Goal: Information Seeking & Learning: Learn about a topic

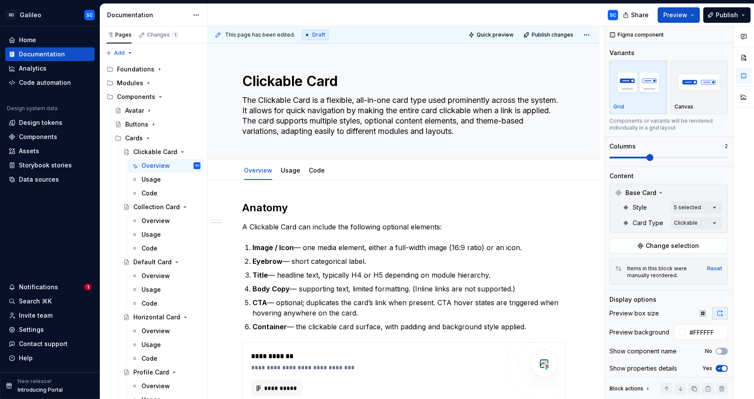
scroll to position [20, 0]
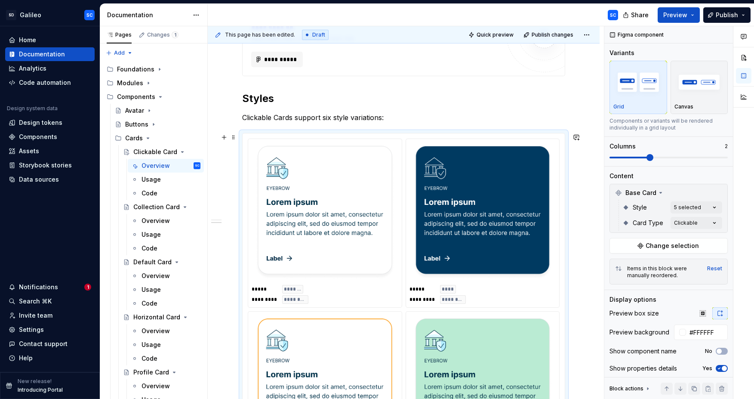
click at [363, 251] on img at bounding box center [325, 213] width 140 height 134
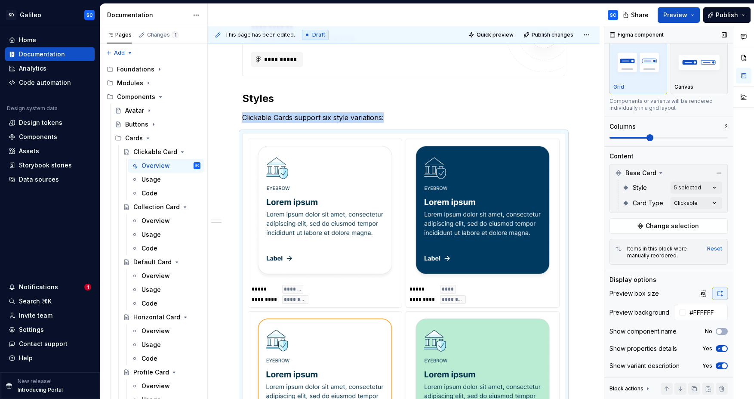
click at [723, 366] on span "button" at bounding box center [723, 365] width 5 height 5
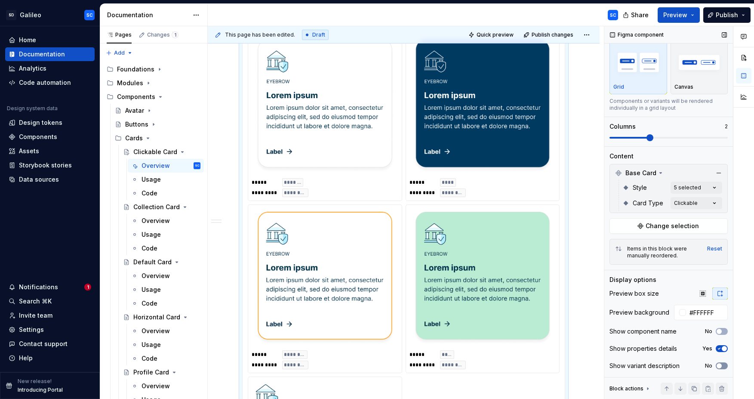
click at [721, 365] on icon "button" at bounding box center [718, 365] width 7 height 5
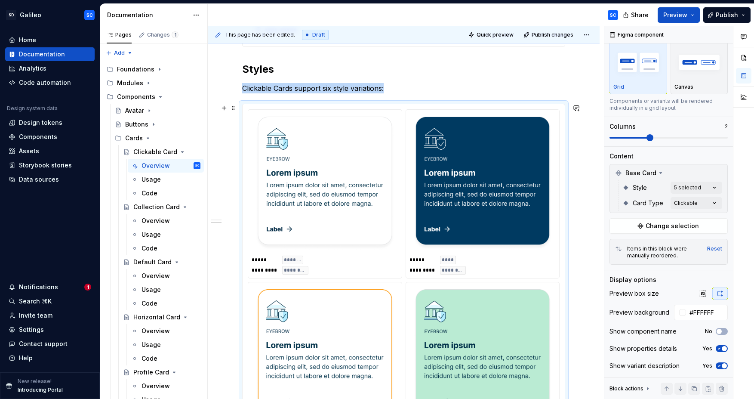
scroll to position [357, 0]
click at [315, 220] on img at bounding box center [325, 184] width 140 height 134
click at [698, 75] on img "button" at bounding box center [699, 61] width 50 height 31
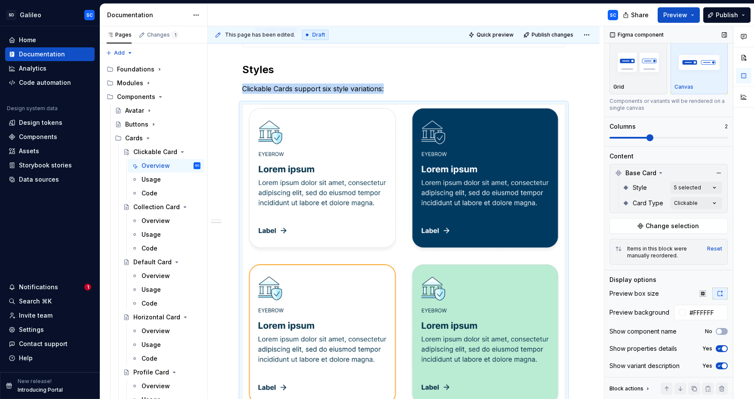
scroll to position [435, 0]
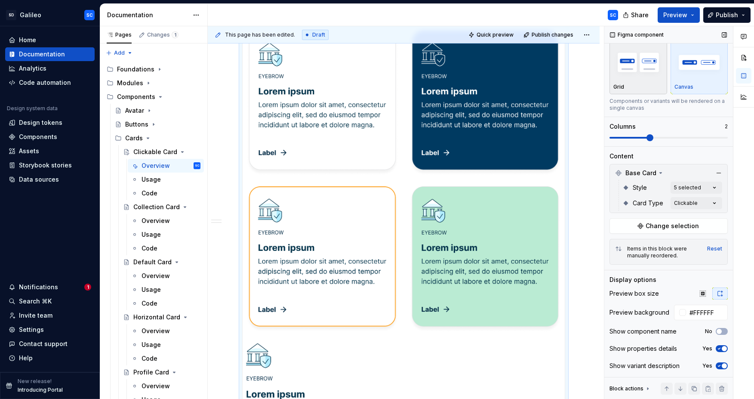
click at [643, 76] on img "button" at bounding box center [638, 61] width 50 height 31
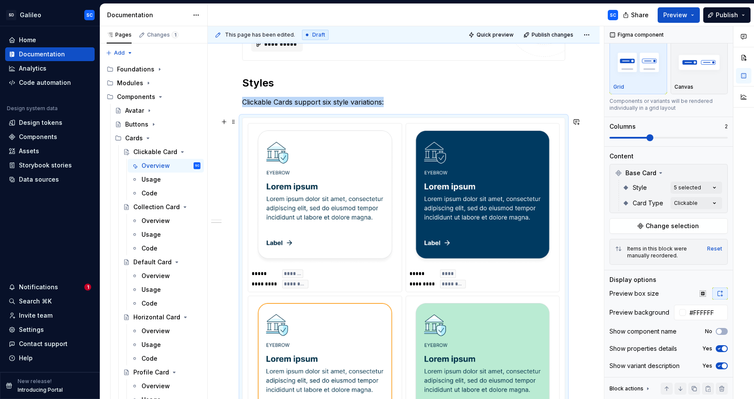
scroll to position [343, 0]
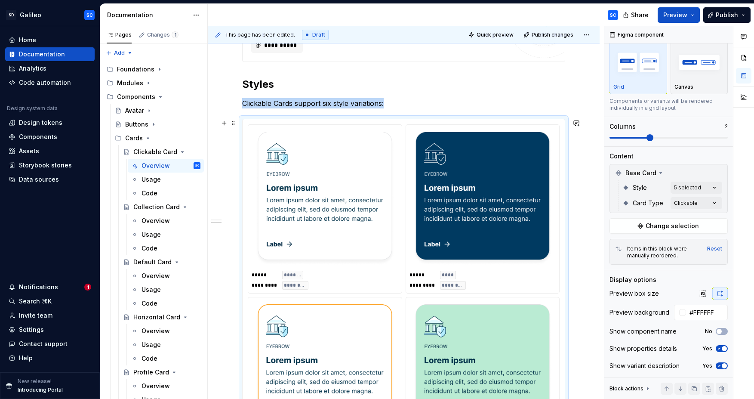
click at [484, 183] on img at bounding box center [483, 199] width 140 height 134
click at [672, 226] on span "Change selection" at bounding box center [671, 225] width 53 height 9
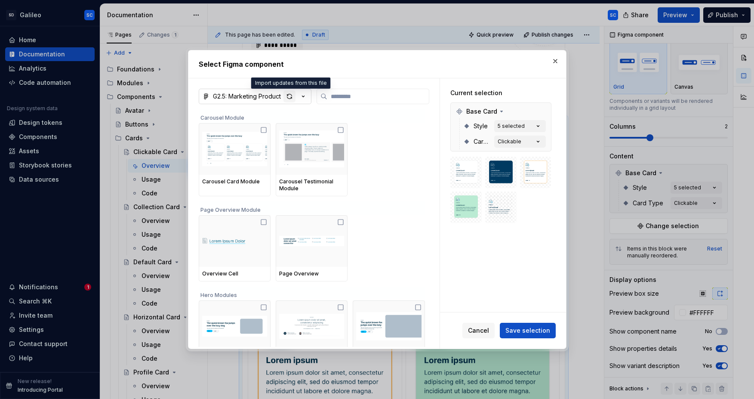
click at [288, 96] on div "button" at bounding box center [289, 96] width 12 height 12
click at [512, 330] on span "Save selection" at bounding box center [527, 330] width 45 height 9
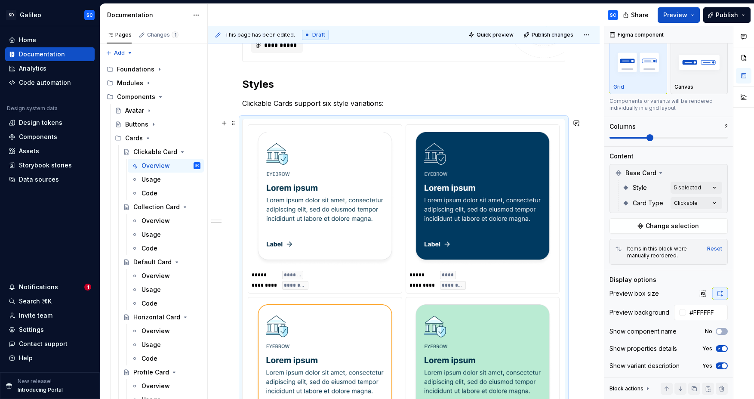
click at [316, 191] on img at bounding box center [325, 199] width 140 height 134
click at [679, 18] on span "Preview" at bounding box center [675, 15] width 24 height 9
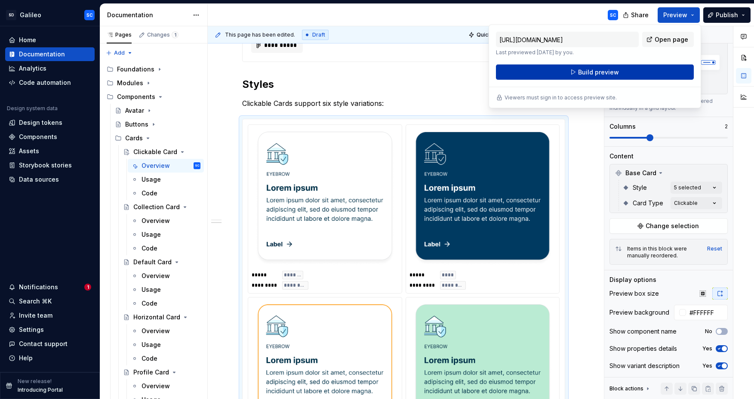
click at [593, 69] on span "Build preview" at bounding box center [598, 72] width 41 height 9
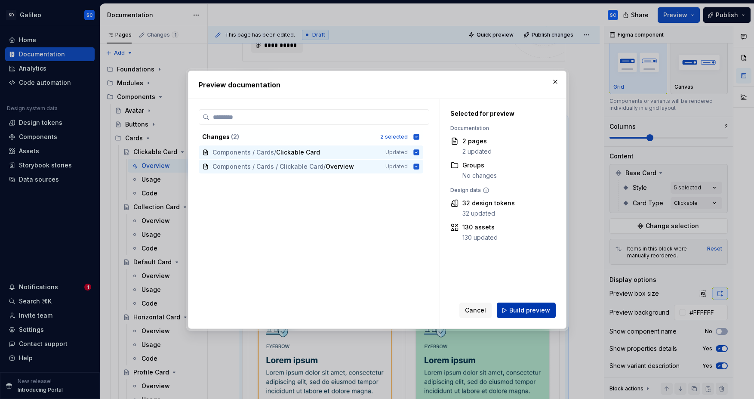
click at [526, 312] on span "Build preview" at bounding box center [529, 310] width 41 height 9
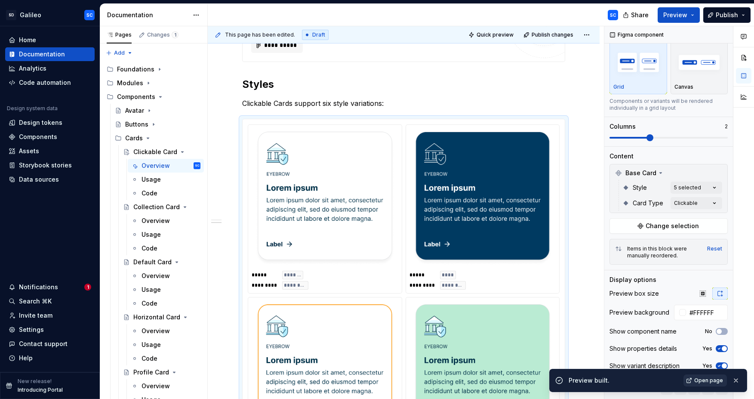
click at [714, 382] on span "Open page" at bounding box center [708, 380] width 29 height 7
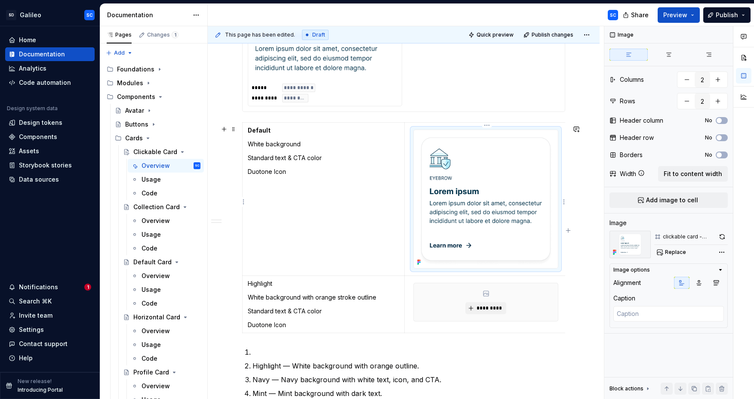
scroll to position [0, 0]
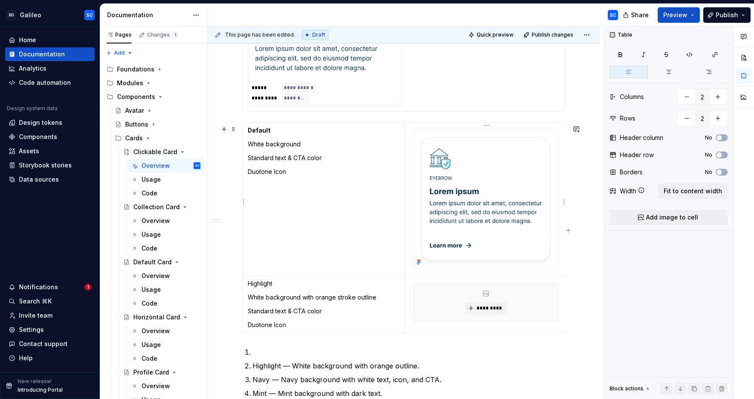
click at [431, 206] on img at bounding box center [486, 199] width 144 height 138
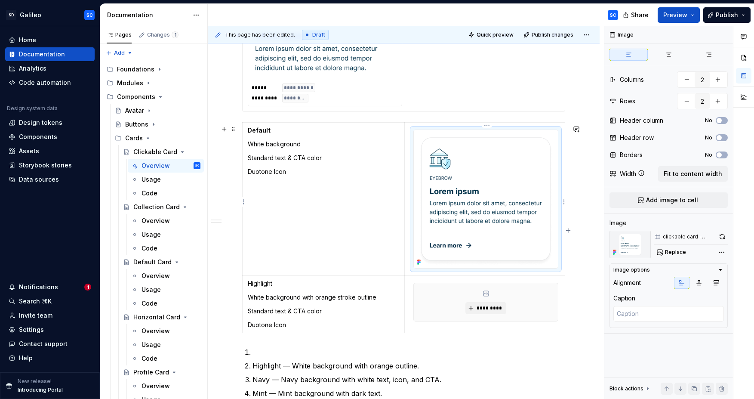
click at [420, 234] on img at bounding box center [486, 199] width 144 height 138
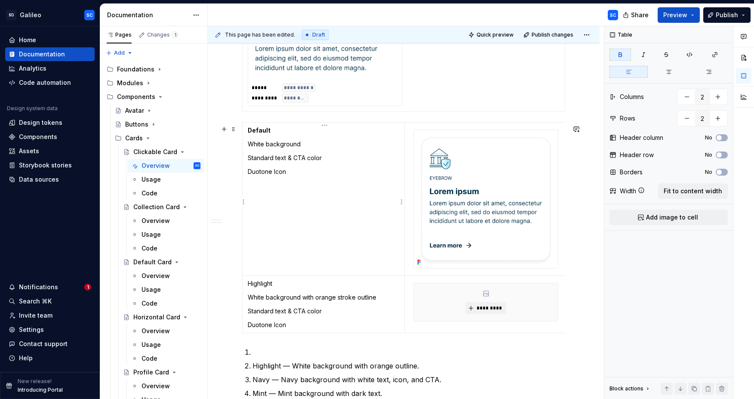
click at [291, 135] on p "Default" at bounding box center [323, 130] width 151 height 9
click at [445, 197] on img at bounding box center [486, 199] width 144 height 138
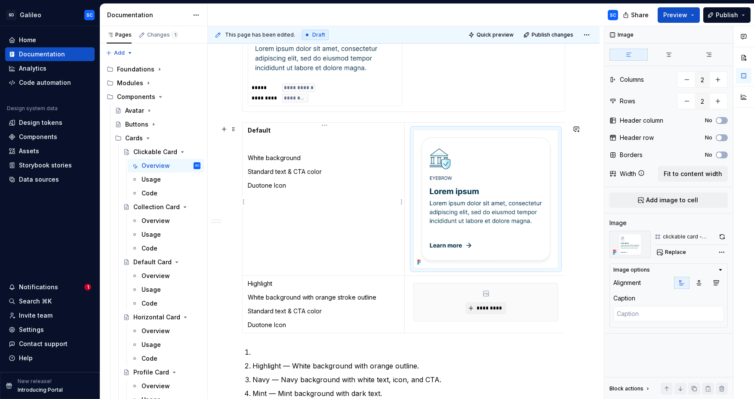
click at [288, 146] on p at bounding box center [323, 144] width 151 height 9
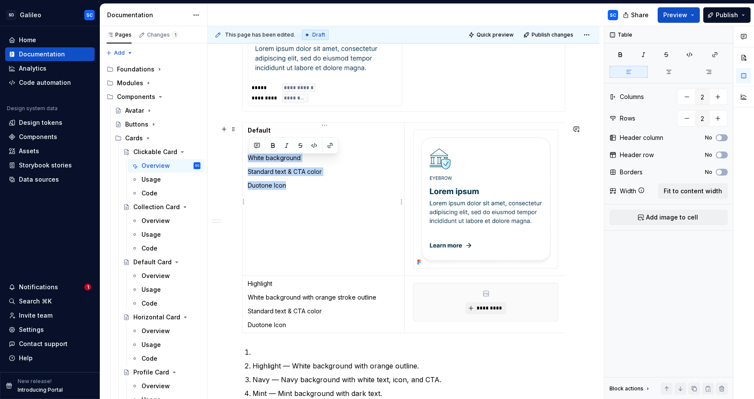
drag, startPoint x: 250, startPoint y: 161, endPoint x: 319, endPoint y: 200, distance: 79.1
click at [319, 200] on td "Default White background Standard text & CTA color Duotone Icon" at bounding box center [323, 198] width 162 height 153
click at [665, 73] on icon "button" at bounding box center [668, 71] width 7 height 7
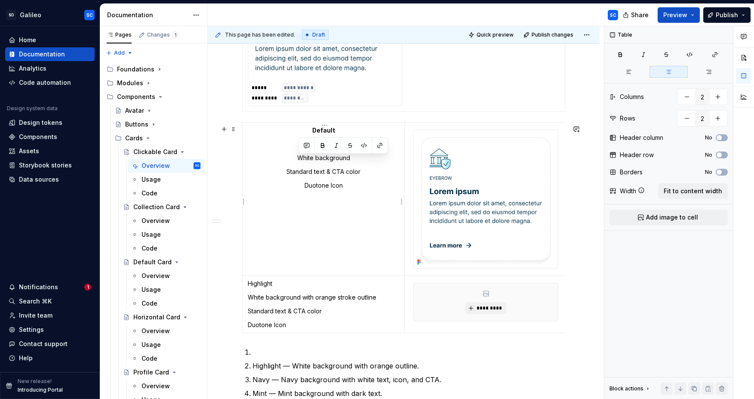
click at [357, 233] on td "Default White background Standard text & CTA color Duotone Icon" at bounding box center [323, 198] width 162 height 153
click at [349, 145] on p at bounding box center [323, 144] width 151 height 9
click at [666, 219] on span "Add image to cell" at bounding box center [672, 217] width 52 height 9
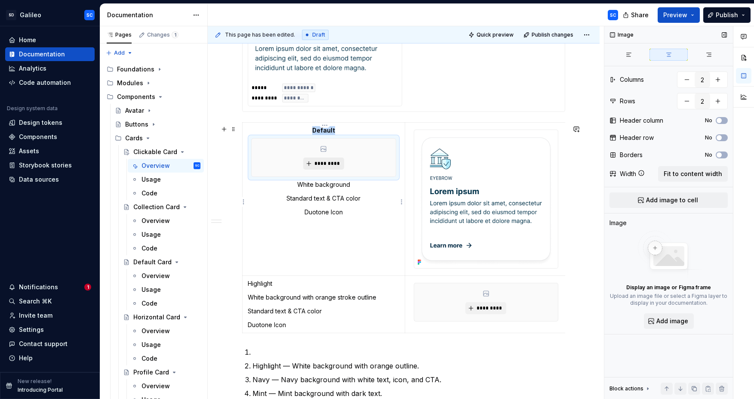
click at [331, 165] on span "*********" at bounding box center [327, 163] width 26 height 7
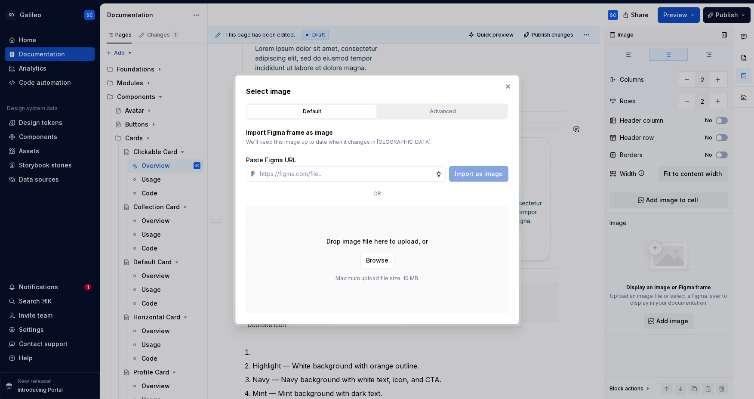
click at [434, 112] on div "Advanced" at bounding box center [442, 111] width 124 height 9
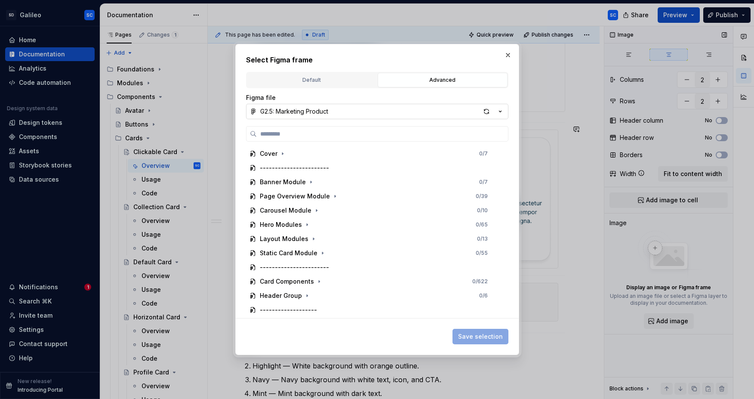
click at [330, 110] on button "G2.5: Marketing Product" at bounding box center [377, 111] width 262 height 15
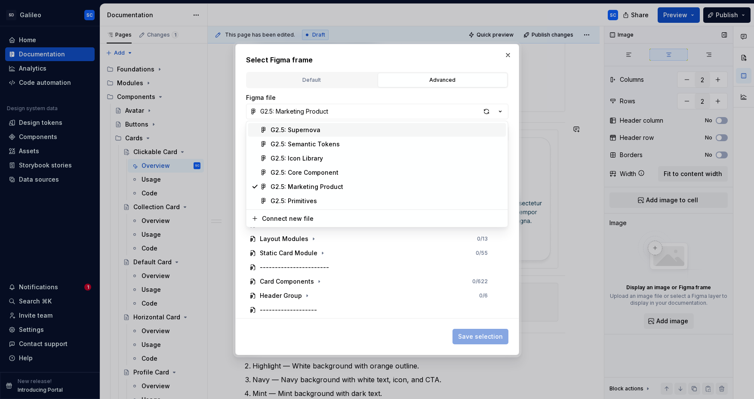
click at [303, 132] on div "G2.5: Supernova" at bounding box center [295, 130] width 50 height 9
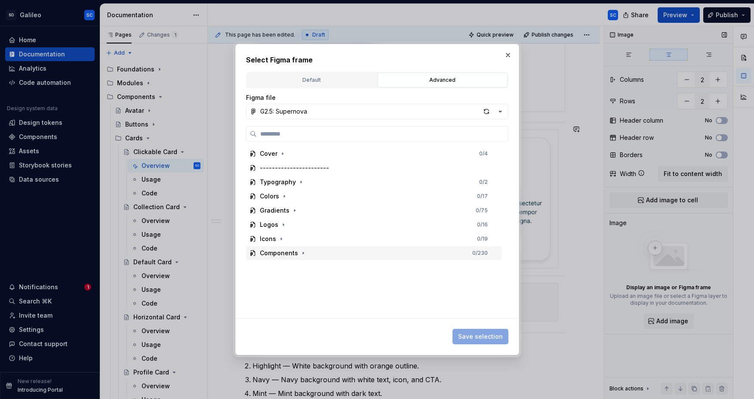
drag, startPoint x: 302, startPoint y: 251, endPoint x: 310, endPoint y: 259, distance: 10.6
click at [302, 251] on icon "button" at bounding box center [303, 252] width 7 height 7
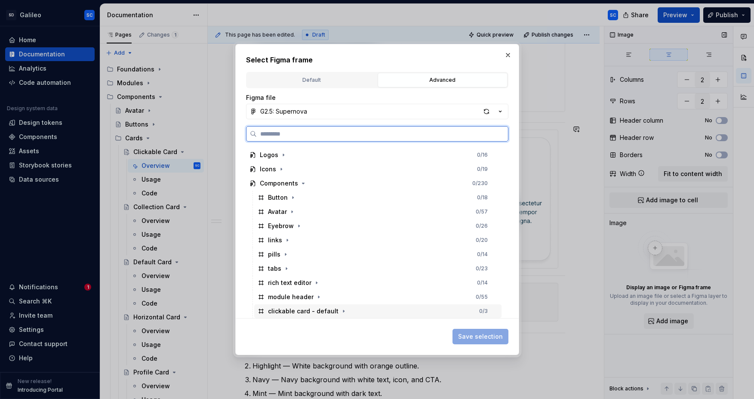
drag, startPoint x: 359, startPoint y: 311, endPoint x: 419, endPoint y: 326, distance: 61.5
click at [359, 311] on div "clickable card - default 0 / 3" at bounding box center [377, 311] width 247 height 14
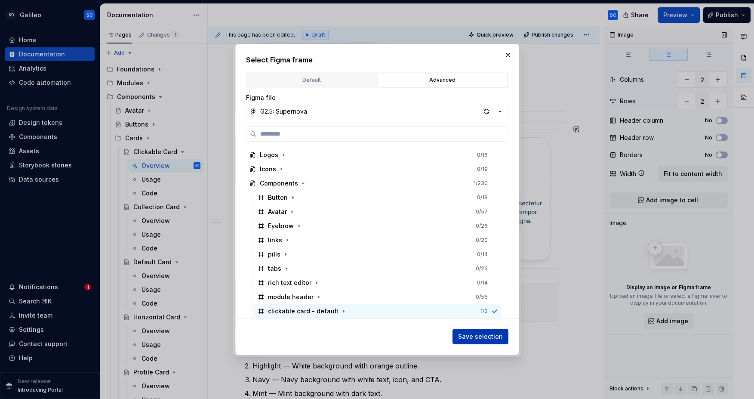
click at [490, 341] on button "Save selection" at bounding box center [480, 335] width 56 height 15
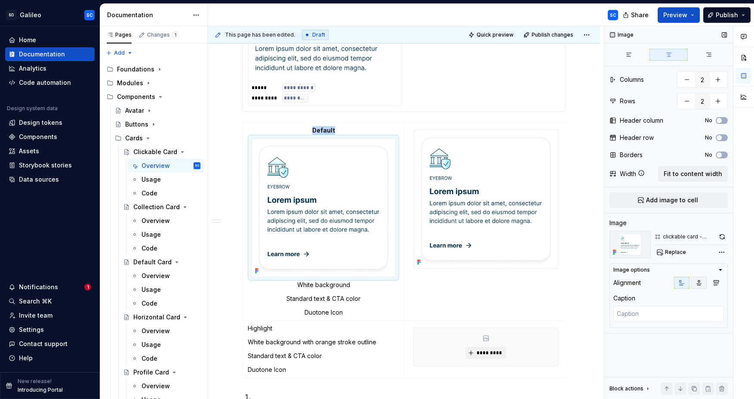
click at [697, 285] on icon "button" at bounding box center [698, 282] width 5 height 5
click at [330, 292] on td "Default White background Standard text & CTA color Duotone Icon" at bounding box center [323, 221] width 162 height 198
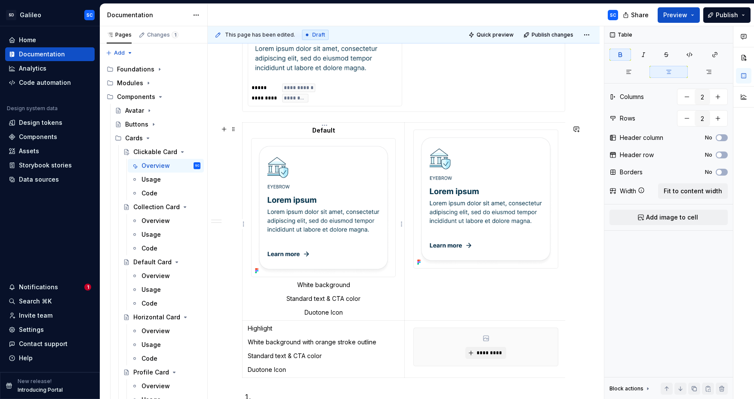
click at [323, 132] on strong "Default" at bounding box center [323, 129] width 23 height 7
click at [485, 130] on div at bounding box center [485, 198] width 145 height 139
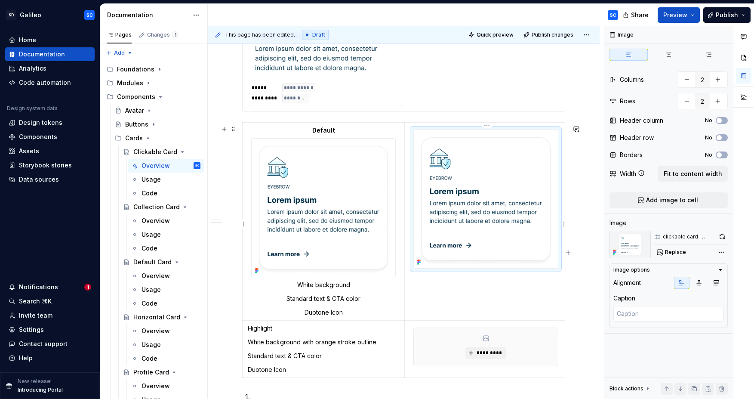
click at [465, 304] on td at bounding box center [486, 221] width 162 height 198
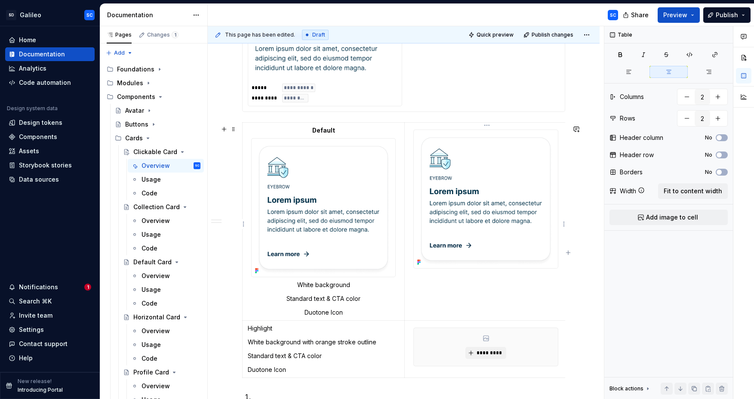
click at [466, 302] on td at bounding box center [486, 221] width 162 height 198
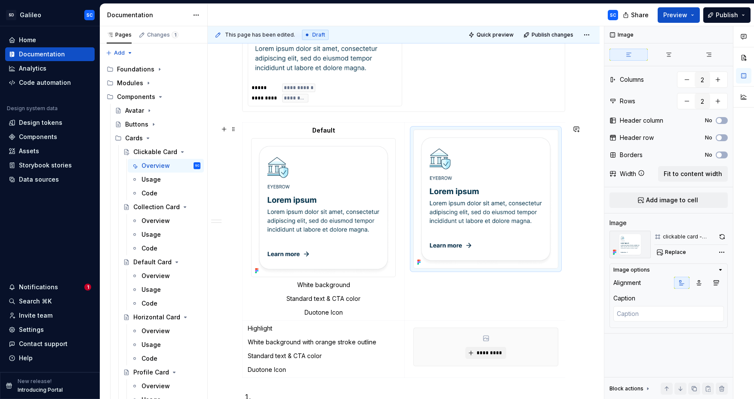
scroll to position [891, 0]
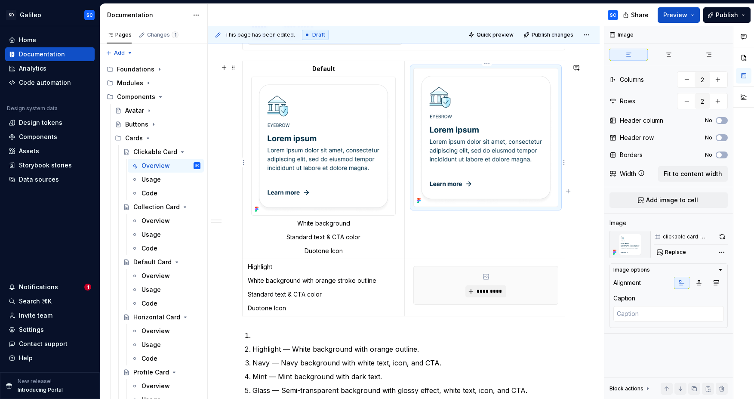
click at [482, 224] on td at bounding box center [486, 160] width 162 height 198
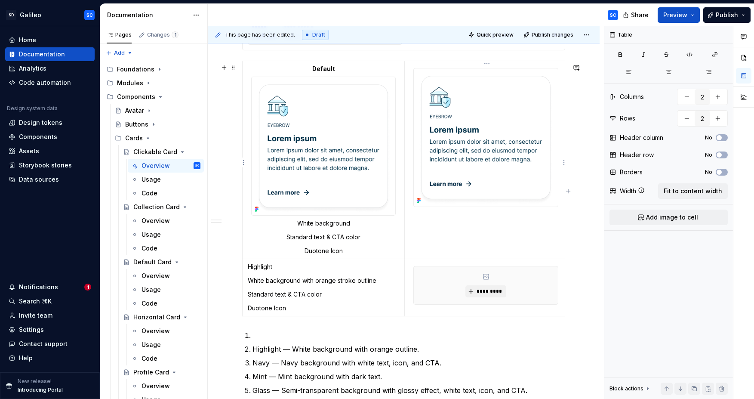
click at [476, 242] on td at bounding box center [486, 160] width 162 height 198
click at [505, 230] on td at bounding box center [486, 160] width 162 height 198
click at [505, 227] on td at bounding box center [486, 160] width 162 height 198
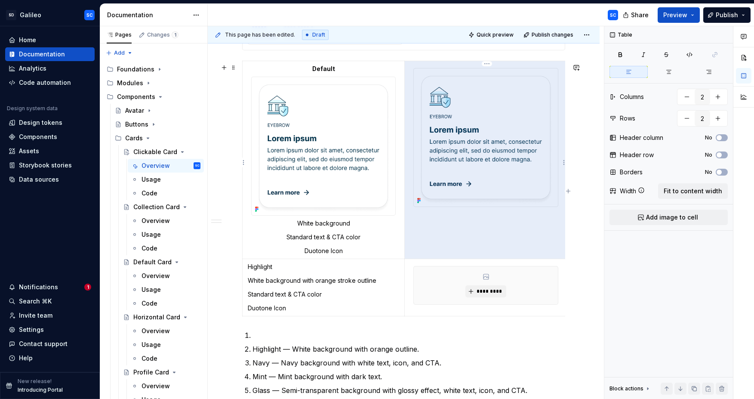
click at [509, 198] on img at bounding box center [486, 137] width 144 height 138
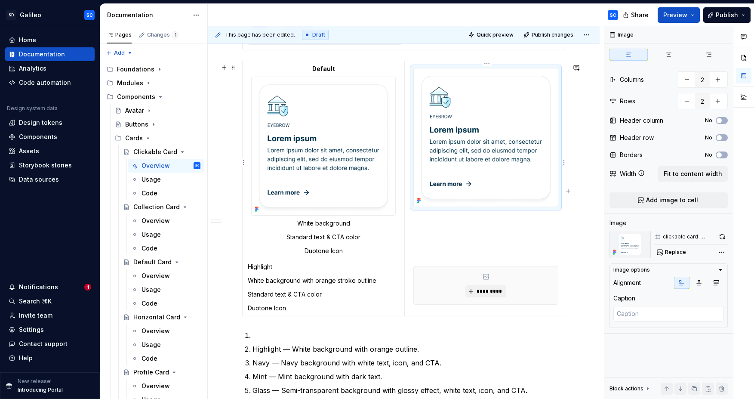
click at [506, 183] on img at bounding box center [486, 137] width 144 height 138
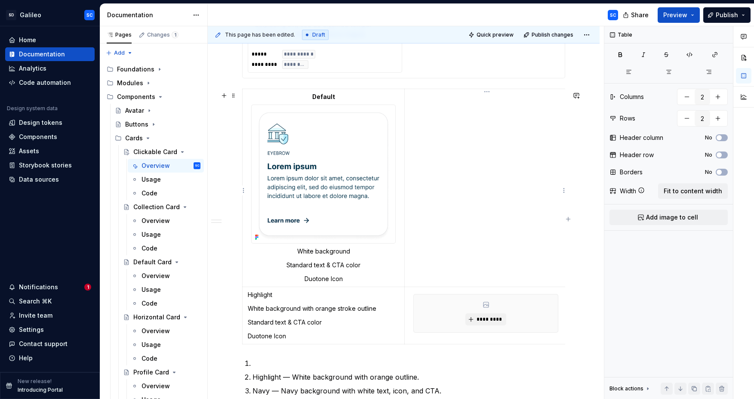
click at [478, 131] on td at bounding box center [486, 188] width 162 height 198
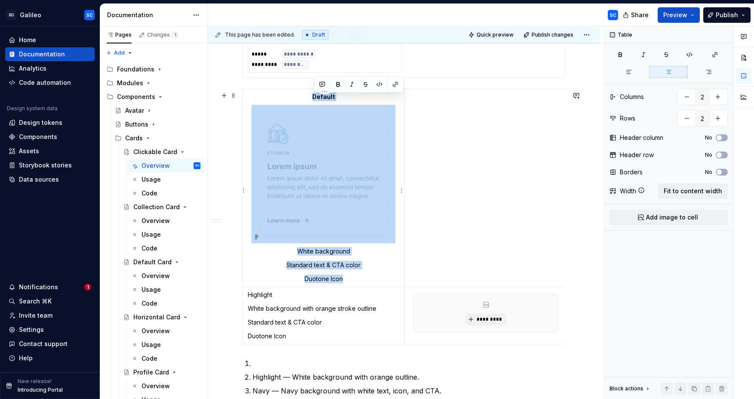
drag, startPoint x: 313, startPoint y: 99, endPoint x: 382, endPoint y: 278, distance: 191.9
click at [377, 277] on td "Default White background Standard text & CTA color Duotone Icon" at bounding box center [323, 188] width 162 height 198
copy td "Default White background Standard text & CTA color Duotone Icon"
click at [518, 150] on td at bounding box center [486, 188] width 162 height 198
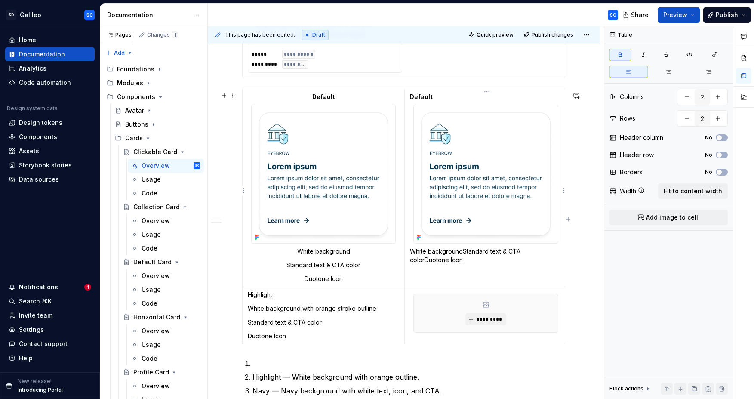
click at [479, 101] on p "Default" at bounding box center [486, 96] width 152 height 9
click at [672, 70] on button "button" at bounding box center [668, 72] width 38 height 12
click at [464, 254] on p "White backgroundStandard text & CTA colorDuotone Icon" at bounding box center [486, 255] width 152 height 17
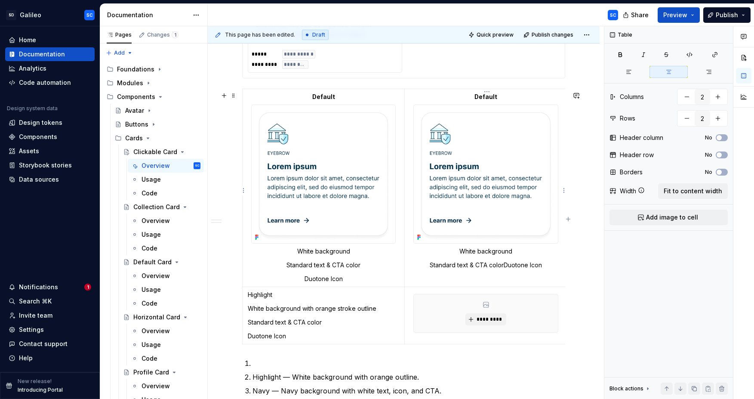
click at [505, 267] on p "Standard text & CTA colorDuotone Icon" at bounding box center [486, 265] width 152 height 9
type textarea "*"
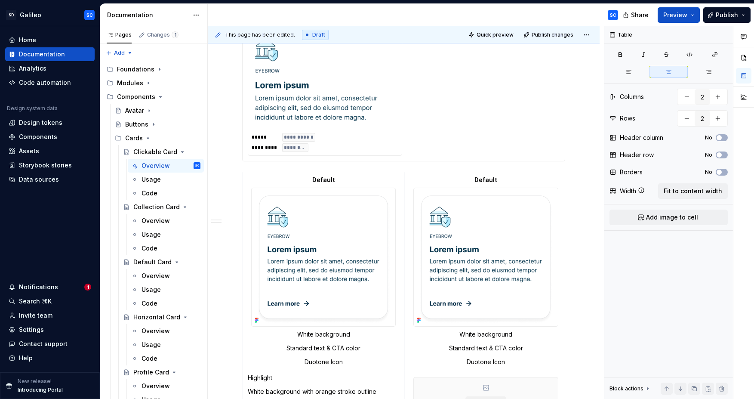
scroll to position [799, 0]
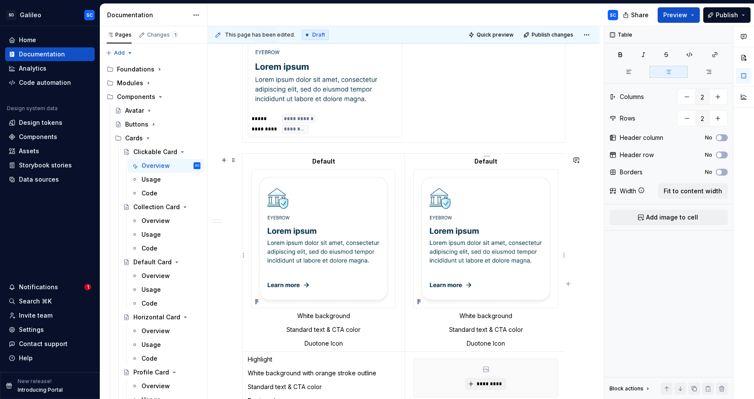
click at [487, 162] on strong "Default" at bounding box center [485, 160] width 23 height 7
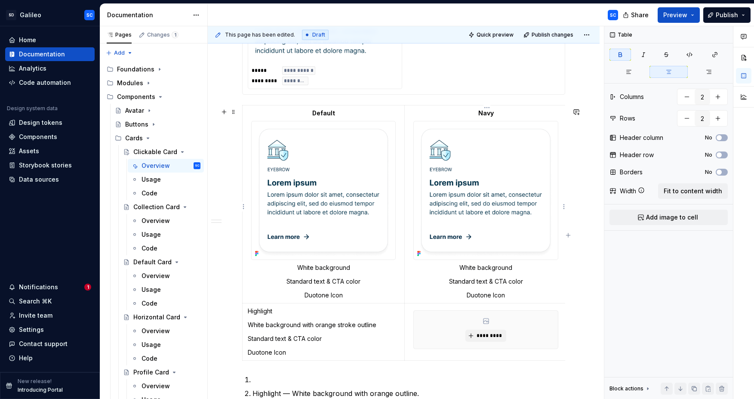
scroll to position [847, 0]
click at [469, 271] on p "White background" at bounding box center [486, 267] width 152 height 9
click at [465, 283] on p "Standard text & CTA color" at bounding box center [486, 280] width 152 height 9
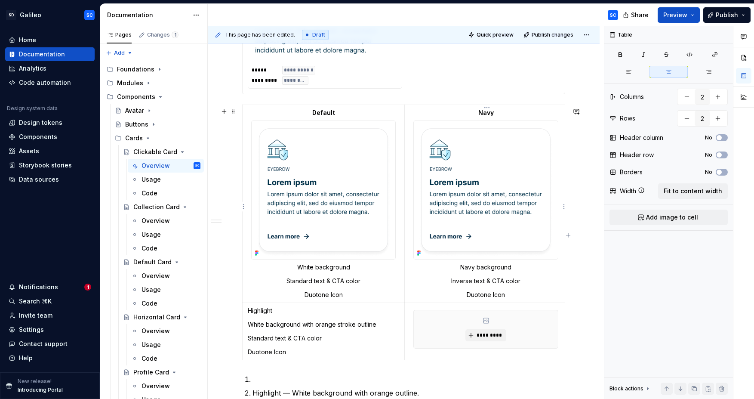
click at [477, 297] on p "Duotone Icon" at bounding box center [486, 294] width 152 height 9
click at [472, 299] on p "White Outline Icon" at bounding box center [486, 294] width 152 height 9
click at [519, 172] on img at bounding box center [486, 190] width 144 height 138
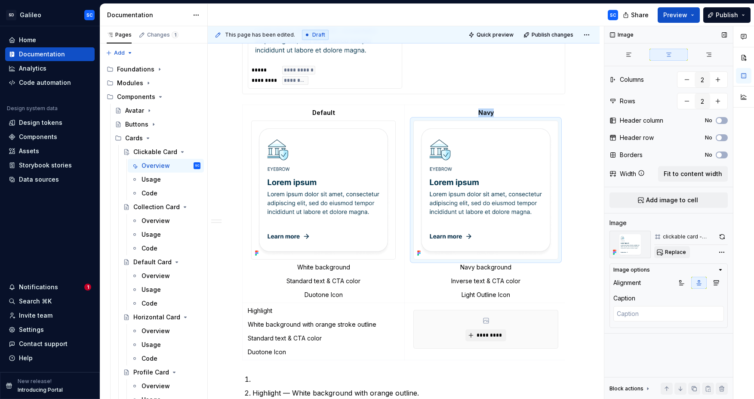
click at [678, 251] on span "Replace" at bounding box center [675, 251] width 21 height 7
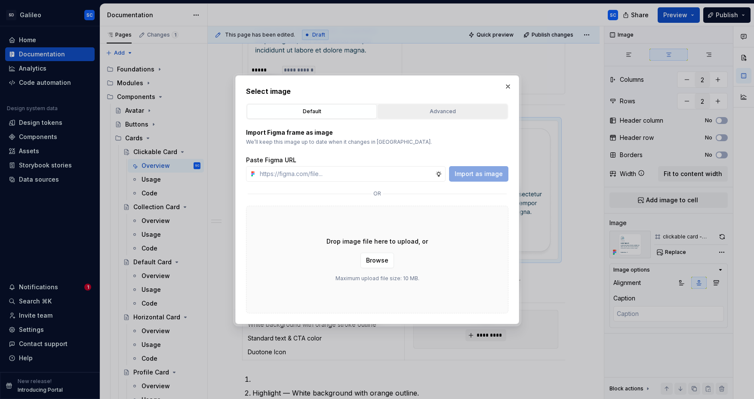
click at [425, 117] on button "Advanced" at bounding box center [442, 111] width 130 height 15
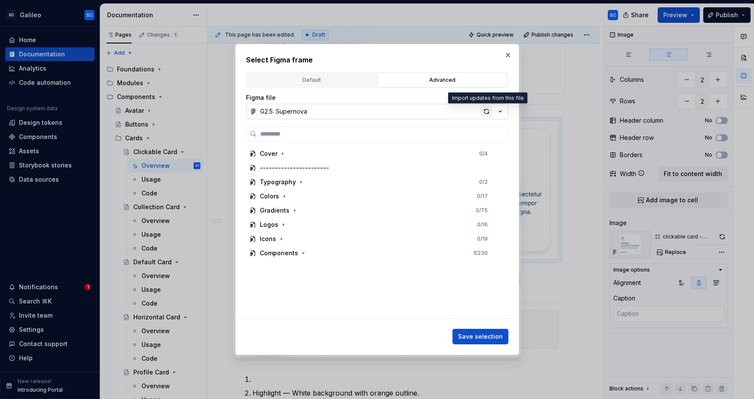
click at [484, 111] on div "button" at bounding box center [486, 111] width 12 height 12
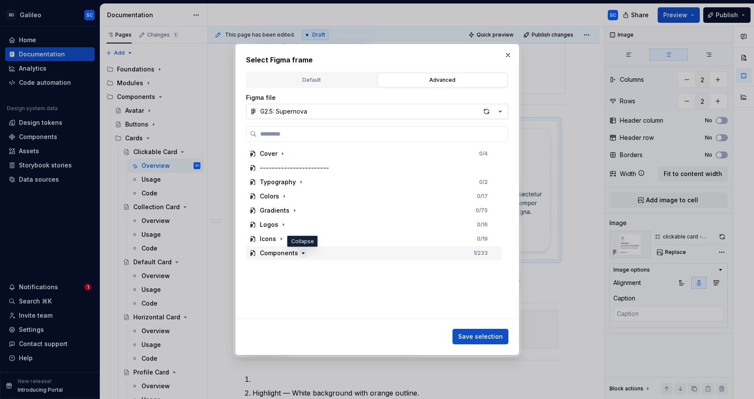
click at [303, 253] on icon "button" at bounding box center [303, 252] width 7 height 7
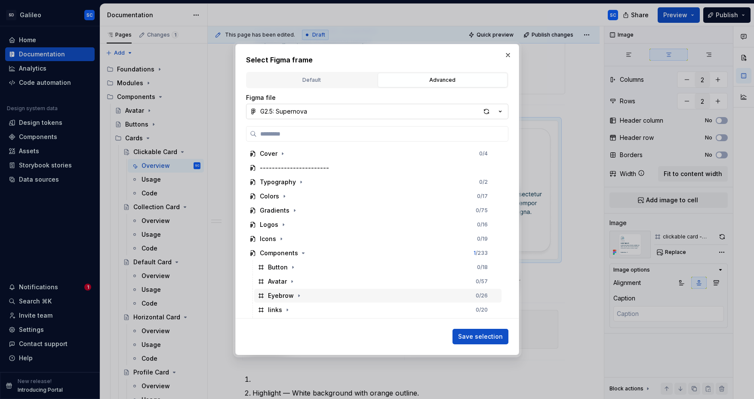
scroll to position [84, 0]
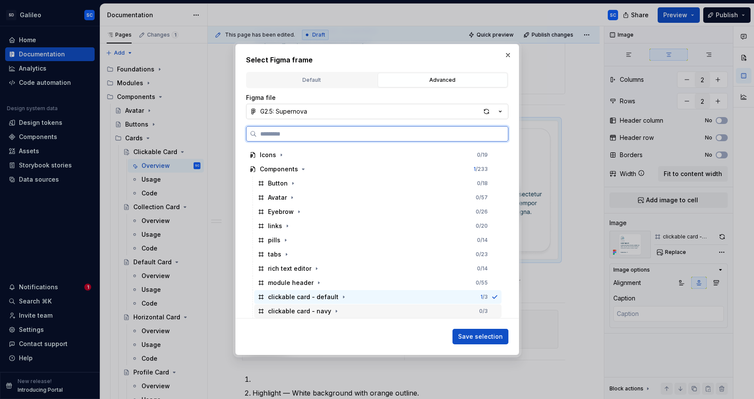
drag, startPoint x: 355, startPoint y: 313, endPoint x: 424, endPoint y: 336, distance: 73.1
click at [355, 313] on div "clickable card - navy 0 / 3" at bounding box center [377, 311] width 247 height 14
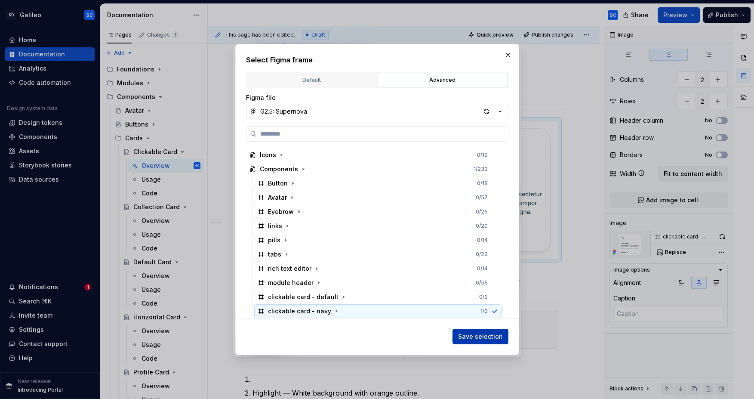
click at [488, 338] on span "Save selection" at bounding box center [480, 336] width 45 height 9
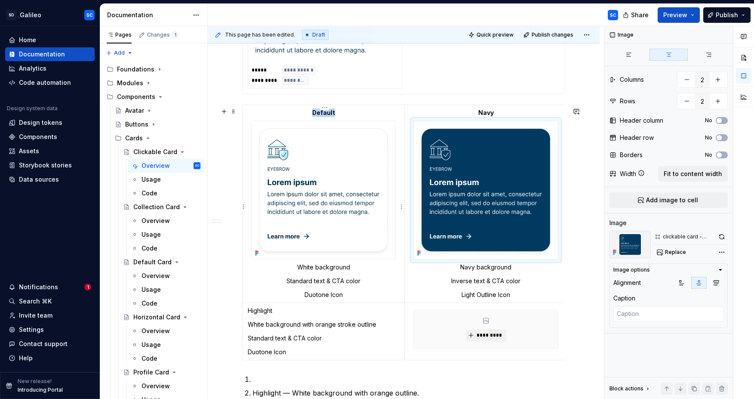
click at [366, 165] on img at bounding box center [323, 190] width 144 height 138
click at [502, 158] on img at bounding box center [486, 190] width 144 height 138
click at [343, 187] on img at bounding box center [323, 190] width 144 height 138
click at [520, 239] on img at bounding box center [486, 190] width 144 height 138
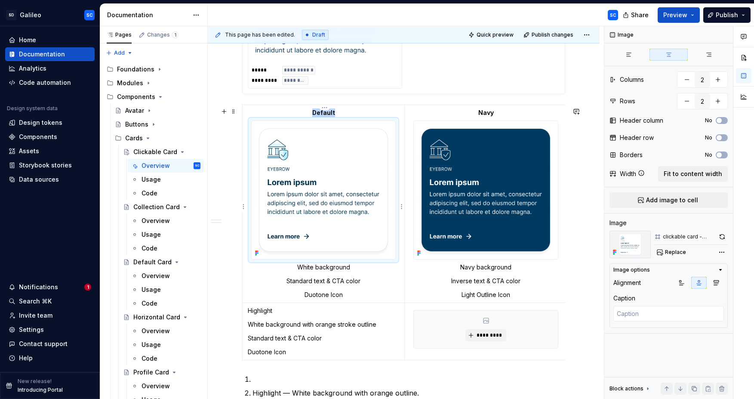
click at [329, 224] on img at bounding box center [323, 190] width 144 height 138
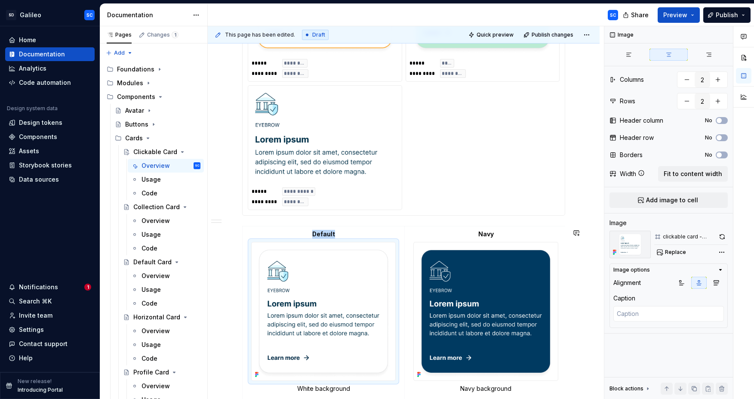
scroll to position [620, 0]
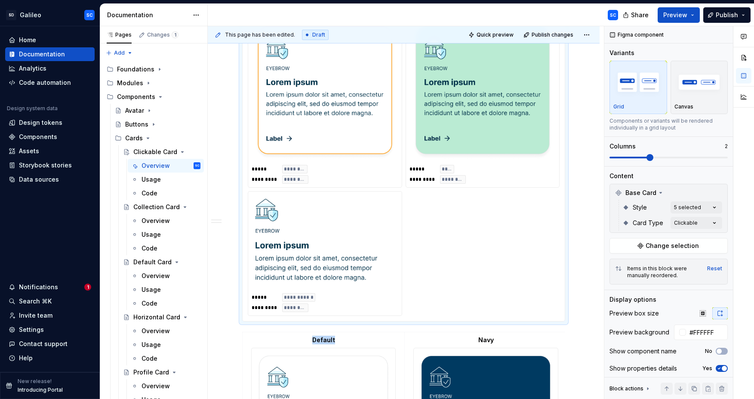
click at [440, 227] on div "**********" at bounding box center [404, 81] width 312 height 469
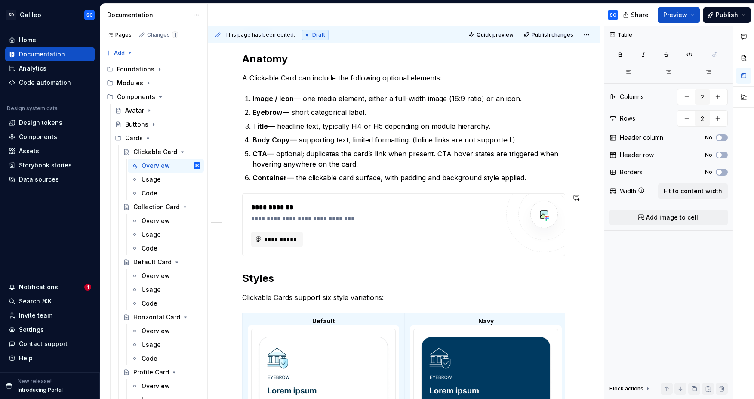
scroll to position [321, 0]
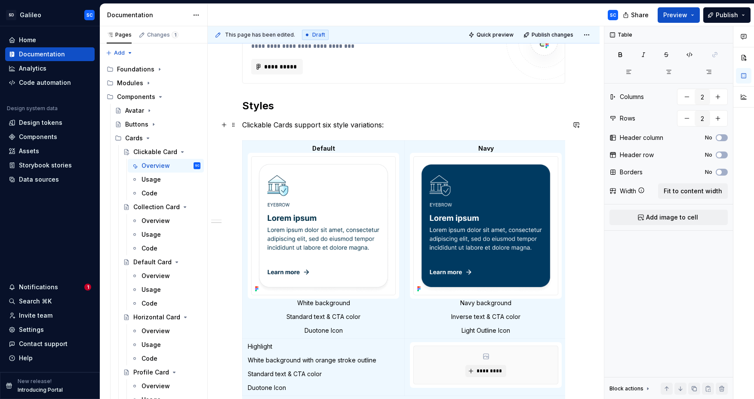
click at [439, 117] on div "**********" at bounding box center [403, 200] width 323 height 640
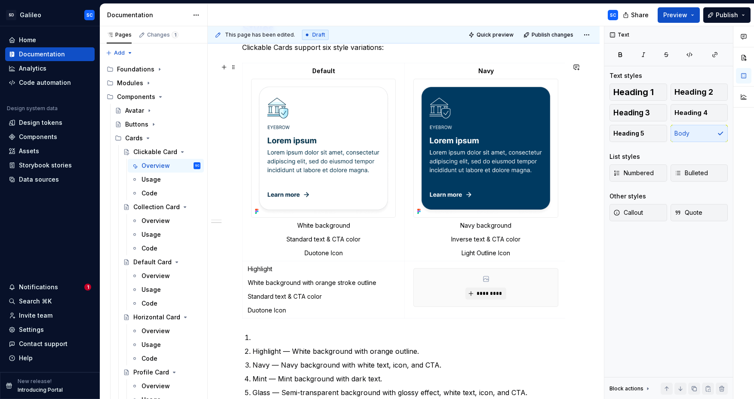
scroll to position [413, 0]
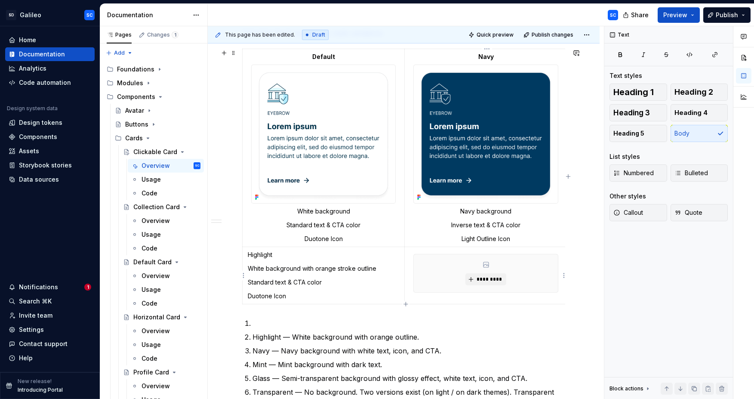
click at [440, 269] on div "*********" at bounding box center [486, 273] width 144 height 38
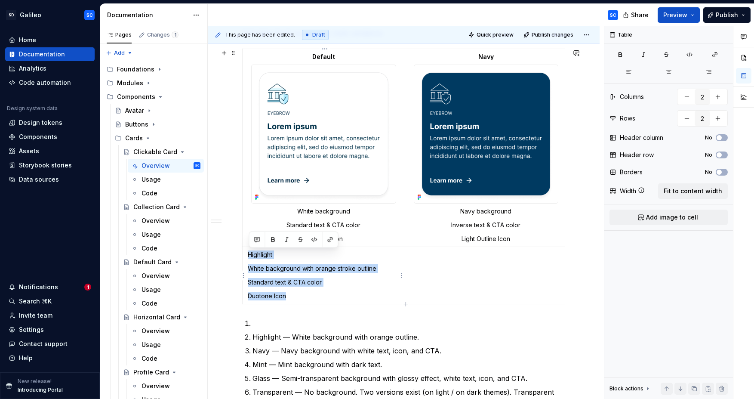
drag, startPoint x: 327, startPoint y: 294, endPoint x: 246, endPoint y: 256, distance: 89.2
click at [246, 256] on td "Highlight White background with orange stroke outline Standard text & CTA color…" at bounding box center [323, 274] width 162 height 57
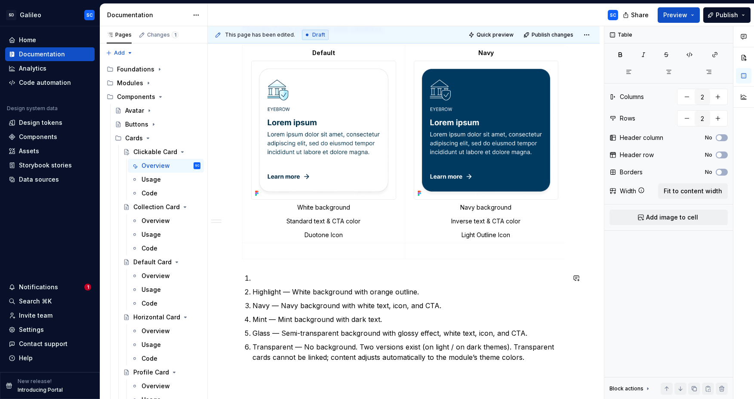
scroll to position [420, 0]
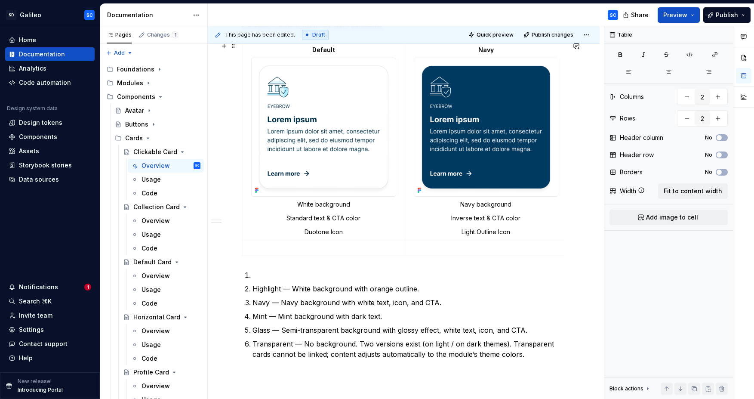
click at [584, 236] on div "**********" at bounding box center [404, 135] width 392 height 749
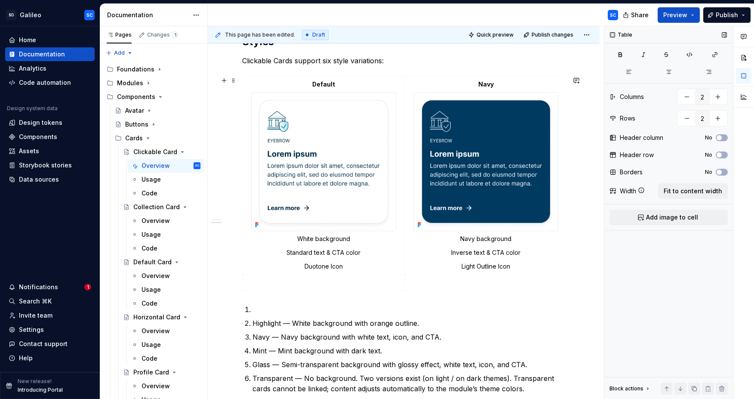
scroll to position [383, 0]
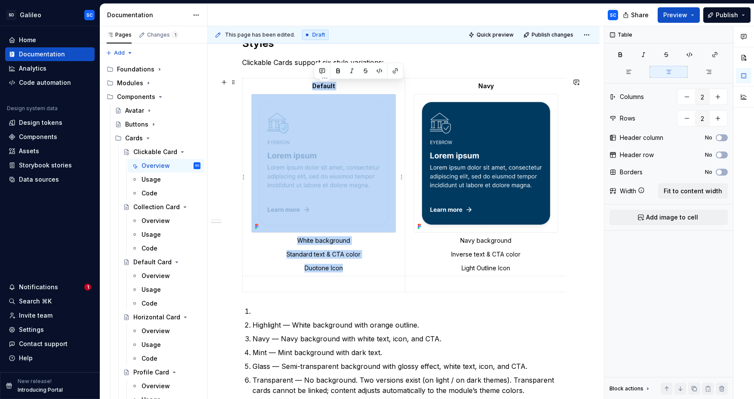
drag, startPoint x: 312, startPoint y: 87, endPoint x: 383, endPoint y: 271, distance: 197.3
click at [383, 271] on td "Default White background Standard text & CTA color Duotone Icon" at bounding box center [323, 177] width 162 height 198
copy td "Default White background Standard text & CTA color Duotone Icon"
click at [346, 282] on p at bounding box center [324, 283] width 152 height 9
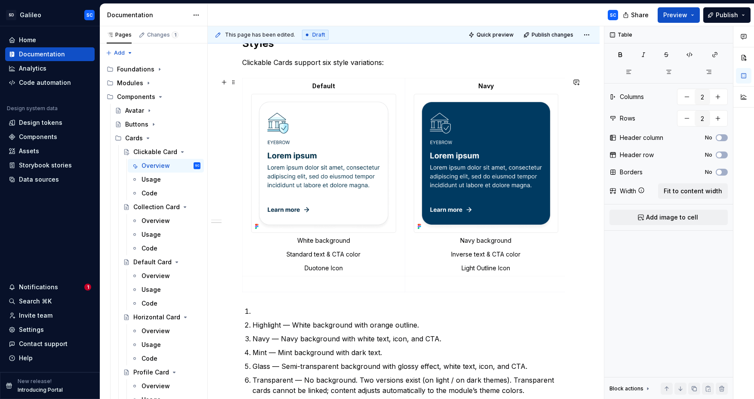
scroll to position [414, 0]
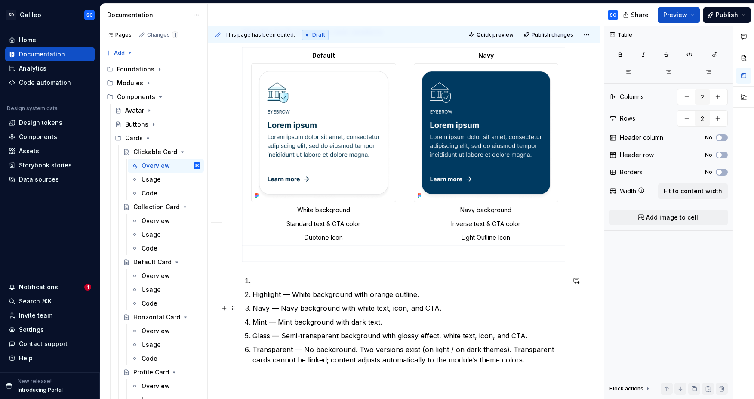
click at [341, 307] on p "Navy — Navy background with white text, icon, and CTA." at bounding box center [408, 308] width 313 height 10
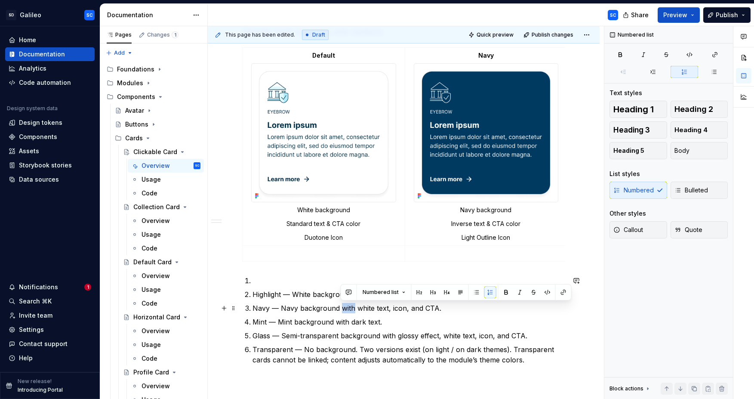
click at [341, 307] on p "Navy — Navy background with white text, icon, and CTA." at bounding box center [408, 308] width 313 height 10
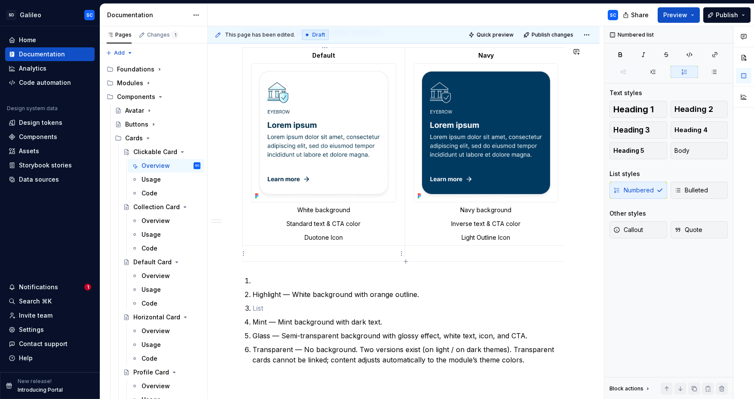
click at [340, 253] on p at bounding box center [324, 253] width 152 height 9
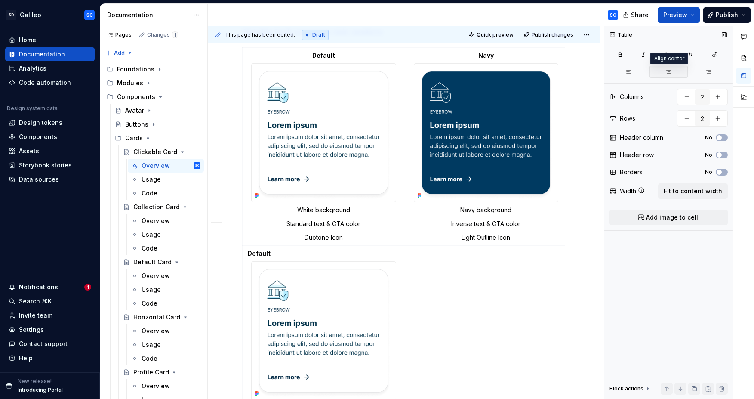
click at [670, 73] on icon "button" at bounding box center [668, 71] width 7 height 7
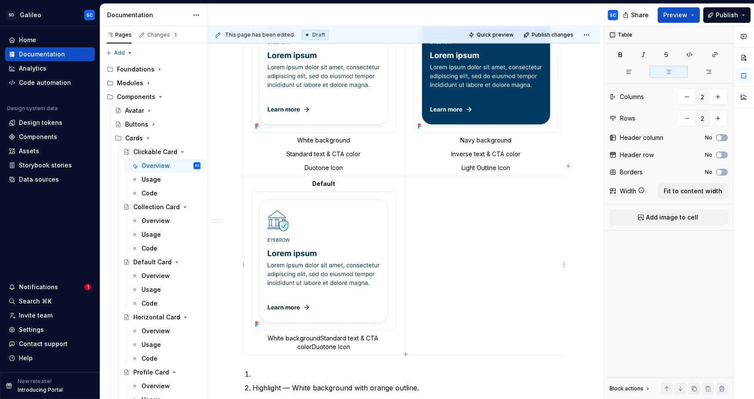
scroll to position [484, 0]
click at [492, 207] on td at bounding box center [486, 264] width 162 height 179
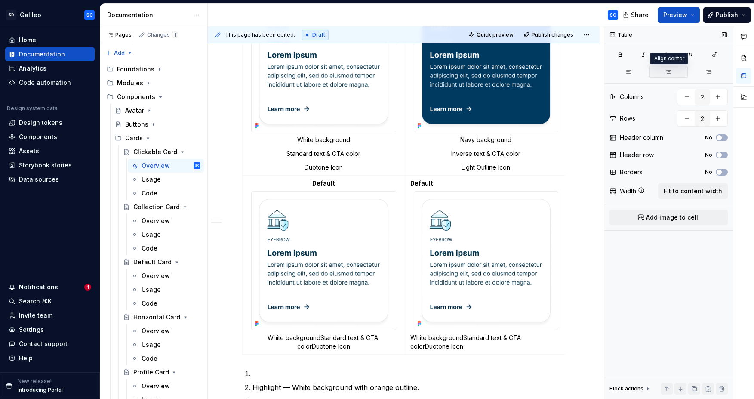
click at [669, 72] on icon "button" at bounding box center [668, 71] width 5 height 3
click at [302, 337] on p "White backgroundStandard text & CTA colorDuotone Icon" at bounding box center [324, 341] width 152 height 17
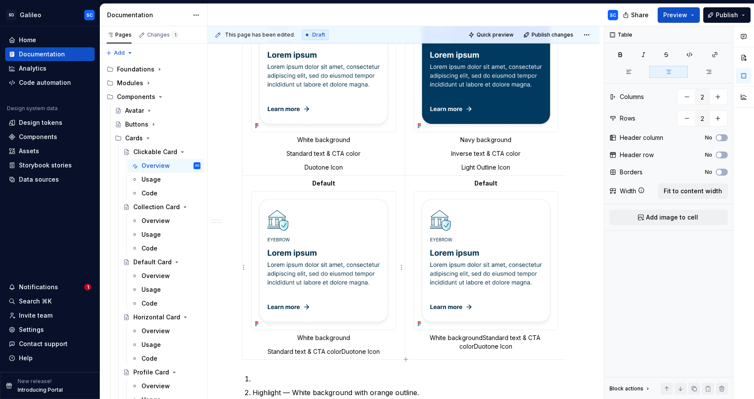
click at [343, 352] on p "Standard text & CTA colorDuotone Icon" at bounding box center [324, 351] width 152 height 9
click at [464, 337] on p "White backgroundStandard text & CTA colorDuotone Icon" at bounding box center [486, 341] width 152 height 17
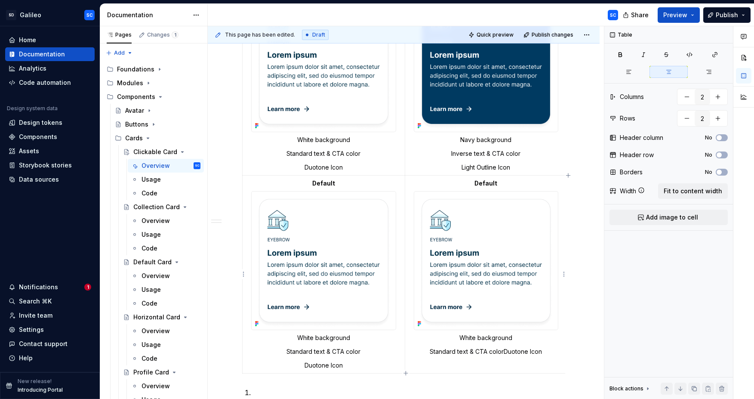
click at [505, 350] on p "Standard text & CTA colorDuotone Icon" at bounding box center [486, 351] width 152 height 9
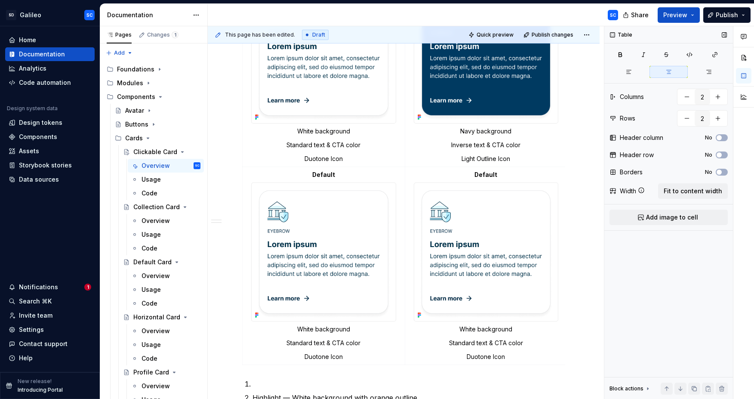
scroll to position [494, 0]
click at [323, 173] on strong "Default" at bounding box center [323, 173] width 23 height 7
click at [488, 174] on strong "Default" at bounding box center [485, 173] width 23 height 7
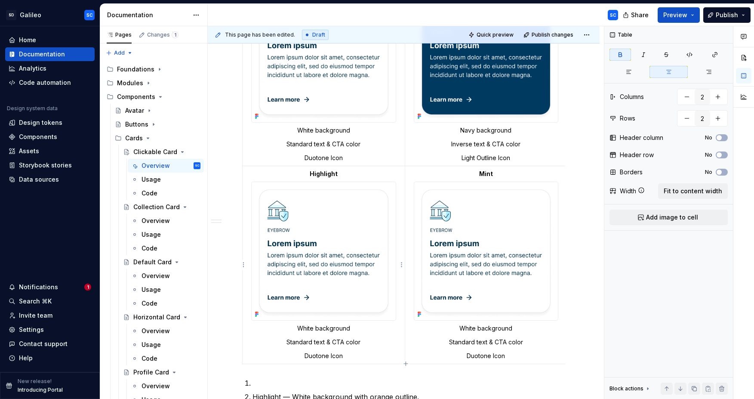
scroll to position [495, 0]
click at [356, 328] on p "White background" at bounding box center [324, 326] width 152 height 9
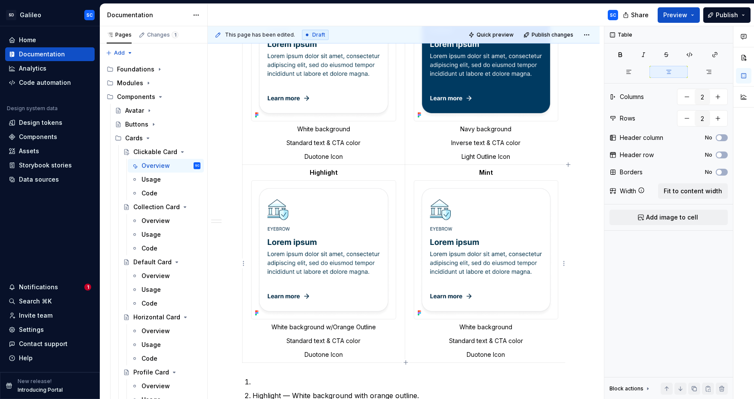
click at [470, 327] on p "White background" at bounding box center [486, 326] width 152 height 9
click at [484, 353] on p "Duotone Icon" at bounding box center [486, 354] width 152 height 9
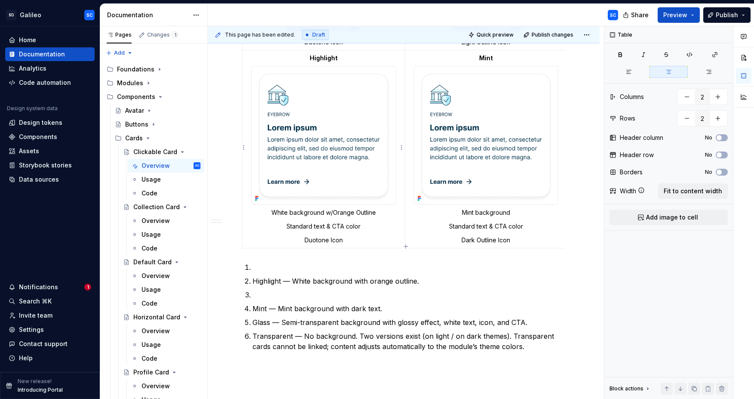
scroll to position [610, 0]
click at [315, 306] on p "Mint — Mint background with dark text." at bounding box center [408, 307] width 313 height 10
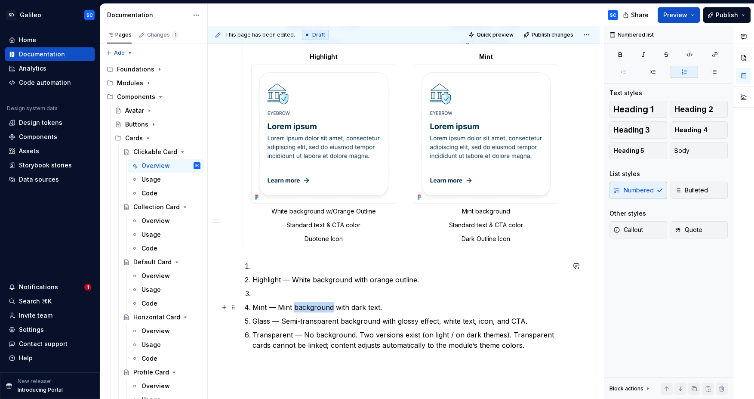
click at [315, 306] on p "Mint — Mint background with dark text." at bounding box center [408, 307] width 313 height 10
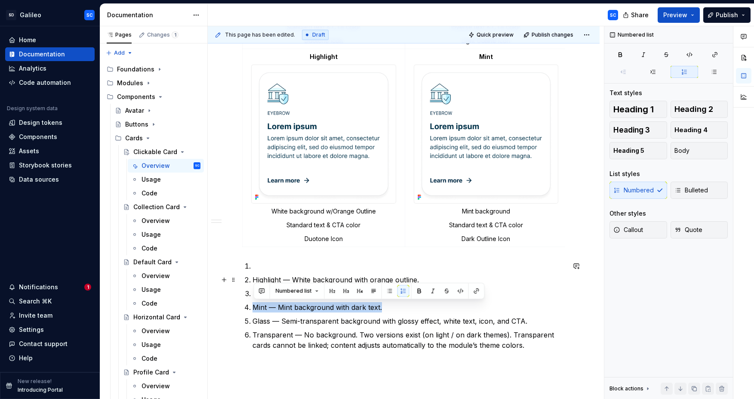
drag, startPoint x: 315, startPoint y: 306, endPoint x: 264, endPoint y: 280, distance: 56.3
click at [264, 281] on ol "Highlight — White background with orange outline. Mint — Mint background with d…" at bounding box center [408, 305] width 313 height 89
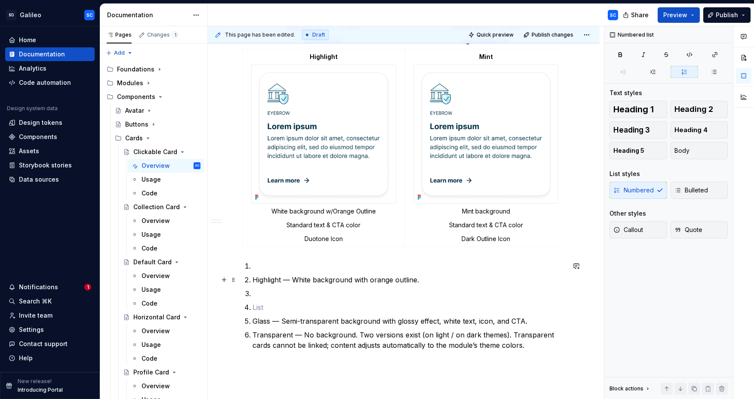
click at [272, 276] on p "Highlight — White background with orange outline." at bounding box center [408, 279] width 313 height 10
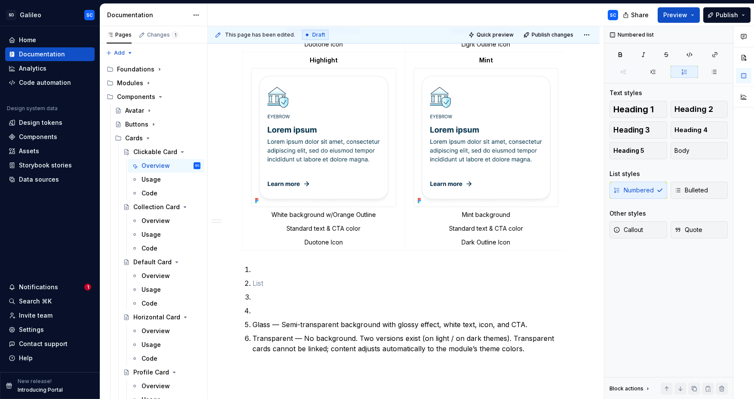
scroll to position [605, 0]
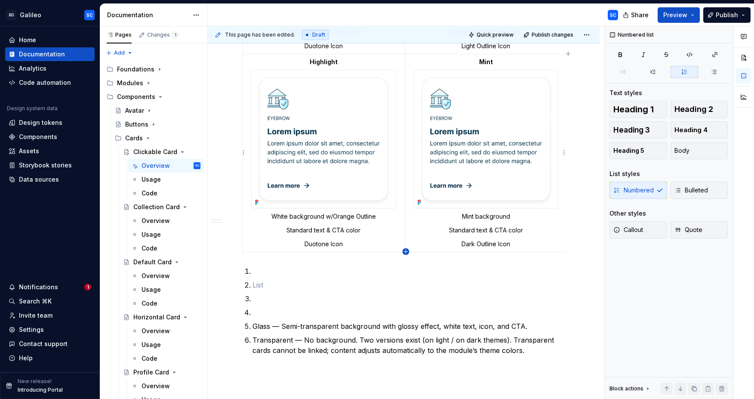
click at [405, 251] on icon "button" at bounding box center [405, 251] width 7 height 7
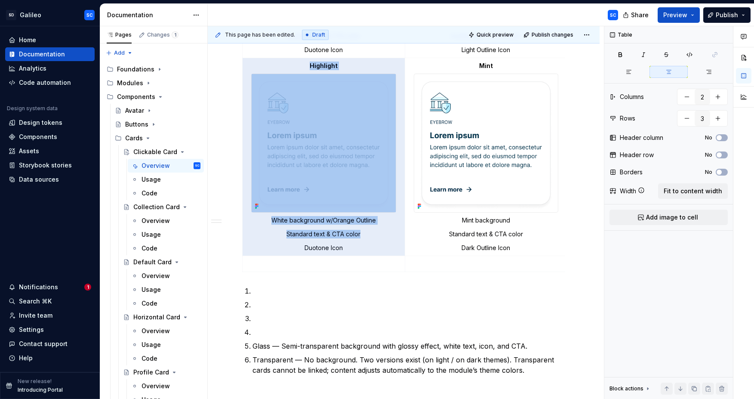
drag, startPoint x: 312, startPoint y: 62, endPoint x: 373, endPoint y: 244, distance: 192.2
click at [373, 244] on td "Highlight White background w/Orange Outline Standard text & CTA color Duotone I…" at bounding box center [323, 157] width 162 height 198
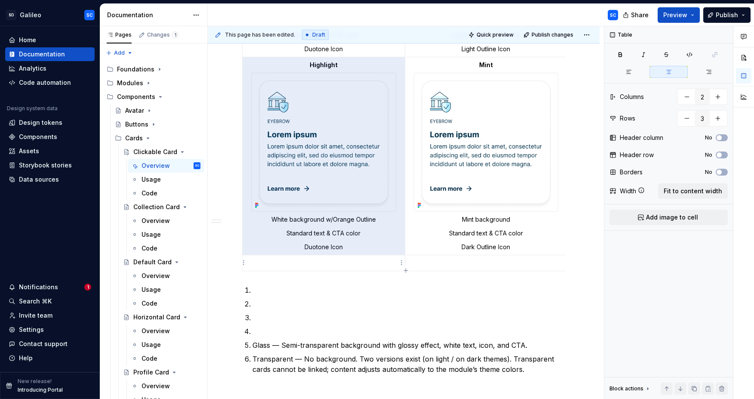
click at [346, 261] on p at bounding box center [324, 262] width 152 height 9
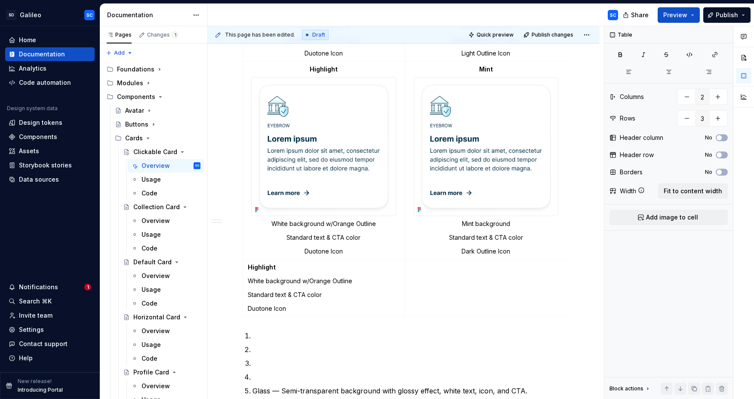
scroll to position [599, 0]
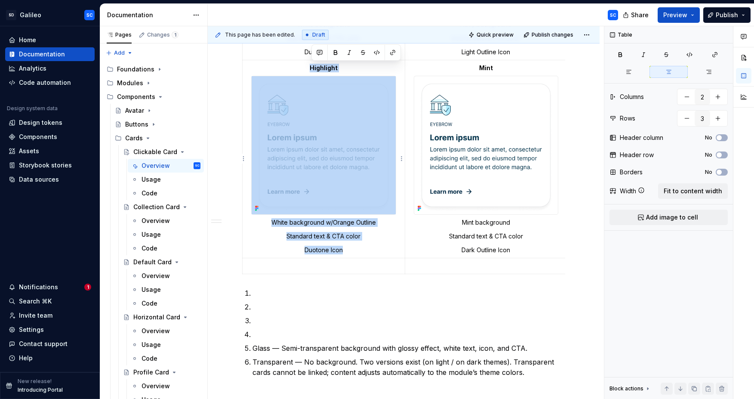
drag, startPoint x: 312, startPoint y: 68, endPoint x: 347, endPoint y: 250, distance: 184.7
click at [347, 250] on td "Highlight White background w/Orange Outline Standard text & CTA color Duotone I…" at bounding box center [323, 159] width 162 height 198
copy td "Highlight White background w/Orange Outline Standard text & CTA color Duotone I…"
click at [340, 267] on p at bounding box center [324, 266] width 152 height 9
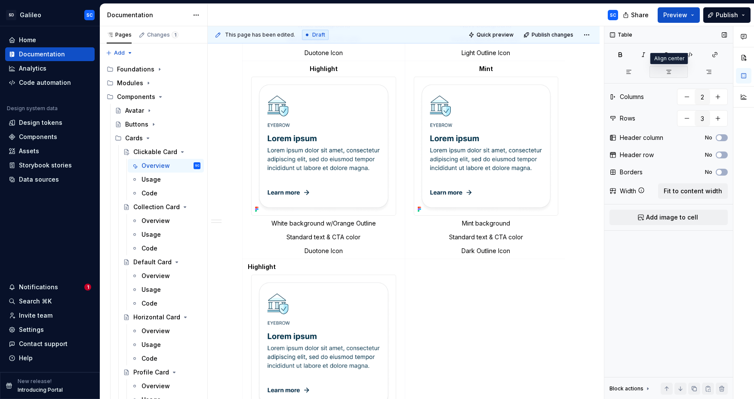
click at [669, 73] on icon "button" at bounding box center [668, 71] width 7 height 7
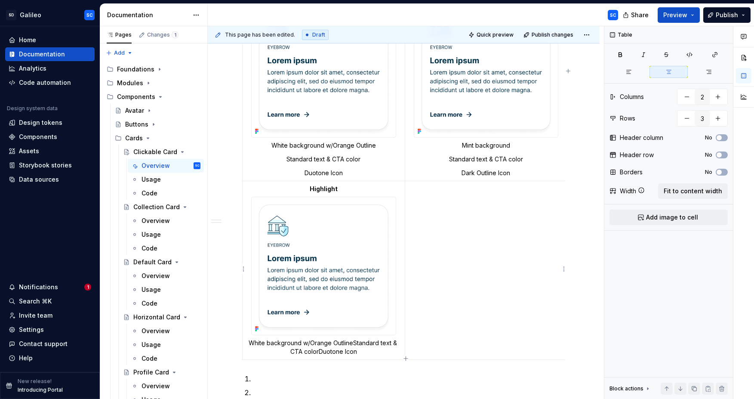
scroll to position [678, 0]
click at [484, 208] on td at bounding box center [486, 268] width 162 height 179
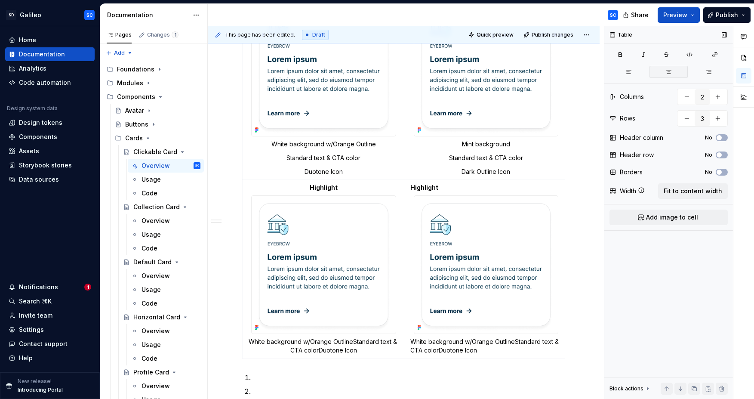
click at [665, 74] on icon "button" at bounding box center [668, 71] width 7 height 7
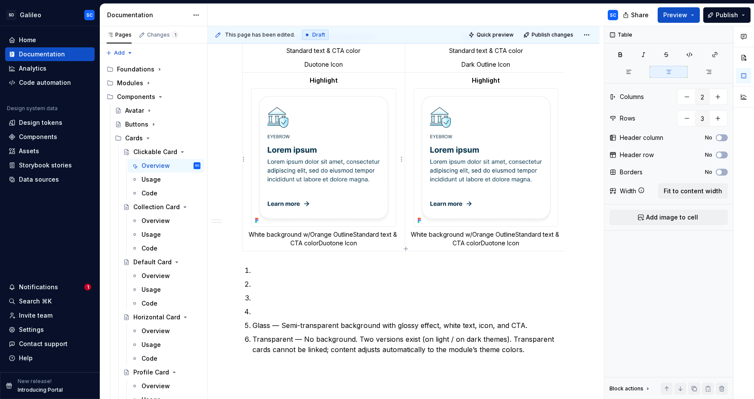
scroll to position [787, 0]
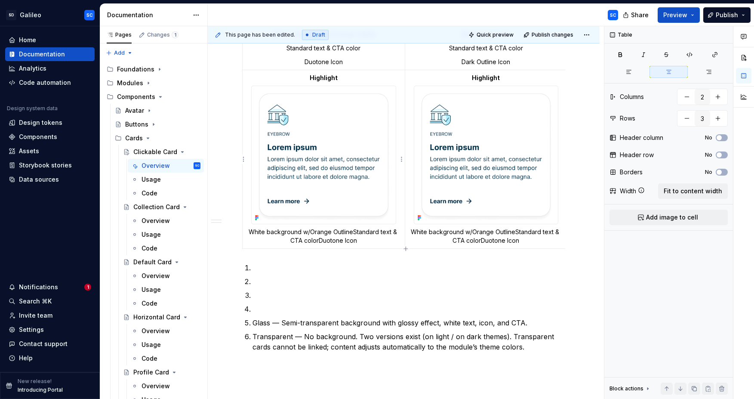
click at [331, 79] on strong "Highlight" at bounding box center [324, 77] width 28 height 7
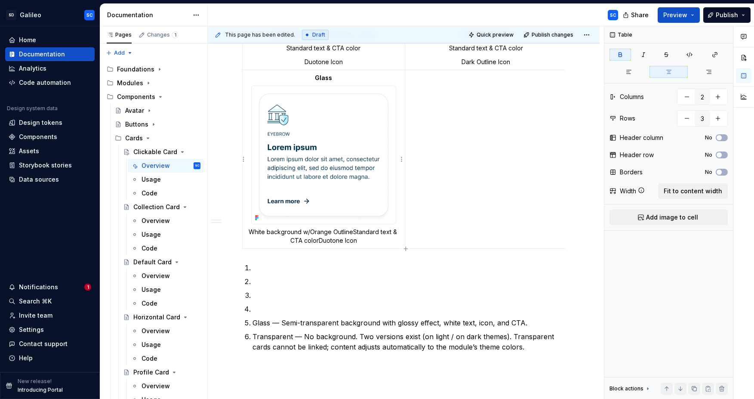
click at [354, 233] on p "White background w/Orange OutlineStandard text & CTA colorDuotone Icon" at bounding box center [324, 235] width 152 height 17
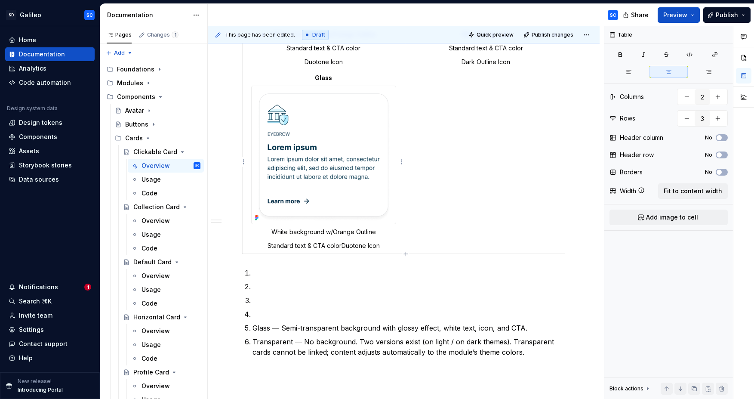
click at [342, 246] on p "Standard text & CTA colorDuotone Icon" at bounding box center [324, 245] width 152 height 9
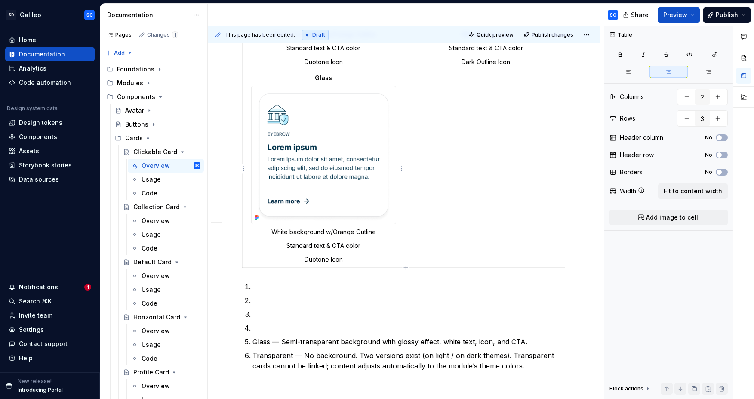
click at [281, 231] on p "White background w/Orange Outline" at bounding box center [324, 231] width 152 height 9
drag, startPoint x: 281, startPoint y: 231, endPoint x: 348, endPoint y: 232, distance: 66.6
click at [348, 232] on p "White background w/Orange Outline" at bounding box center [324, 231] width 152 height 9
click at [277, 232] on p "Semi-transparent background w/Glossy effect" at bounding box center [324, 231] width 152 height 9
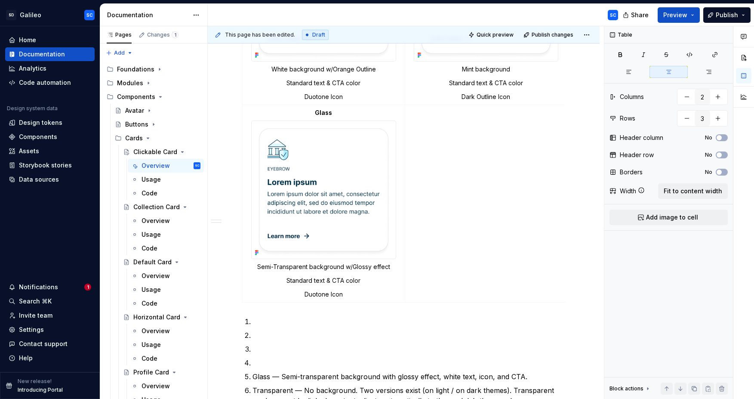
scroll to position [750, 0]
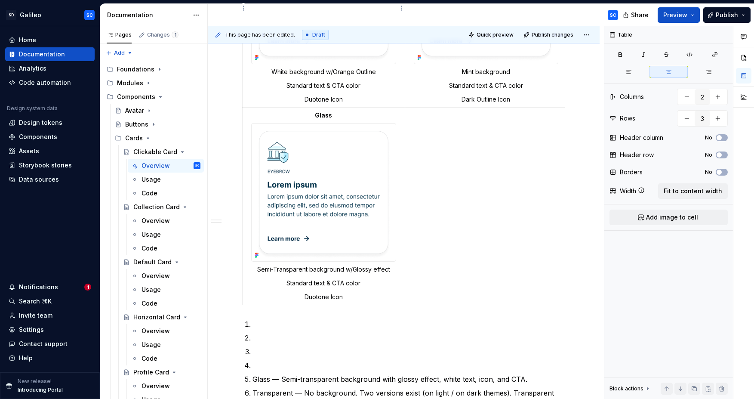
drag, startPoint x: 359, startPoint y: 72, endPoint x: 385, endPoint y: 83, distance: 28.3
click at [359, 72] on p "White background w/Orange Outline" at bounding box center [324, 71] width 152 height 9
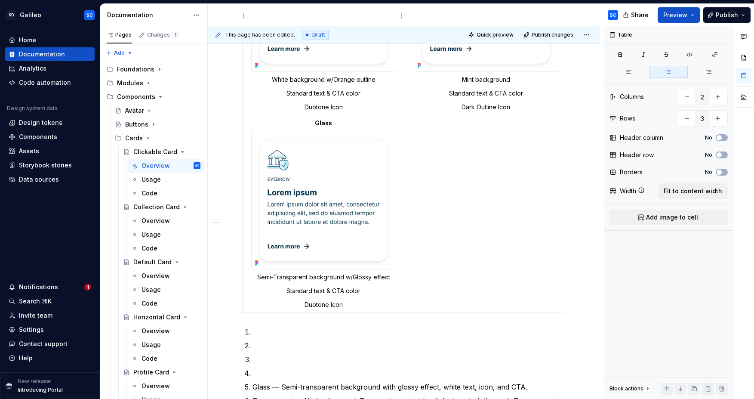
scroll to position [742, 0]
click at [357, 81] on p "White background w/Orange outline" at bounding box center [324, 80] width 152 height 9
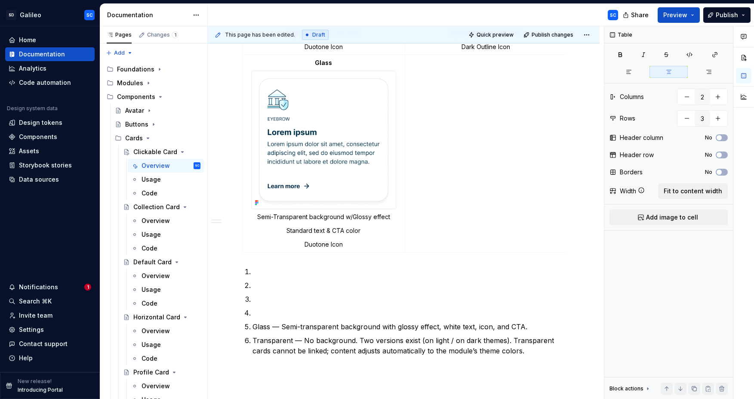
scroll to position [819, 0]
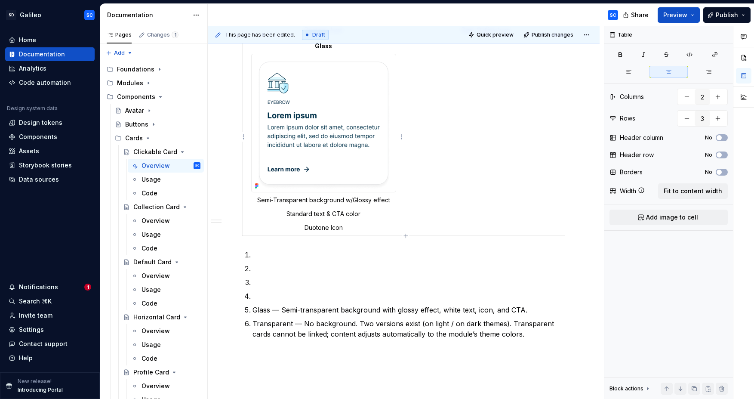
click at [305, 213] on p "Standard text & CTA color" at bounding box center [324, 213] width 152 height 9
click at [317, 229] on p "Duotone Icon" at bounding box center [324, 227] width 152 height 9
click at [402, 314] on p "Glass — Semi-transparent background with glossy effect, white text, icon, and C…" at bounding box center [408, 309] width 313 height 10
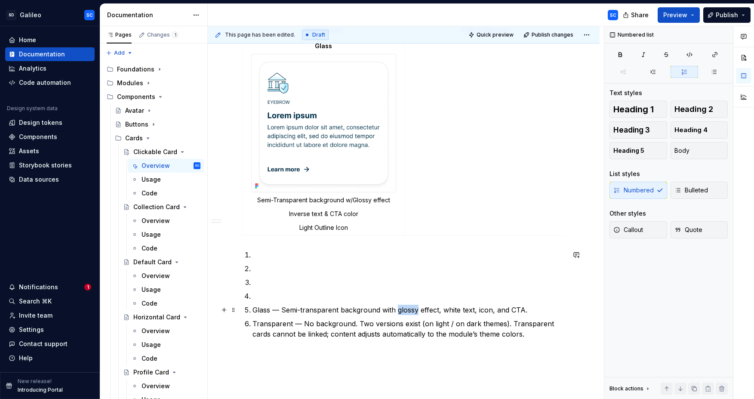
click at [402, 314] on p "Glass — Semi-transparent background with glossy effect, white text, icon, and C…" at bounding box center [408, 309] width 313 height 10
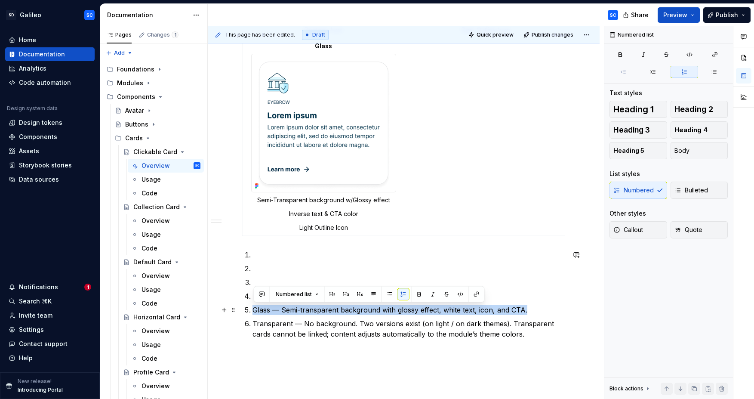
click at [402, 314] on p "Glass — Semi-transparent background with glossy effect, white text, icon, and C…" at bounding box center [408, 309] width 313 height 10
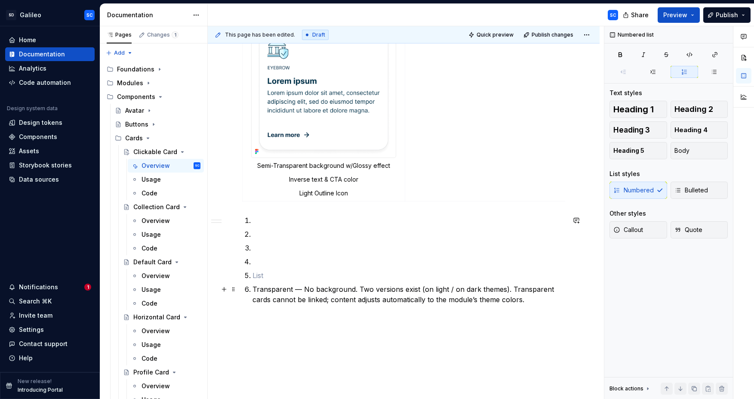
scroll to position [767, 0]
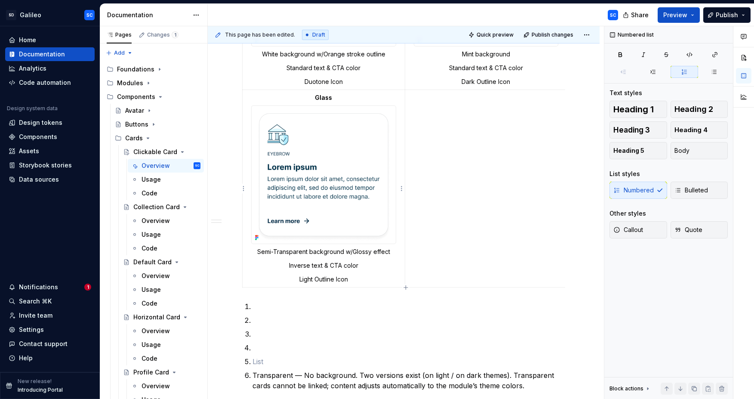
click at [351, 170] on img at bounding box center [323, 175] width 144 height 138
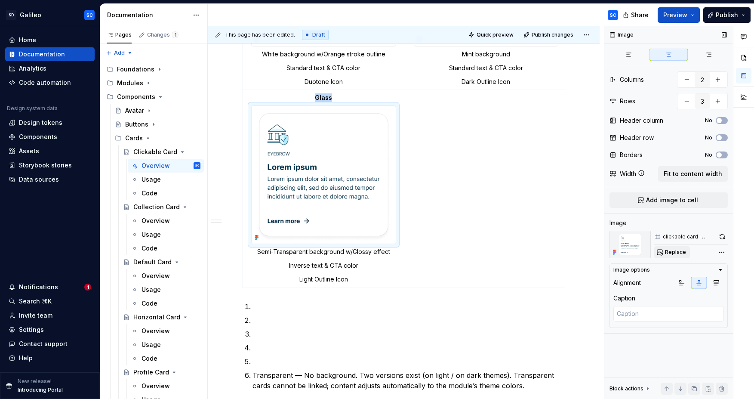
click at [673, 251] on span "Replace" at bounding box center [675, 251] width 21 height 7
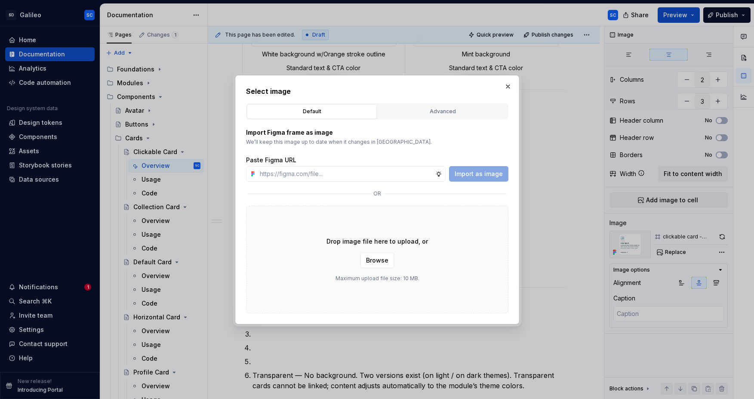
drag, startPoint x: 467, startPoint y: 109, endPoint x: 427, endPoint y: 126, distance: 43.1
click at [466, 109] on div "Advanced" at bounding box center [442, 111] width 124 height 9
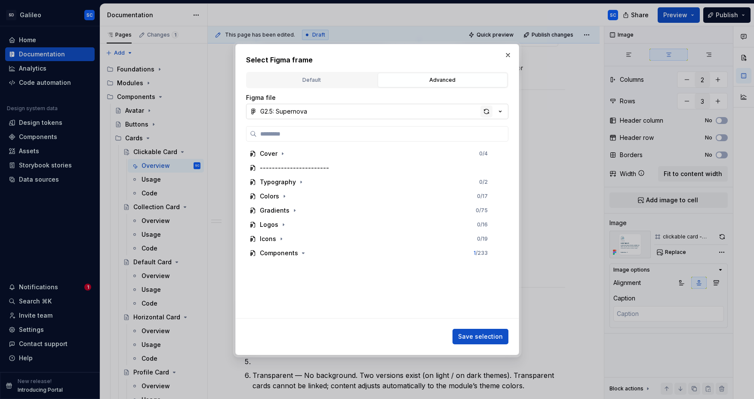
click at [487, 112] on div "button" at bounding box center [486, 111] width 12 height 12
click at [302, 252] on icon "button" at bounding box center [303, 252] width 7 height 7
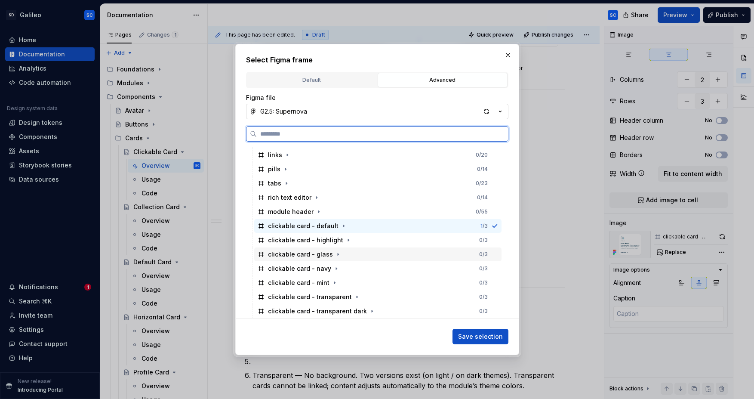
click at [378, 258] on div "clickable card - glass 0 / 3" at bounding box center [377, 254] width 247 height 14
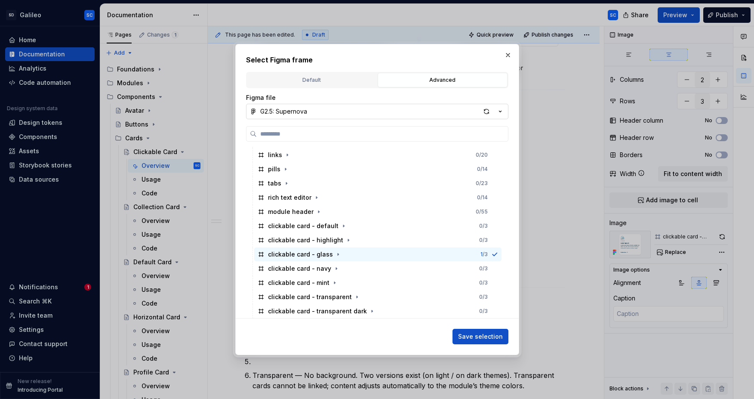
click at [472, 333] on span "Save selection" at bounding box center [480, 336] width 45 height 9
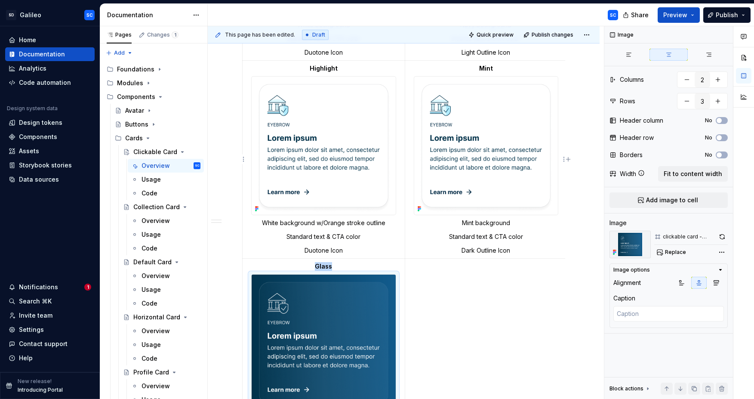
scroll to position [595, 0]
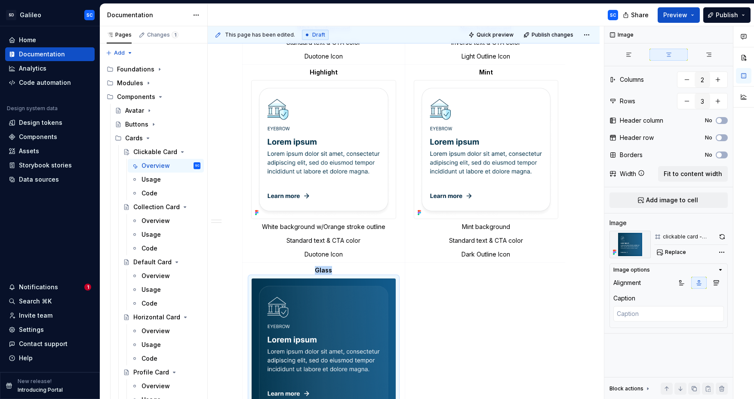
click at [494, 130] on img at bounding box center [486, 149] width 144 height 138
click at [673, 251] on span "Replace" at bounding box center [675, 251] width 21 height 7
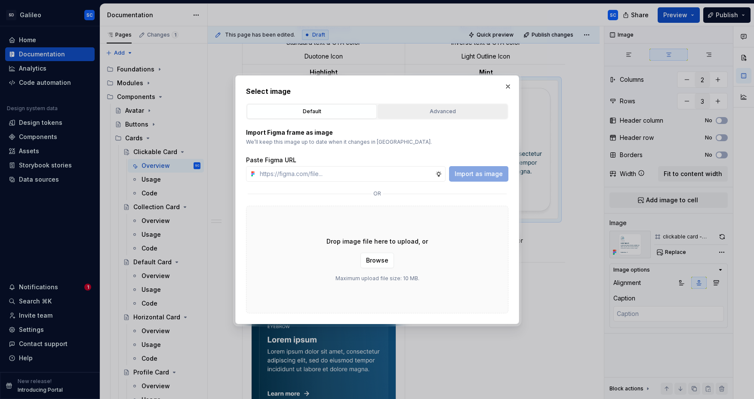
click at [431, 116] on button "Advanced" at bounding box center [442, 111] width 130 height 15
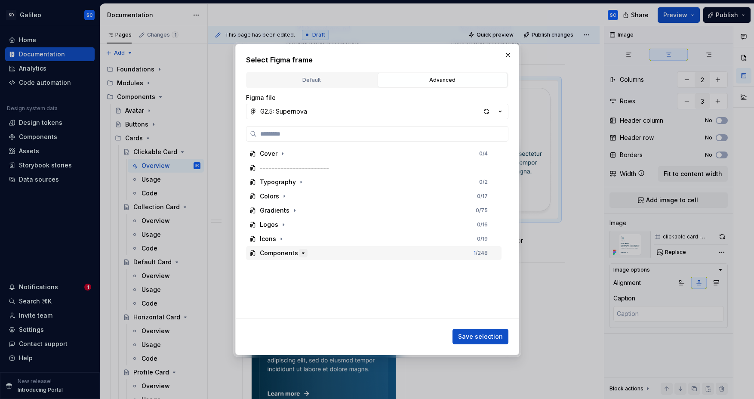
click at [301, 250] on icon "button" at bounding box center [303, 252] width 7 height 7
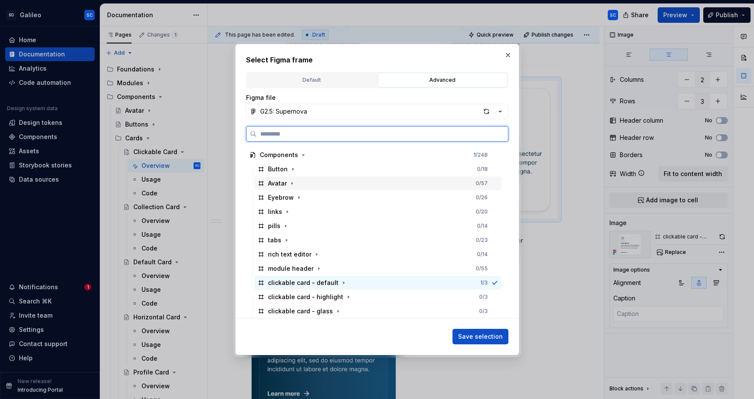
scroll to position [155, 0]
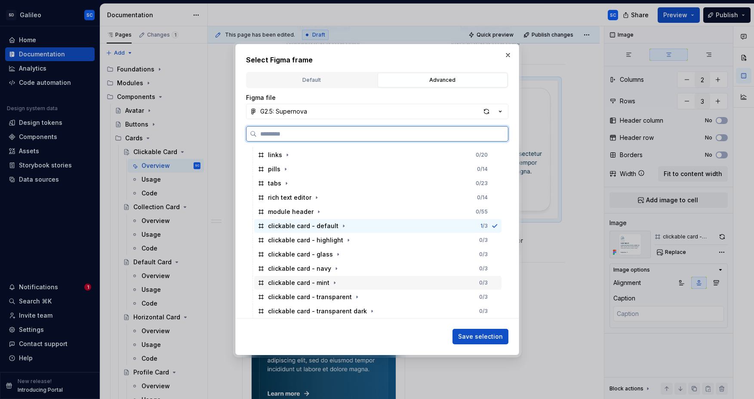
click at [356, 282] on div "clickable card - mint 0 / 3" at bounding box center [377, 283] width 247 height 14
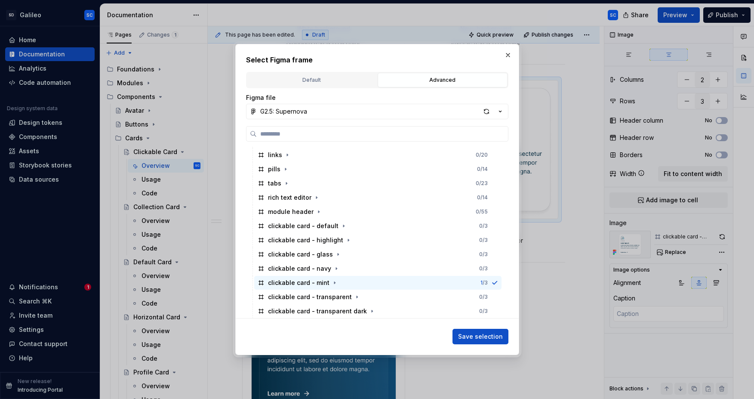
click at [479, 337] on span "Save selection" at bounding box center [480, 336] width 45 height 9
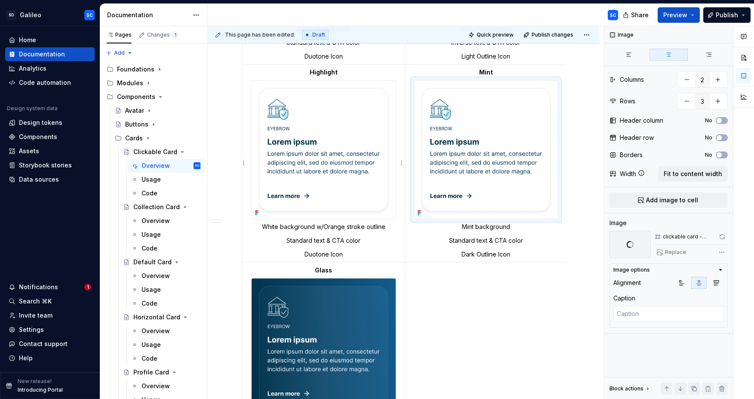
click at [316, 135] on img at bounding box center [323, 149] width 144 height 138
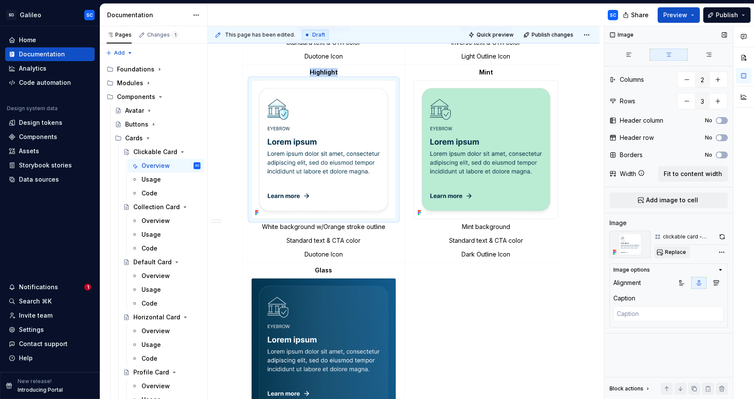
click at [670, 253] on span "Replace" at bounding box center [675, 251] width 21 height 7
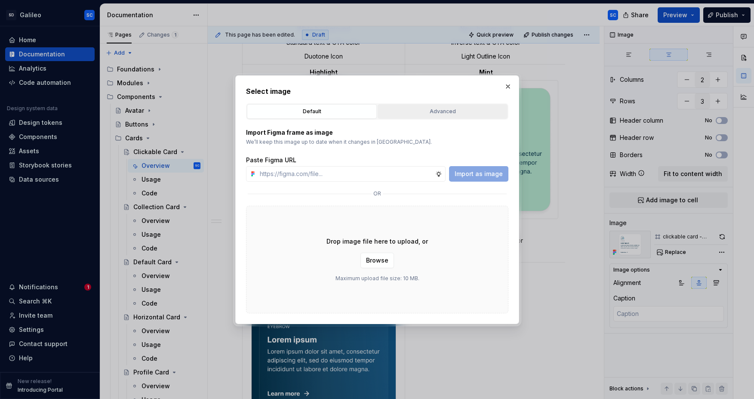
click at [433, 111] on div "Advanced" at bounding box center [442, 111] width 124 height 9
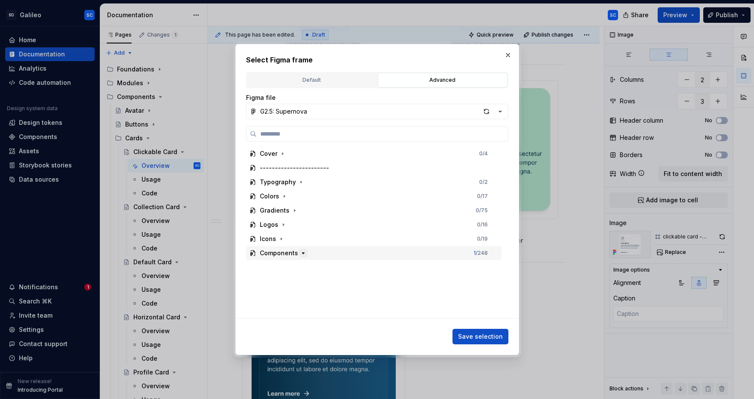
click at [300, 254] on icon "button" at bounding box center [303, 252] width 7 height 7
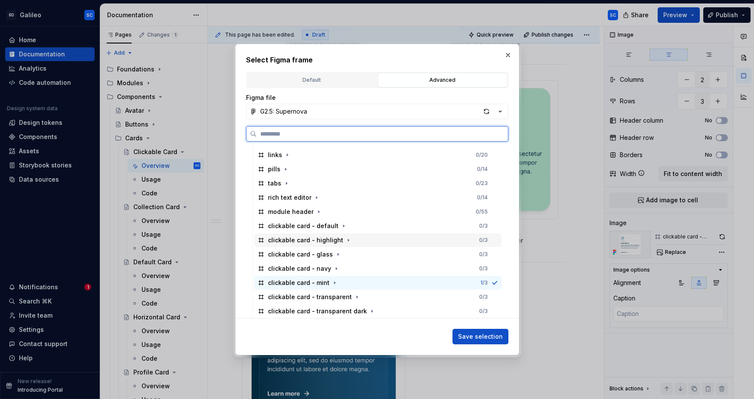
click at [358, 241] on div "clickable card - highlight 0 / 3" at bounding box center [377, 240] width 247 height 14
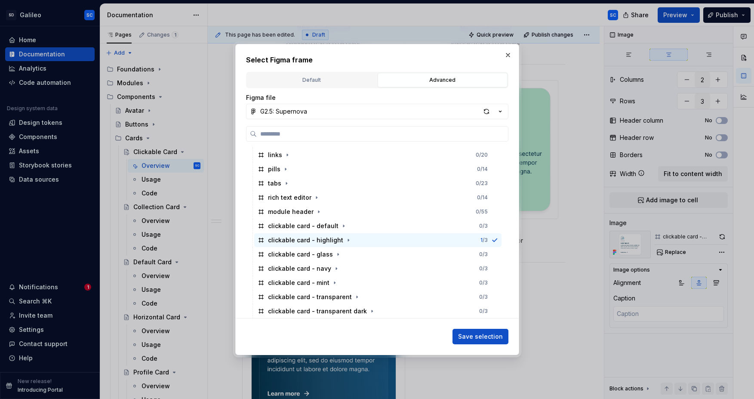
drag, startPoint x: 477, startPoint y: 337, endPoint x: 479, endPoint y: 330, distance: 6.9
click at [477, 337] on span "Save selection" at bounding box center [480, 336] width 45 height 9
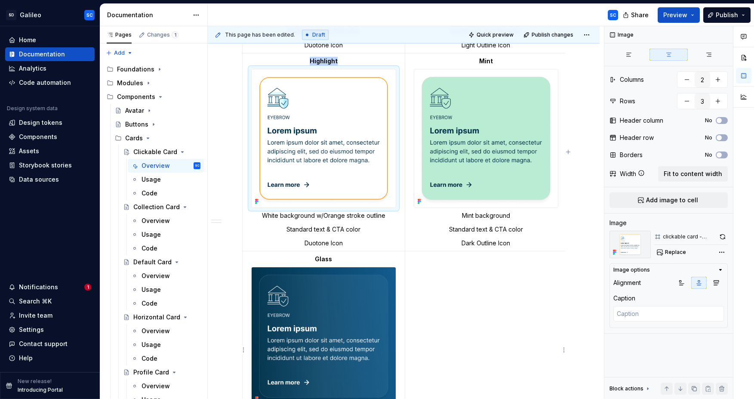
scroll to position [600, 0]
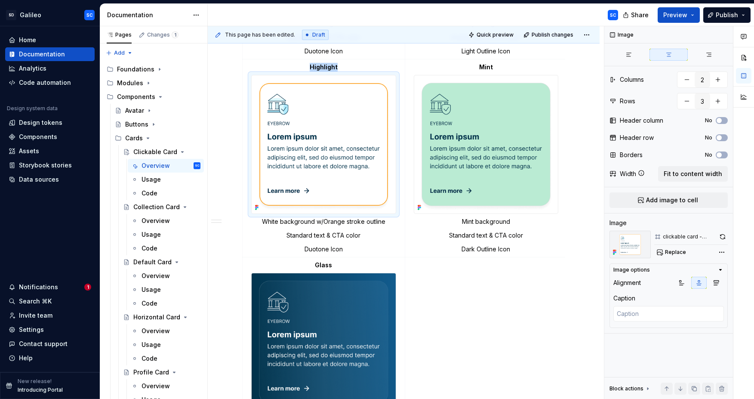
click at [580, 188] on div "**********" at bounding box center [404, 144] width 392 height 1128
type textarea "*"
click at [584, 170] on div "**********" at bounding box center [404, 144] width 392 height 1128
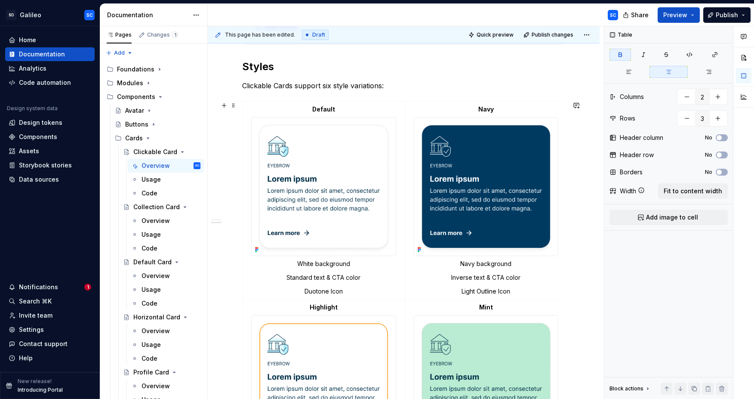
scroll to position [360, 0]
click at [398, 107] on p "Default" at bounding box center [324, 109] width 152 height 9
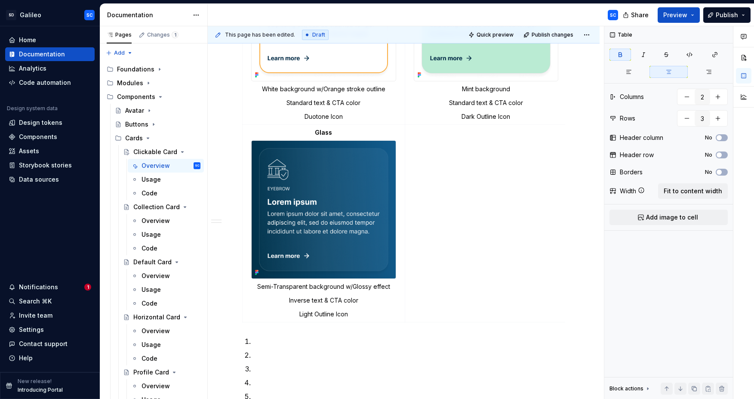
scroll to position [759, 0]
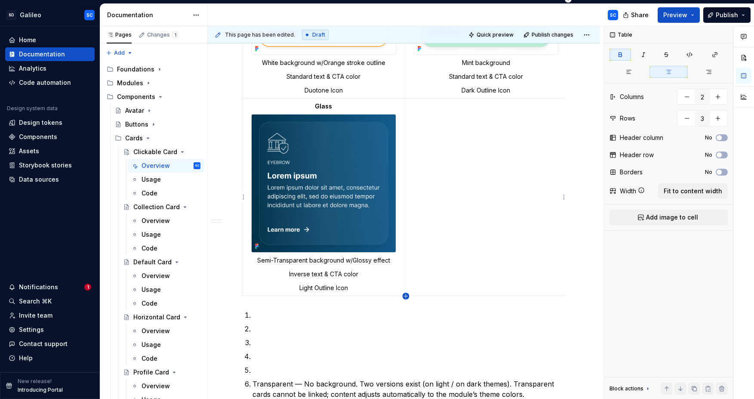
click at [405, 296] on icon "button" at bounding box center [406, 296] width 4 height 4
type input "4"
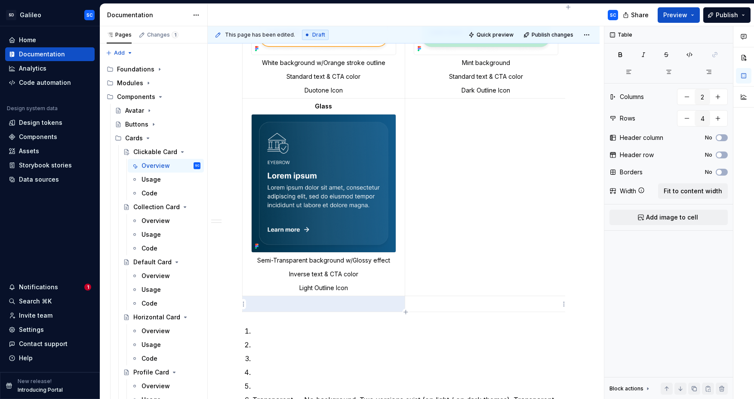
click at [443, 306] on p at bounding box center [486, 303] width 152 height 9
click at [324, 305] on p at bounding box center [324, 303] width 152 height 9
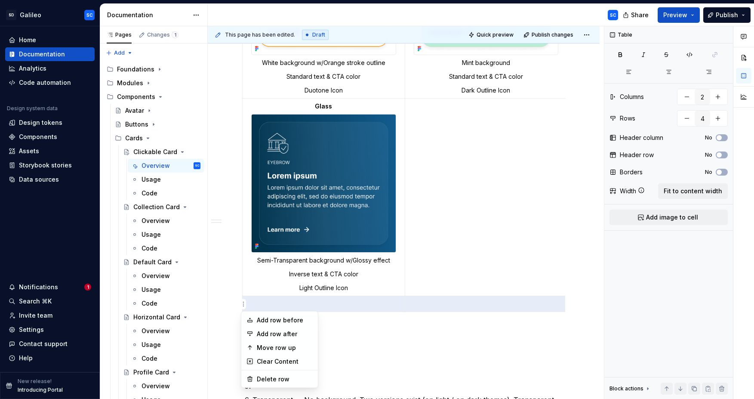
click at [243, 248] on html "SD Galileo SC Home Documentation Analytics Code automation Design system data D…" at bounding box center [377, 199] width 754 height 399
click at [281, 349] on div "Move row up" at bounding box center [285, 347] width 56 height 9
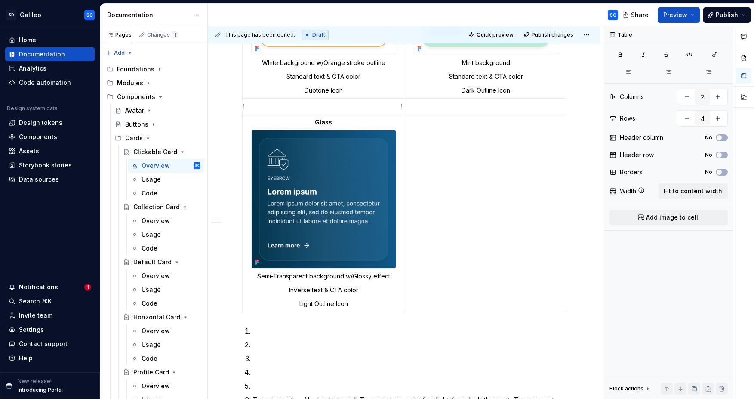
click at [340, 107] on p at bounding box center [324, 106] width 152 height 9
click at [286, 103] on p "Glass" at bounding box center [324, 106] width 152 height 9
click at [724, 153] on button "No" at bounding box center [721, 154] width 12 height 7
click at [265, 103] on p "Glass" at bounding box center [324, 106] width 152 height 9
click at [261, 107] on p "Glass" at bounding box center [324, 106] width 152 height 9
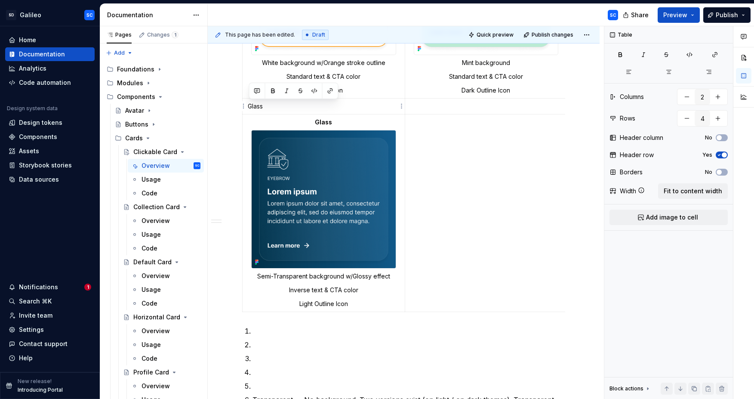
click at [261, 107] on p "Glass" at bounding box center [324, 106] width 152 height 9
click at [666, 73] on icon "button" at bounding box center [668, 71] width 7 height 7
click at [620, 56] on icon "button" at bounding box center [620, 54] width 3 height 4
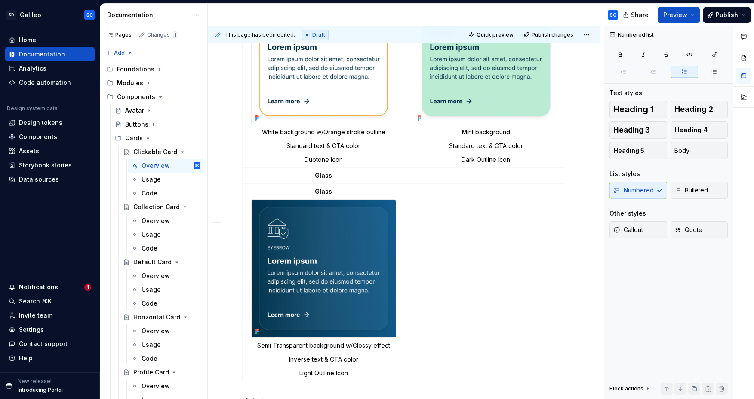
scroll to position [689, 0]
click at [322, 199] on div at bounding box center [323, 268] width 145 height 139
type textarea "*"
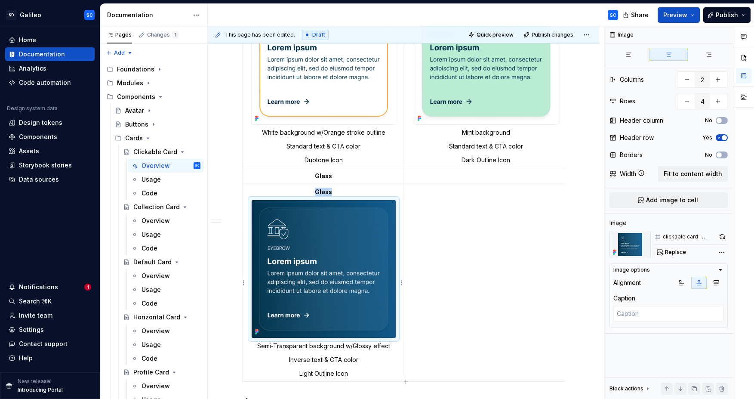
click at [328, 190] on strong "Glass" at bounding box center [323, 191] width 17 height 7
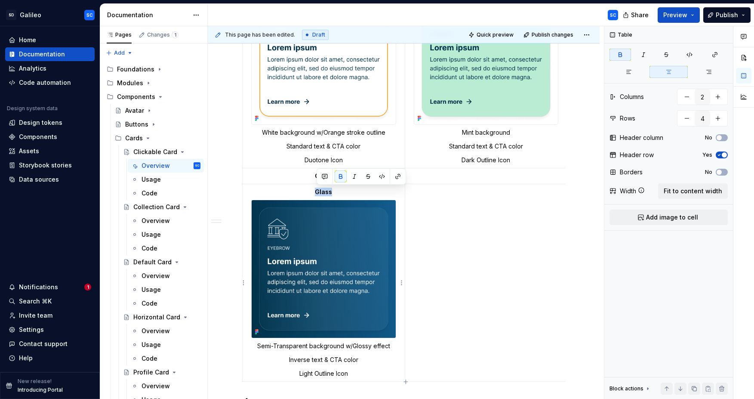
click at [328, 190] on strong "Glass" at bounding box center [323, 191] width 17 height 7
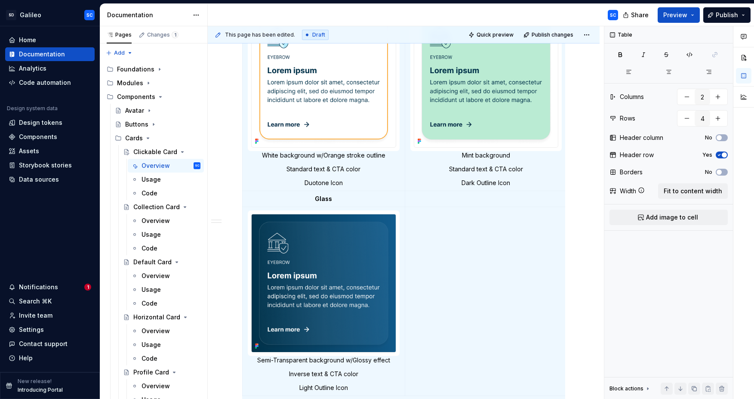
click at [589, 221] on div "**********" at bounding box center [404, 82] width 392 height 1136
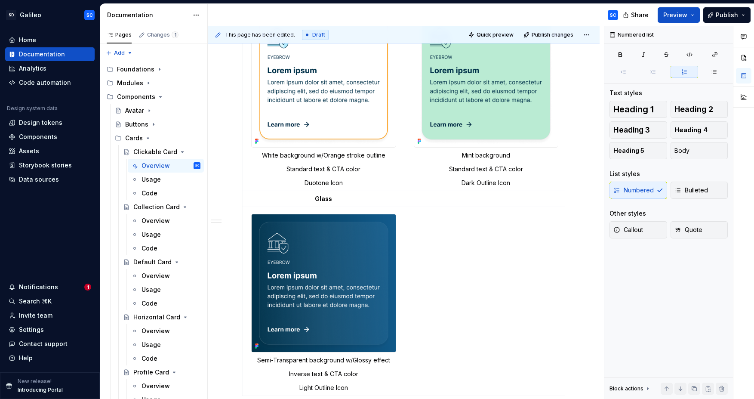
scroll to position [688, 0]
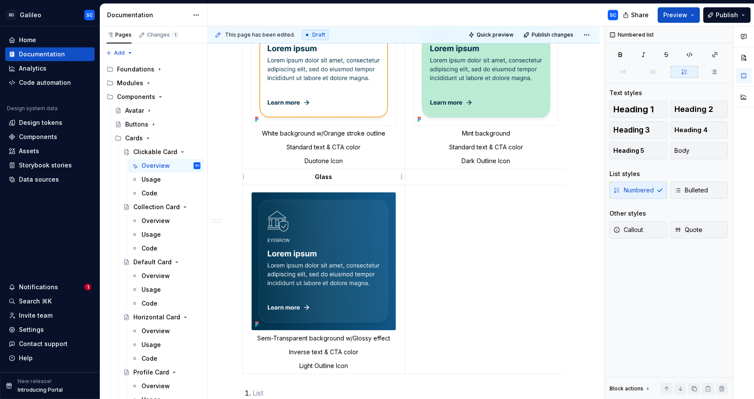
click at [367, 178] on p "Glass" at bounding box center [324, 176] width 152 height 9
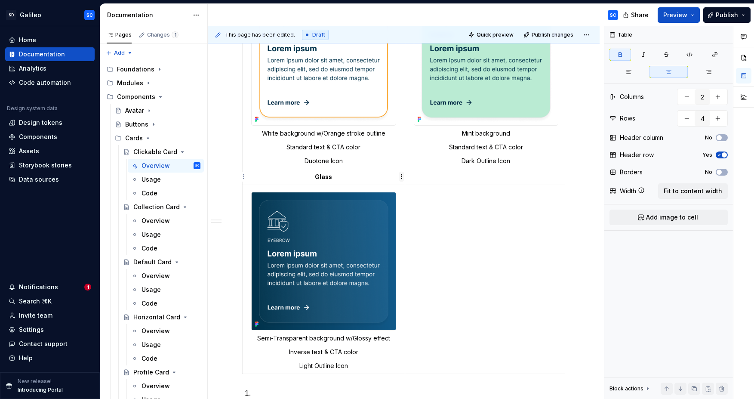
click at [401, 175] on html "SD Galileo SC Home Documentation Analytics Code automation Design system data D…" at bounding box center [377, 199] width 754 height 399
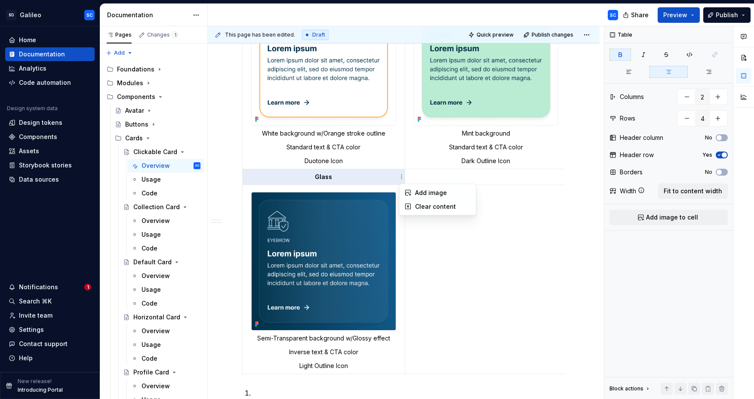
click at [375, 176] on html "SD Galileo SC Home Documentation Analytics Code automation Design system data D…" at bounding box center [377, 199] width 754 height 399
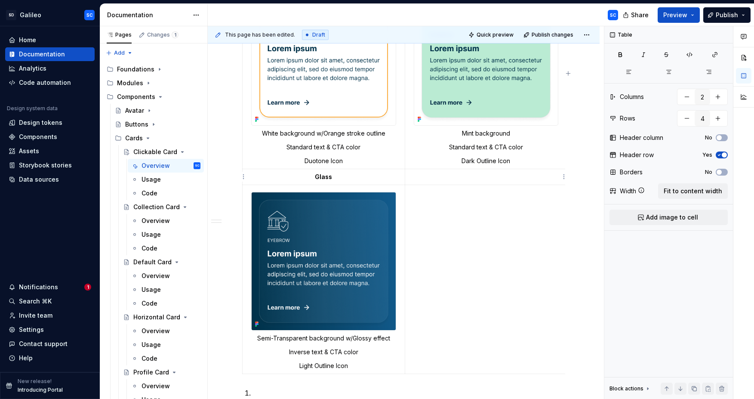
click at [436, 171] on td at bounding box center [486, 177] width 162 height 16
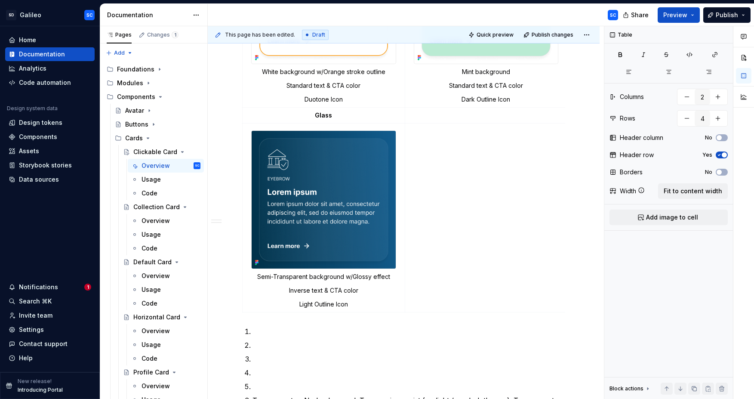
scroll to position [737, 0]
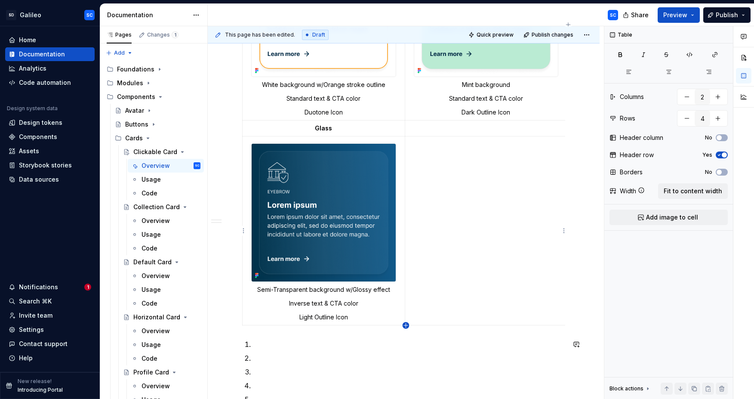
click at [406, 325] on icon "button" at bounding box center [406, 325] width 4 height 4
type input "5"
click at [244, 332] on html "SD Galileo SC Home Documentation Analytics Code automation Design system data D…" at bounding box center [377, 199] width 754 height 399
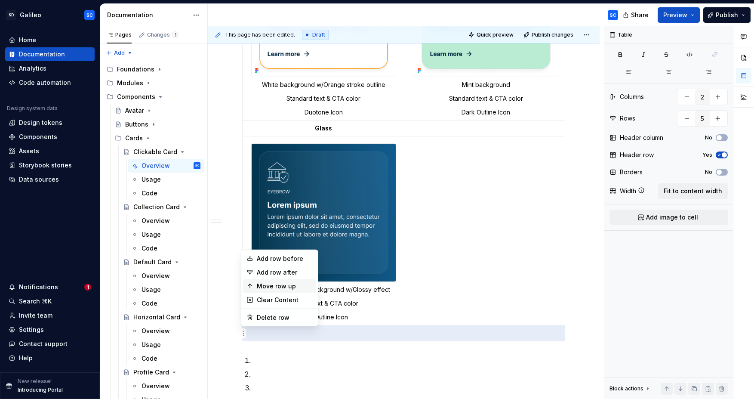
click at [267, 285] on div "Move row up" at bounding box center [285, 286] width 56 height 9
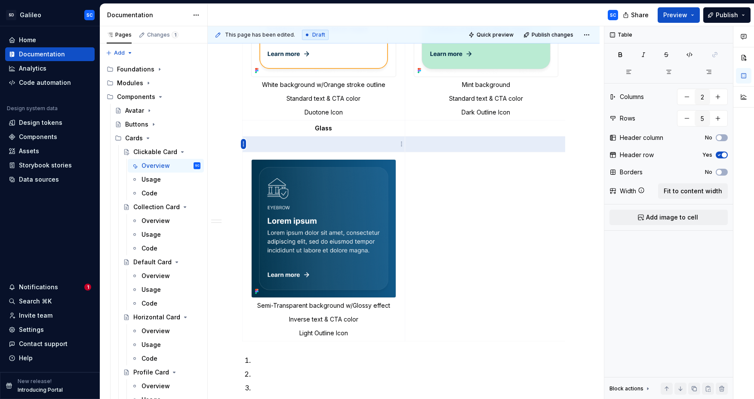
click at [243, 145] on html "SD Galileo SC Home Documentation Analytics Code automation Design system data D…" at bounding box center [377, 199] width 754 height 399
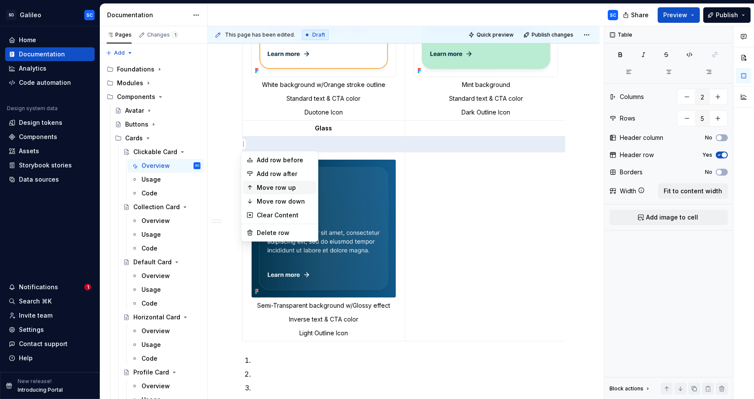
click at [276, 189] on div "Move row up" at bounding box center [285, 187] width 56 height 9
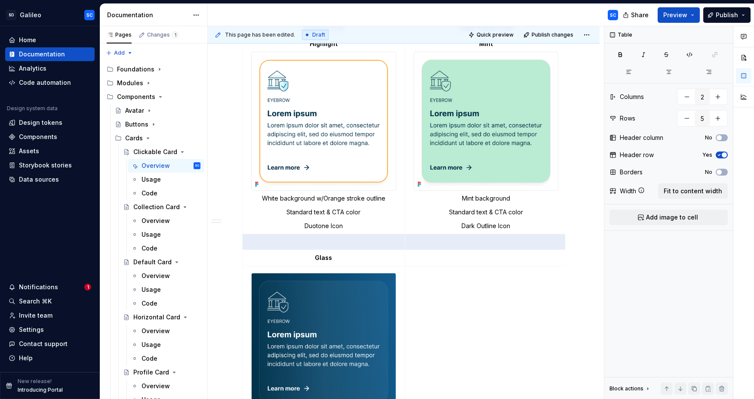
scroll to position [589, 0]
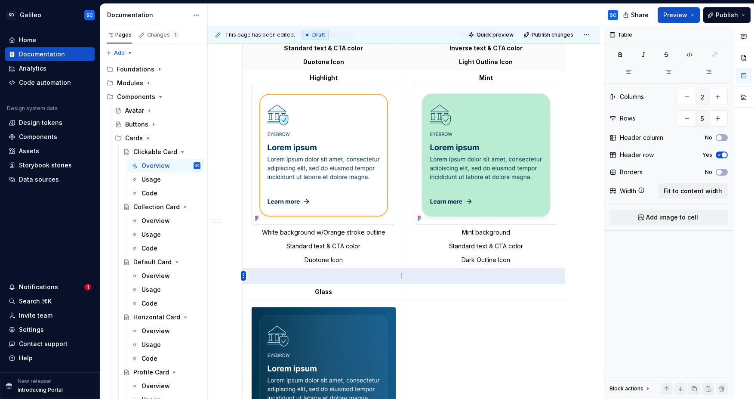
click at [244, 274] on html "SD Galileo SC Home Documentation Analytics Code automation Design system data D…" at bounding box center [377, 199] width 754 height 399
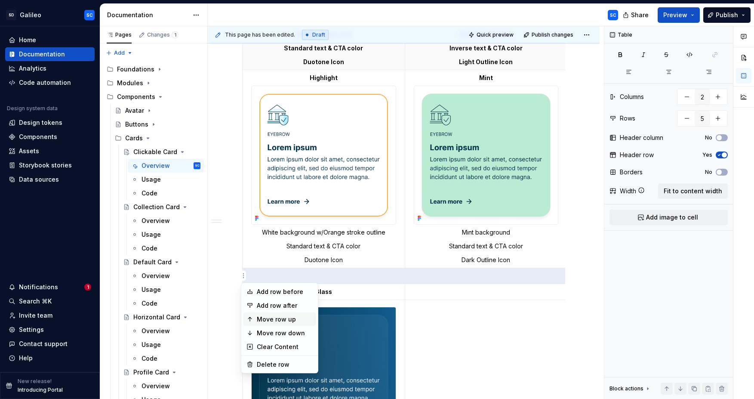
click at [279, 319] on div "Move row up" at bounding box center [285, 319] width 56 height 9
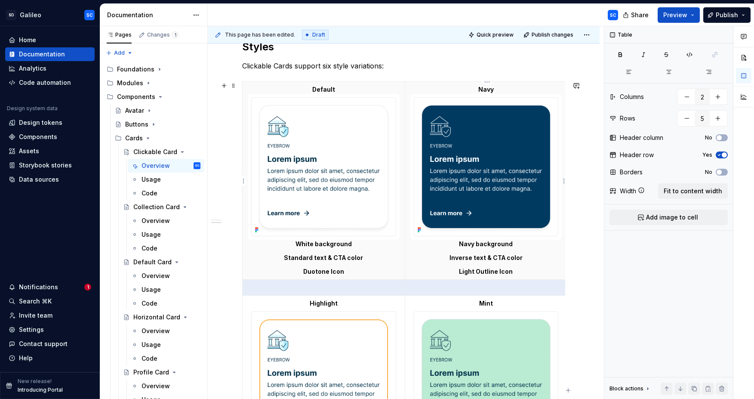
scroll to position [380, 0]
click at [389, 260] on p "Standard text & CTA color" at bounding box center [324, 258] width 152 height 9
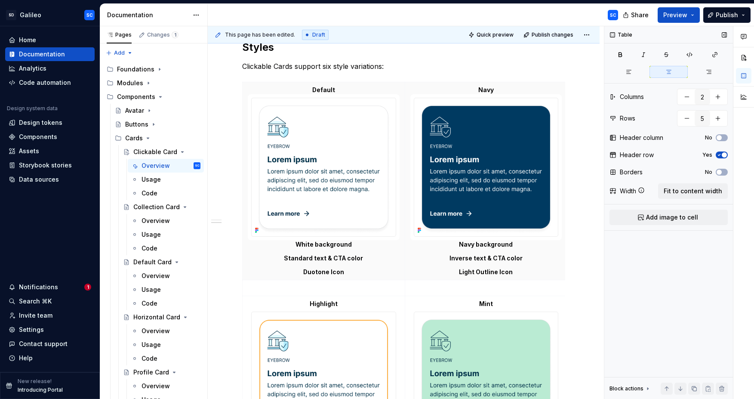
click at [724, 154] on span "button" at bounding box center [723, 154] width 5 height 5
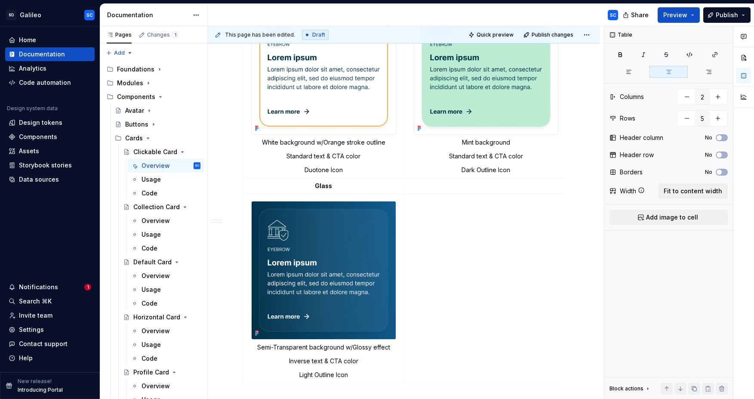
scroll to position [824, 0]
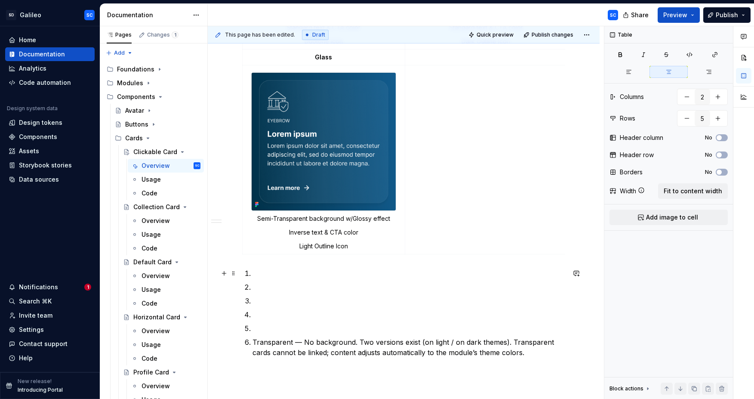
click at [324, 269] on p at bounding box center [408, 273] width 313 height 10
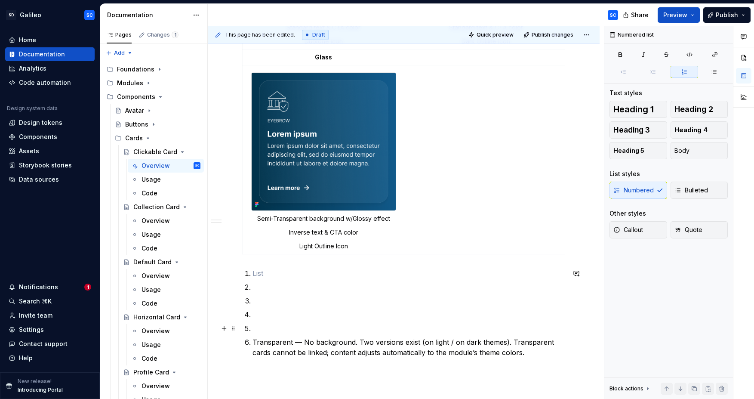
click at [274, 324] on p at bounding box center [408, 328] width 313 height 10
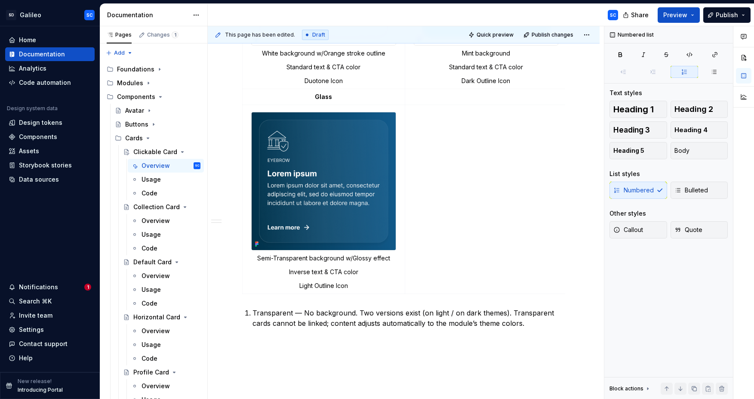
scroll to position [784, 0]
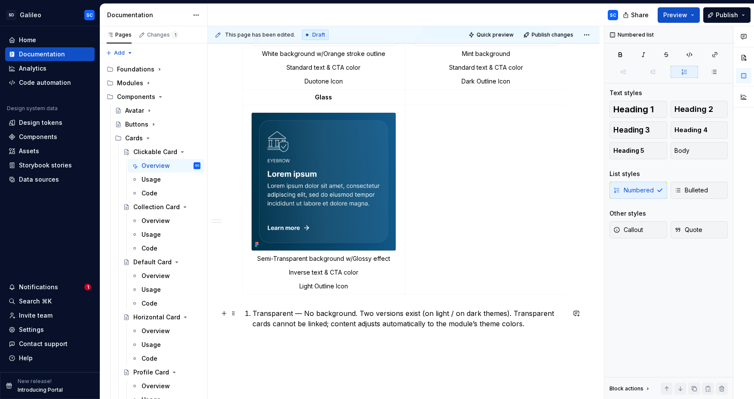
click at [223, 313] on button "button" at bounding box center [224, 313] width 12 height 12
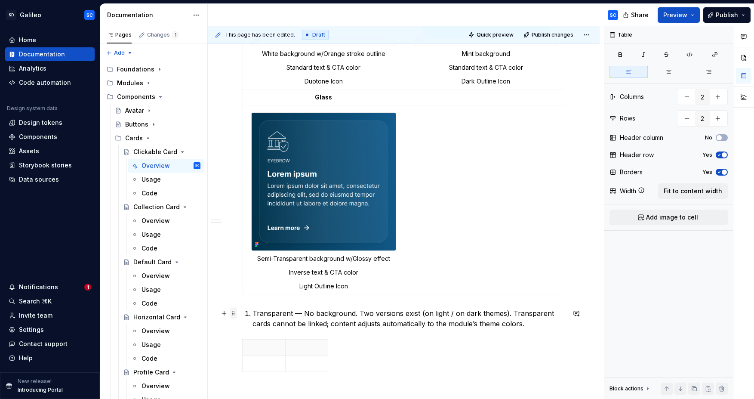
scroll to position [811, 0]
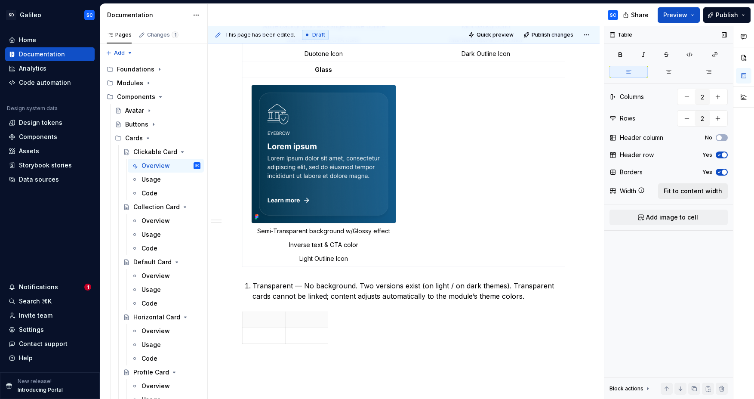
click at [685, 191] on span "Fit to content width" at bounding box center [692, 191] width 58 height 9
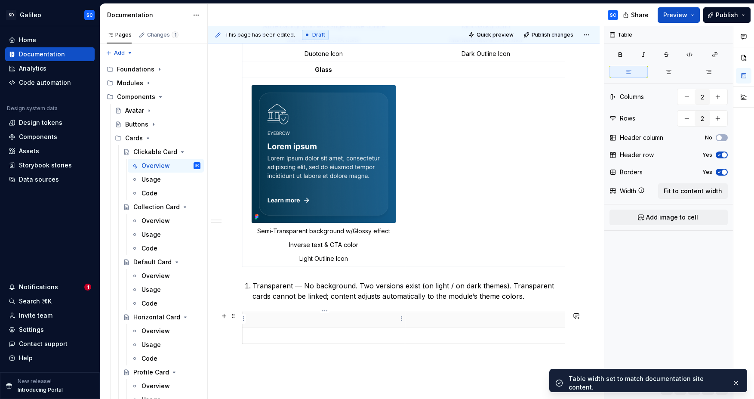
scroll to position [812, 0]
click at [322, 321] on p at bounding box center [324, 318] width 152 height 9
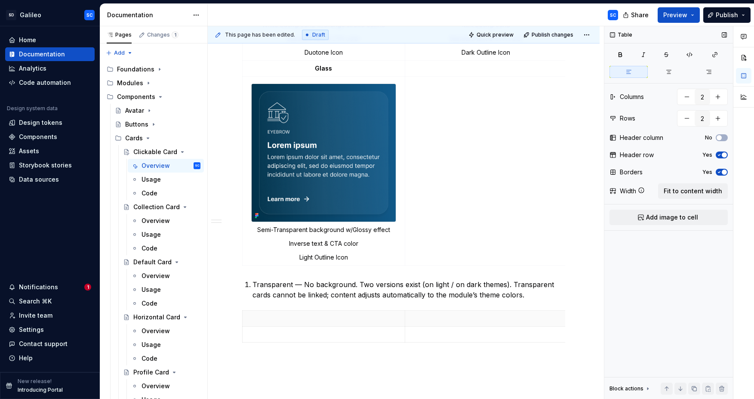
type textarea "*"
click at [668, 67] on button "button" at bounding box center [668, 72] width 38 height 12
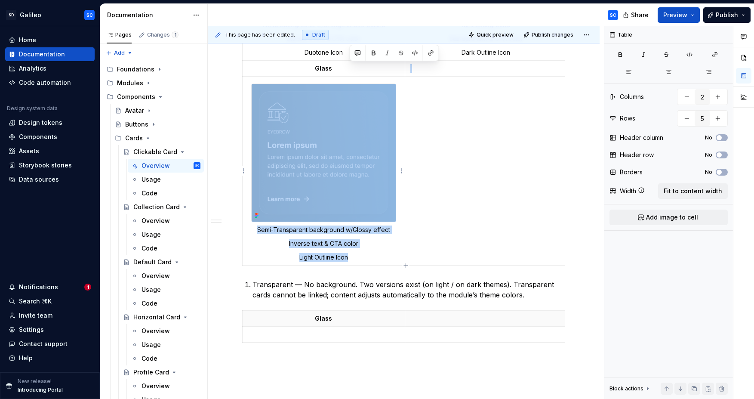
drag, startPoint x: 353, startPoint y: 259, endPoint x: 253, endPoint y: 78, distance: 206.5
click at [253, 78] on td "Semi-Transparent background w/Glossy effect Inverse text & CTA color Light Outl…" at bounding box center [323, 170] width 162 height 189
click at [358, 257] on p "Light Outline Icon" at bounding box center [324, 257] width 152 height 9
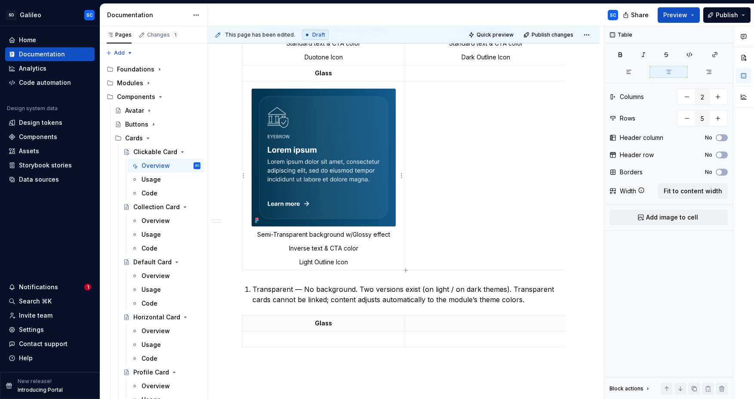
click at [359, 264] on p "Light Outline Icon" at bounding box center [324, 262] width 152 height 9
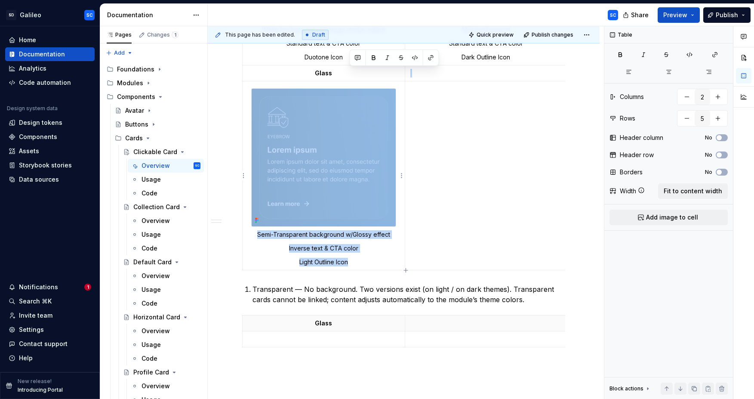
drag, startPoint x: 358, startPoint y: 265, endPoint x: 245, endPoint y: 86, distance: 211.8
click at [245, 86] on td "Semi-Transparent background w/Glossy effect Inverse text & CTA color Light Outl…" at bounding box center [323, 175] width 162 height 189
copy tbody "Semi-Transparent background w/Glossy effect Inverse text & CTA color Light Outl…"
type input "2"
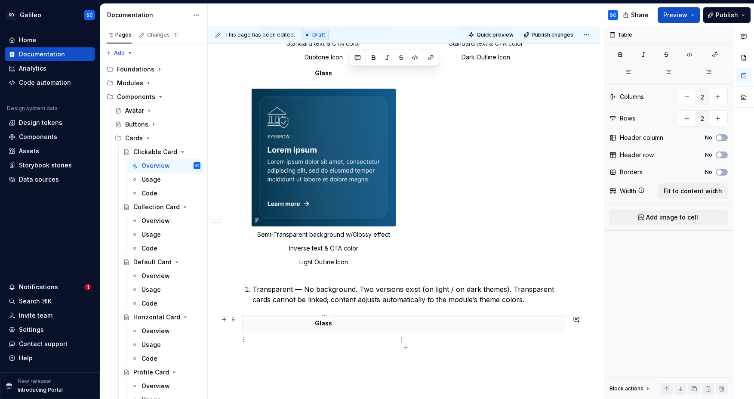
click at [320, 342] on p at bounding box center [324, 338] width 152 height 9
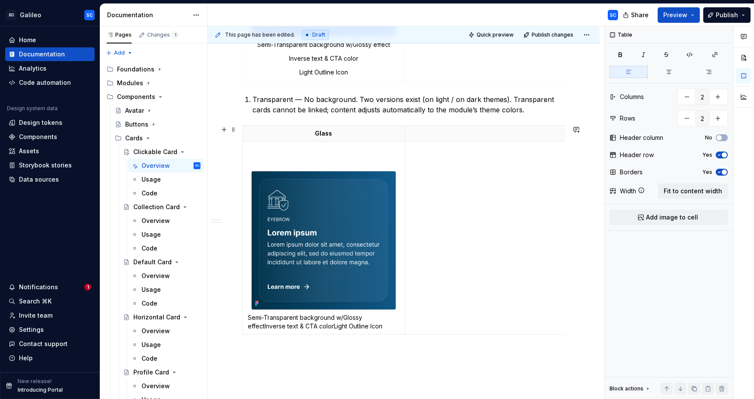
scroll to position [1000, 0]
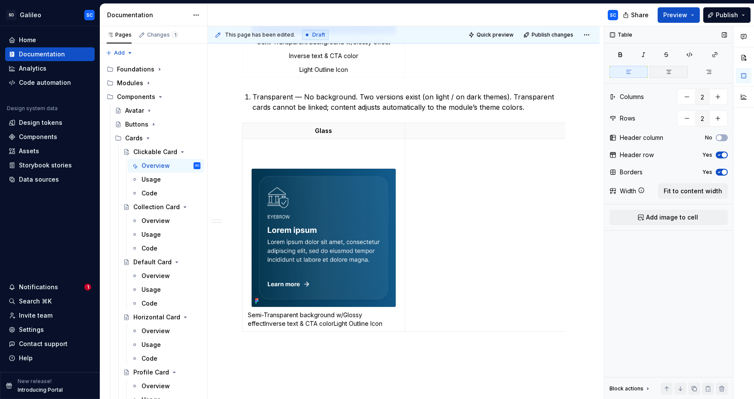
click at [670, 70] on icon "button" at bounding box center [668, 71] width 5 height 3
click at [273, 324] on p "Semi-Transparent background w/Glossy effectInverse text & CTA colorLight Outlin…" at bounding box center [324, 318] width 152 height 17
click at [334, 161] on p at bounding box center [324, 160] width 152 height 9
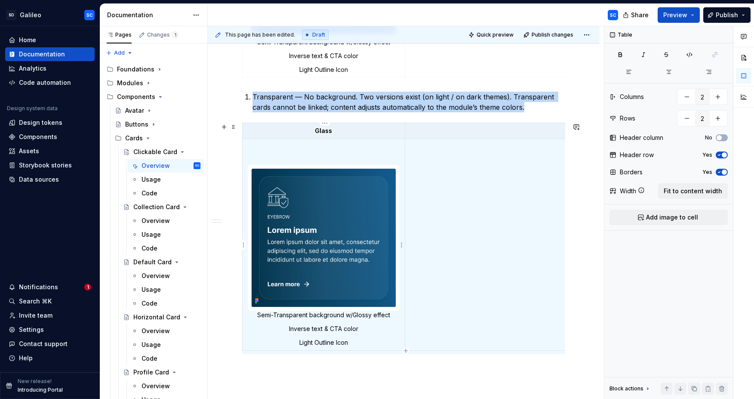
click at [334, 162] on p at bounding box center [324, 160] width 152 height 9
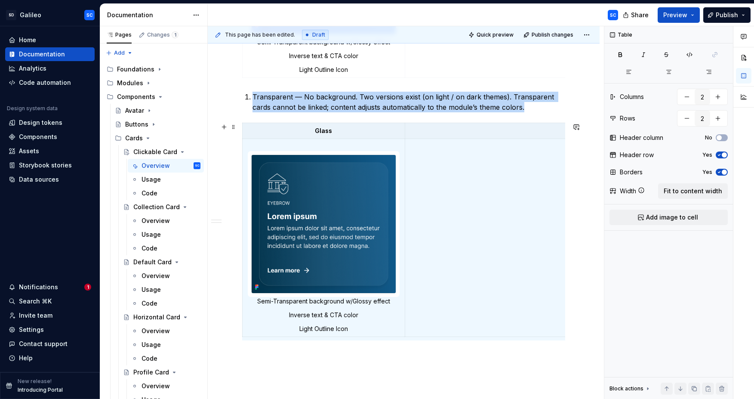
scroll to position [0, 3]
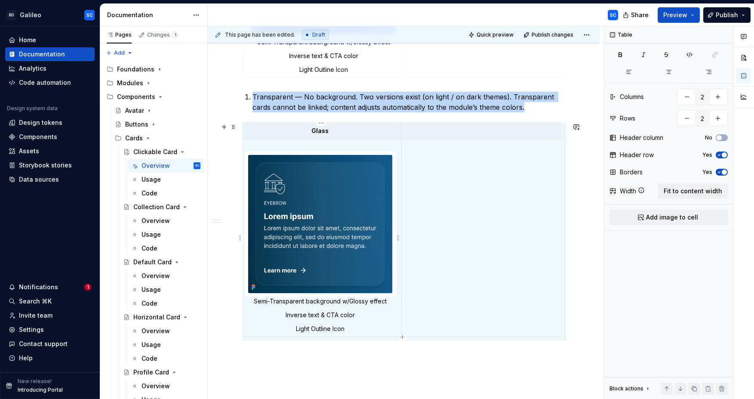
click at [325, 145] on p at bounding box center [320, 146] width 152 height 9
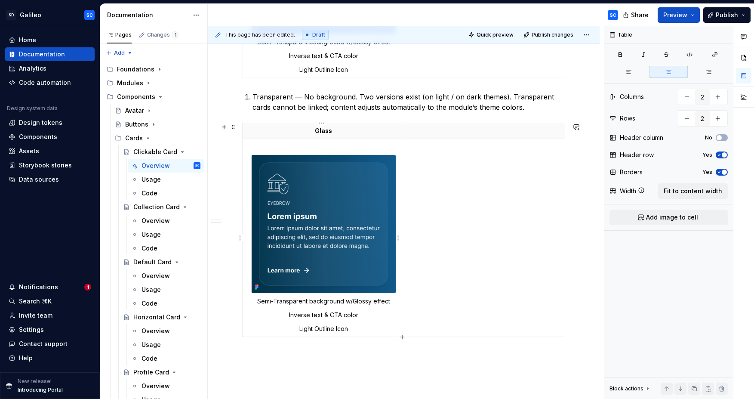
scroll to position [0, 0]
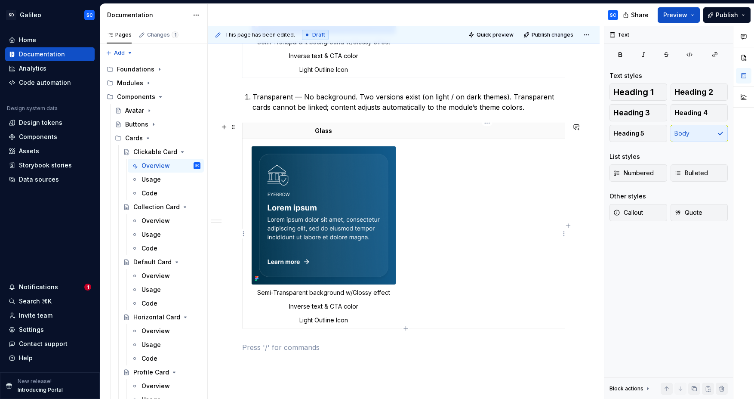
click at [491, 191] on td at bounding box center [486, 233] width 162 height 189
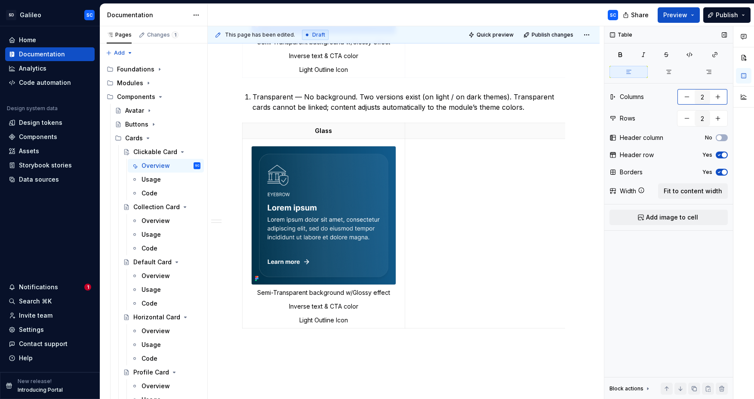
click at [687, 98] on button "button" at bounding box center [686, 96] width 15 height 15
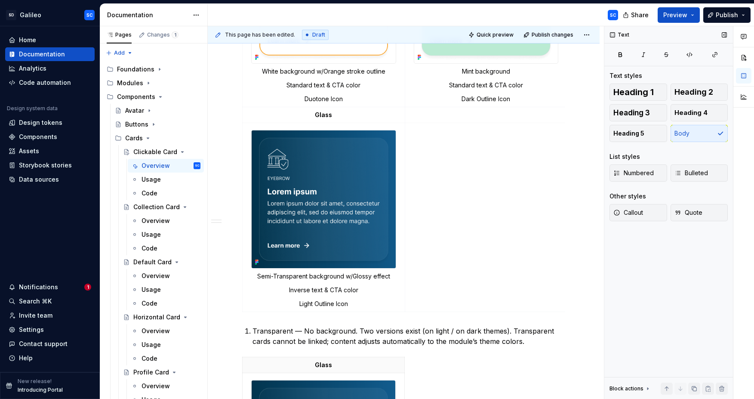
scroll to position [762, 0]
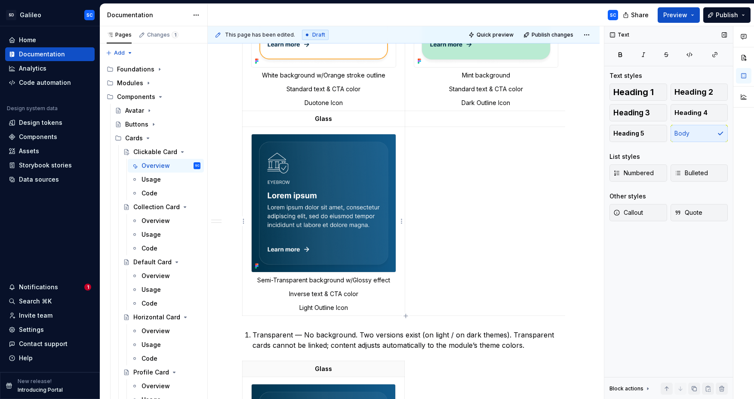
type textarea "*"
click at [344, 209] on img at bounding box center [323, 203] width 144 height 138
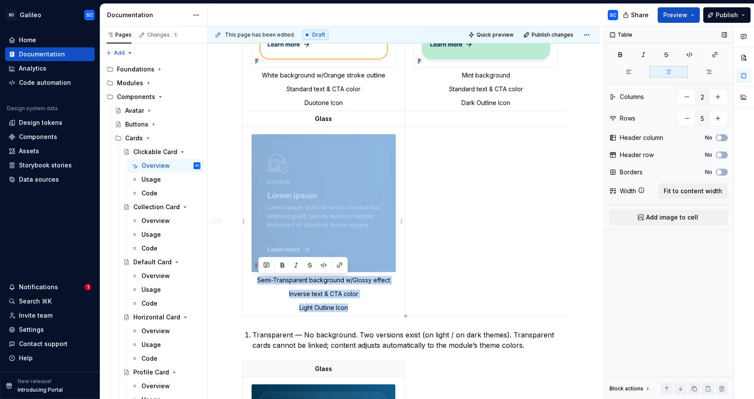
drag, startPoint x: 372, startPoint y: 310, endPoint x: 414, endPoint y: 212, distance: 106.5
click at [297, 215] on td "Semi-Transparent background w/Glossy effect Inverse text & CTA color Light Outl…" at bounding box center [323, 220] width 162 height 189
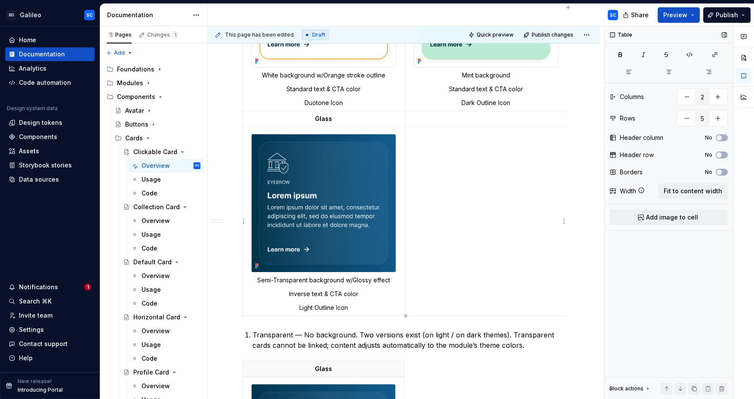
click at [499, 194] on td at bounding box center [486, 220] width 162 height 189
click at [258, 115] on p "Glass" at bounding box center [324, 118] width 152 height 9
click at [244, 120] on html "SD Galileo SC Home Documentation Analytics Code automation Design system data D…" at bounding box center [377, 199] width 754 height 399
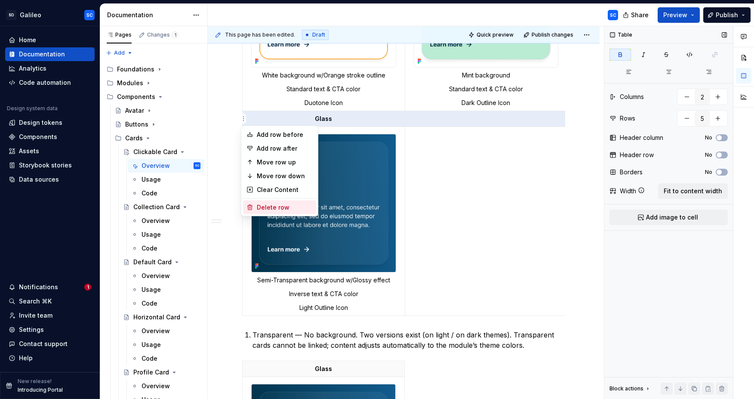
click at [274, 207] on div "Delete row" at bounding box center [285, 207] width 56 height 9
type input "4"
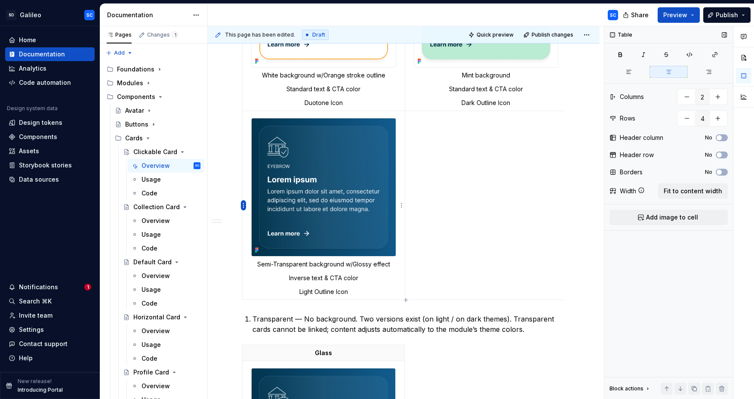
click at [243, 204] on html "SD Galileo SC Home Documentation Analytics Code automation Design system data D…" at bounding box center [377, 199] width 754 height 399
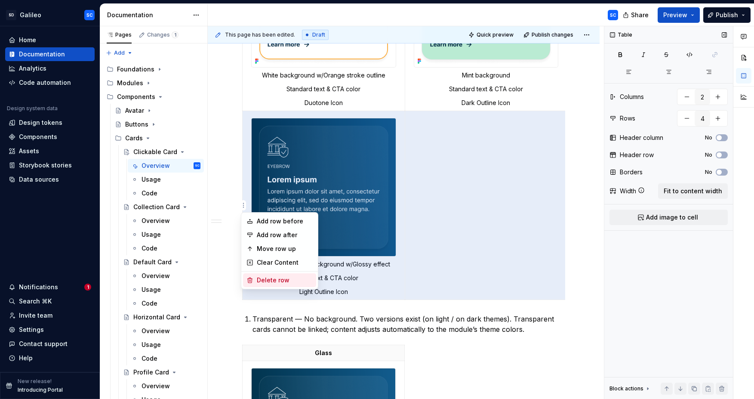
click at [285, 283] on div "Delete row" at bounding box center [285, 280] width 56 height 9
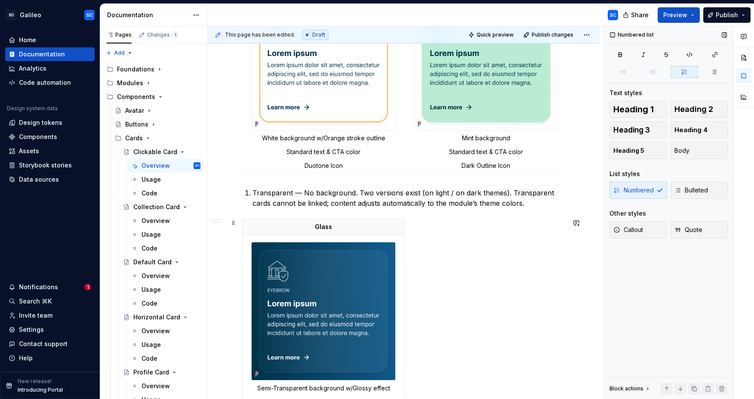
scroll to position [736, 0]
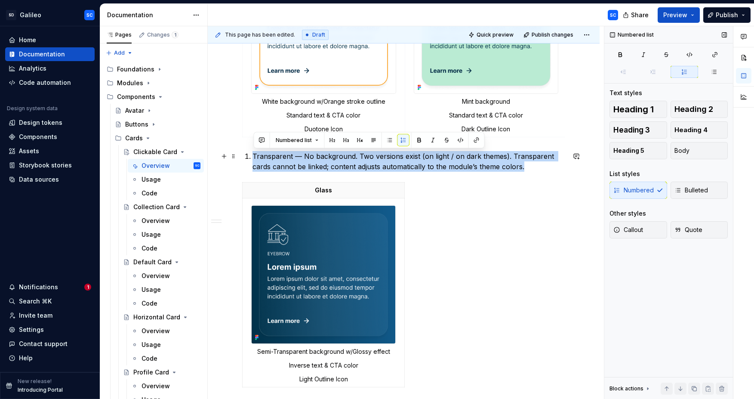
drag, startPoint x: 537, startPoint y: 169, endPoint x: 370, endPoint y: 174, distance: 166.9
click at [252, 157] on li "Transparent — No background. Two versions exist (on light / on dark themes). Tr…" at bounding box center [408, 161] width 313 height 21
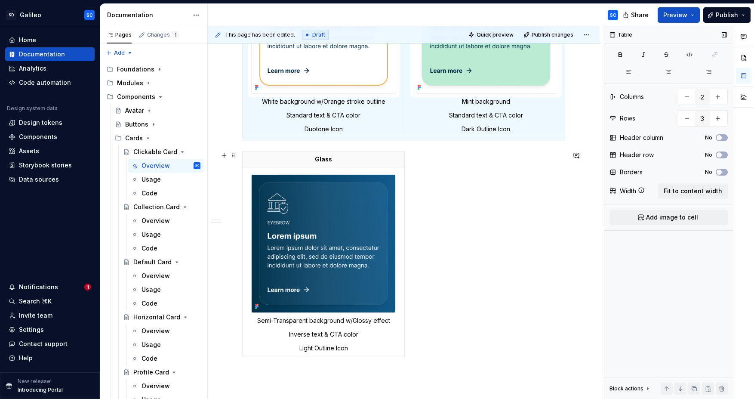
type input "1"
type input "2"
click at [463, 156] on div "Glass Semi-Transparent background w/Glossy effect Inverse text & CTA color Ligh…" at bounding box center [403, 255] width 323 height 208
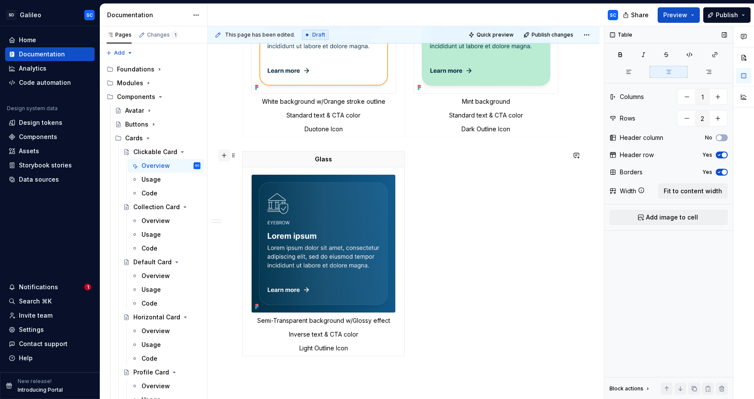
click at [225, 158] on button "button" at bounding box center [224, 155] width 12 height 12
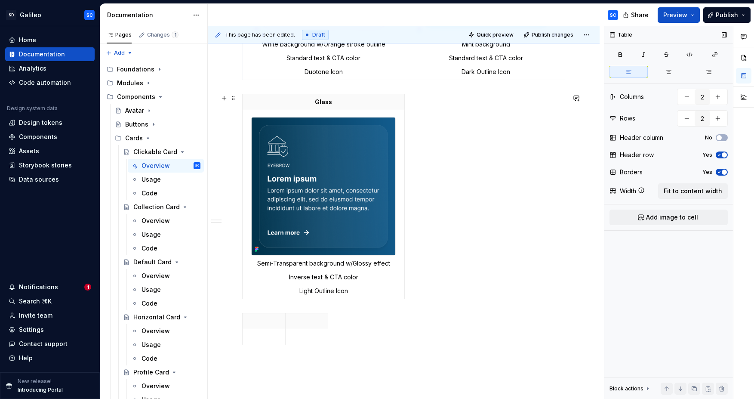
scroll to position [794, 0]
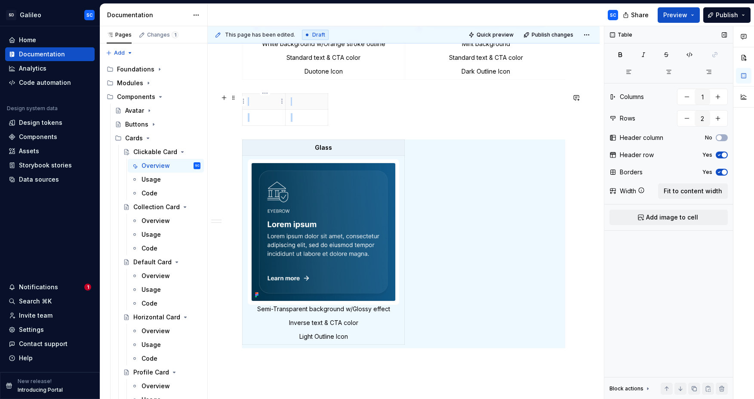
type input "2"
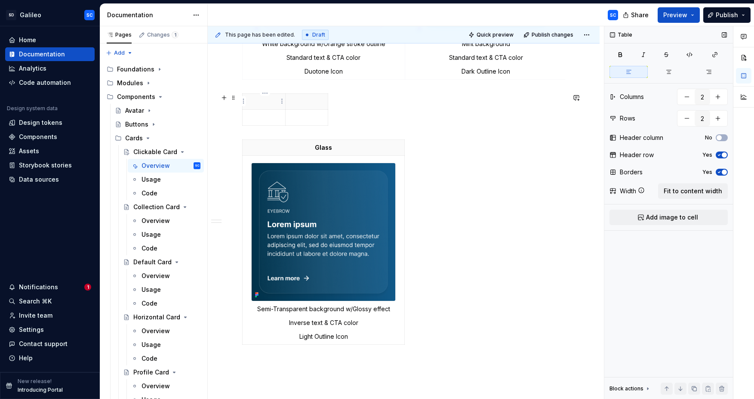
click at [265, 103] on p at bounding box center [264, 101] width 32 height 9
click at [689, 190] on span "Fit to content width" at bounding box center [692, 191] width 58 height 9
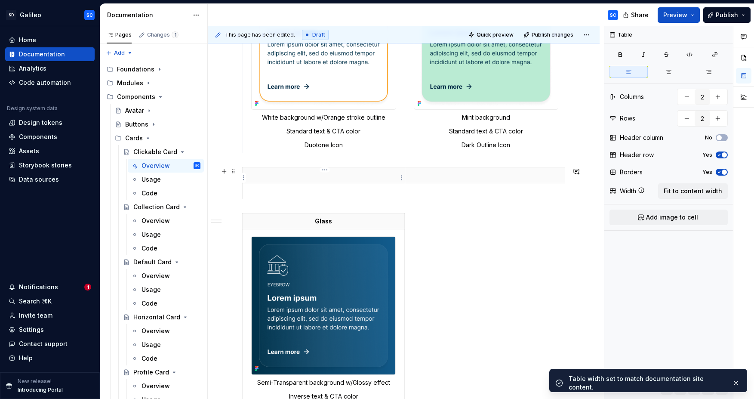
scroll to position [717, 0]
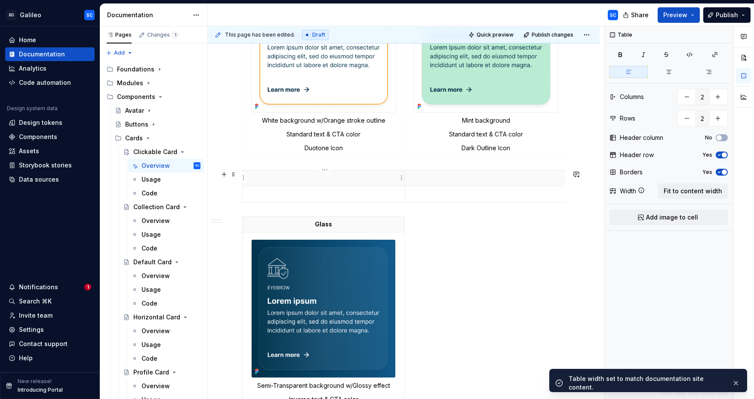
click at [338, 178] on p at bounding box center [324, 178] width 152 height 9
click at [669, 72] on icon "button" at bounding box center [668, 71] width 5 height 3
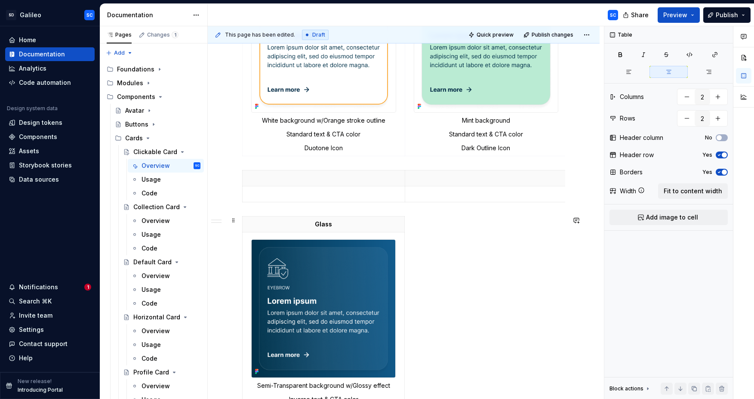
type textarea "*"
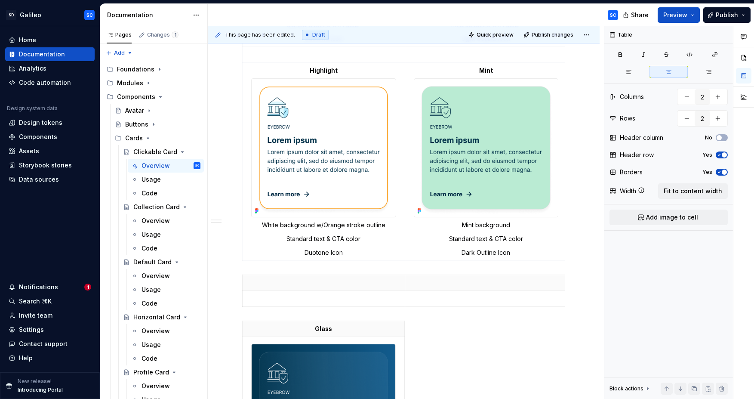
scroll to position [616, 0]
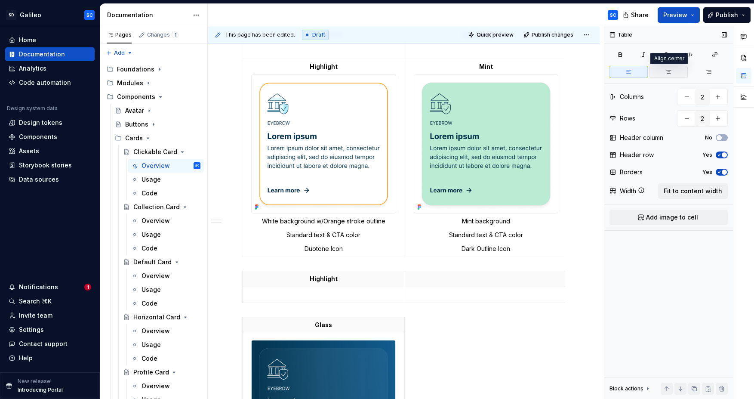
click at [668, 69] on icon "button" at bounding box center [668, 71] width 7 height 7
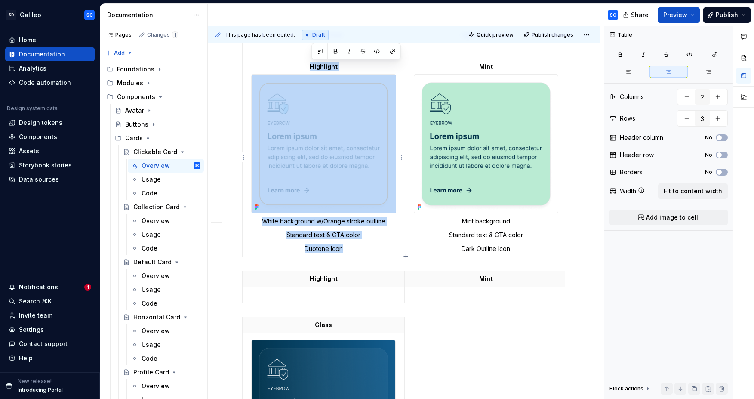
drag, startPoint x: 311, startPoint y: 66, endPoint x: 365, endPoint y: 253, distance: 194.7
click at [365, 253] on td "Highlight White background w/Orange stroke outline Standard text & CTA color Du…" at bounding box center [323, 157] width 162 height 198
copy td "Highlight White background w/Orange stroke outline Standard text & CTA color Du…"
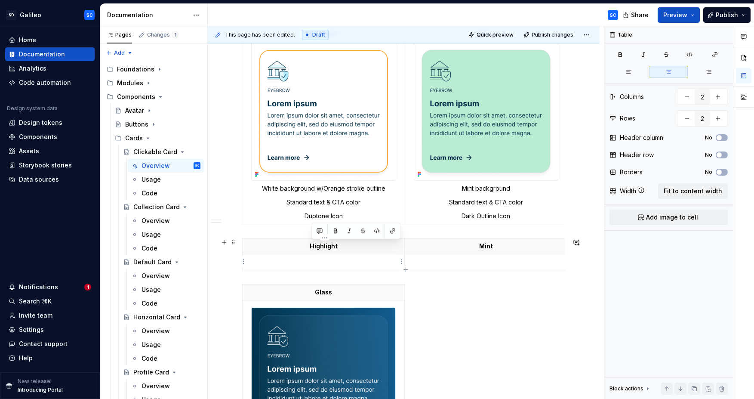
click at [344, 263] on p at bounding box center [323, 262] width 151 height 9
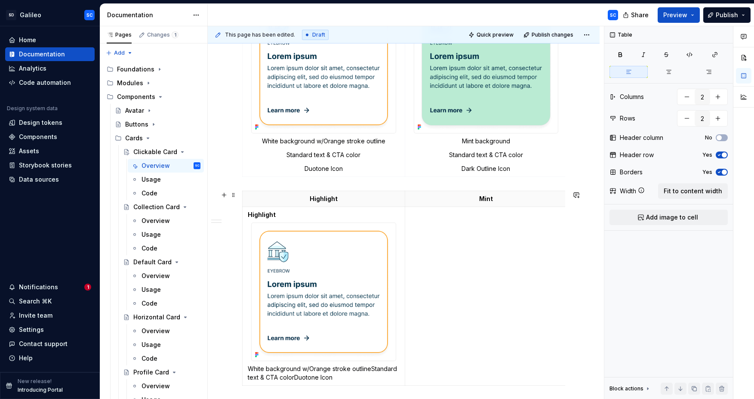
scroll to position [782, 0]
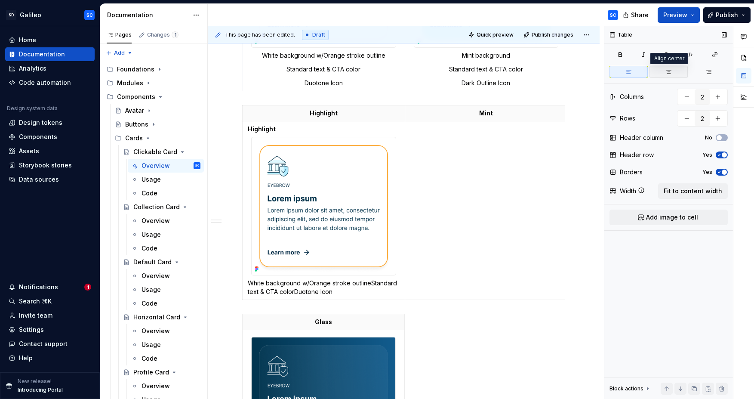
click at [665, 68] on icon "button" at bounding box center [668, 71] width 7 height 7
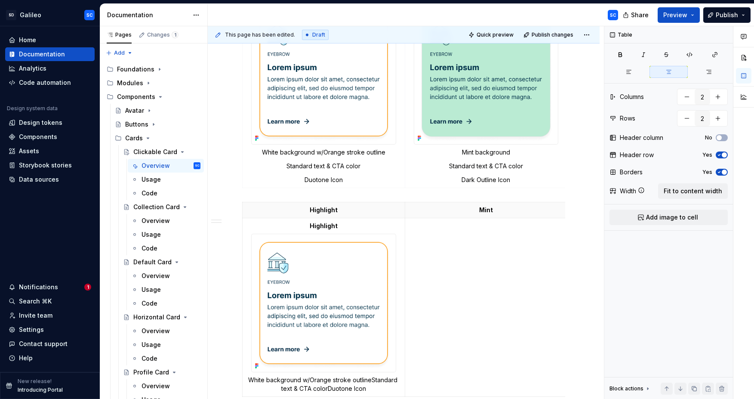
scroll to position [603, 0]
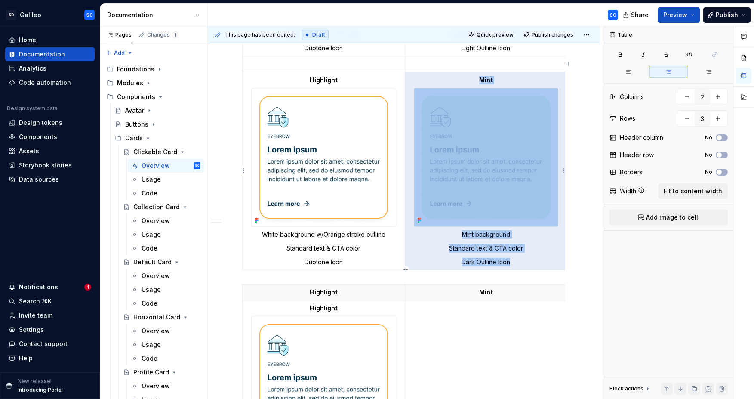
drag, startPoint x: 478, startPoint y: 79, endPoint x: 517, endPoint y: 263, distance: 187.7
click at [517, 263] on td "Mint Mint background Standard text & CTA color Dark Outline Icon" at bounding box center [486, 171] width 162 height 198
copy td "Mint Mint background Standard text & CTA color Dark Outline Icon"
drag, startPoint x: 523, startPoint y: 260, endPoint x: 515, endPoint y: 264, distance: 9.4
click at [521, 261] on p "Dark Outline Icon" at bounding box center [486, 262] width 152 height 9
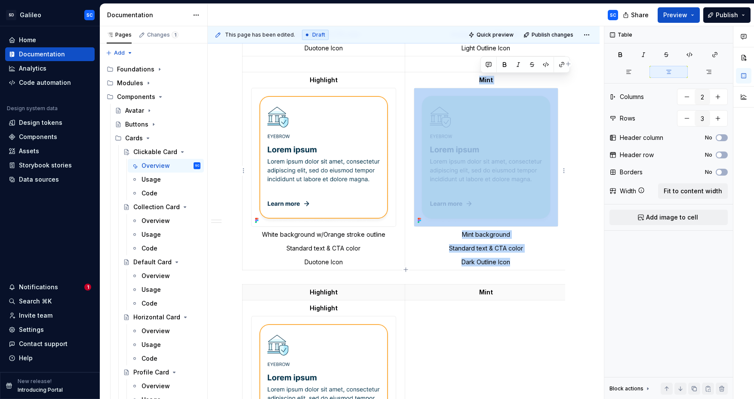
drag, startPoint x: 516, startPoint y: 264, endPoint x: 476, endPoint y: 79, distance: 188.7
click at [476, 79] on td "Mint Mint background Standard text & CTA color Dark Outline Icon" at bounding box center [486, 171] width 162 height 198
copy td "Mint Mint background Standard text & CTA color Dark Outline Icon"
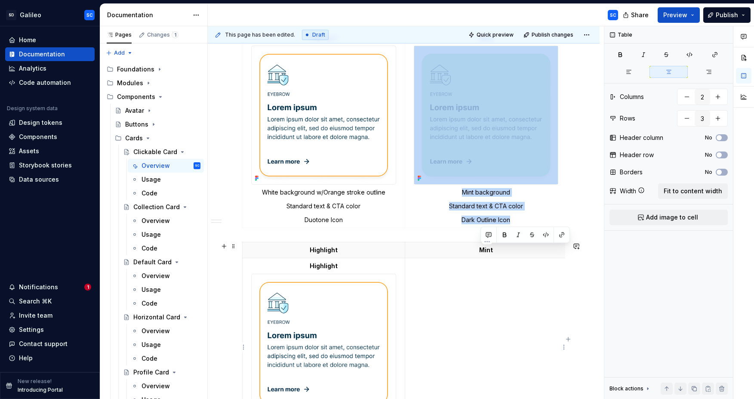
type input "2"
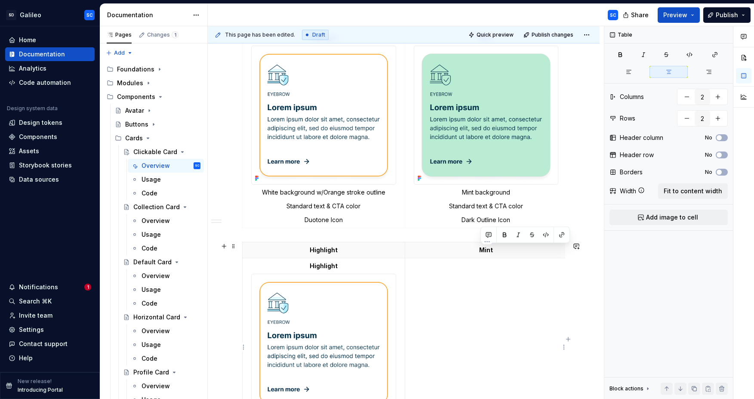
click at [500, 269] on p at bounding box center [485, 265] width 151 height 9
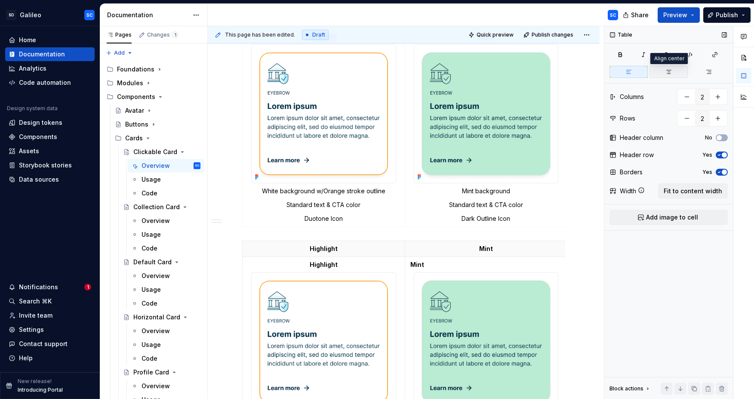
click at [670, 73] on icon "button" at bounding box center [668, 71] width 7 height 7
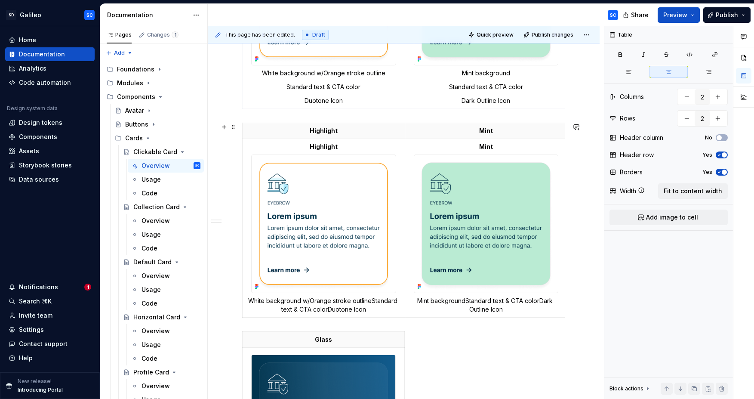
scroll to position [774, 0]
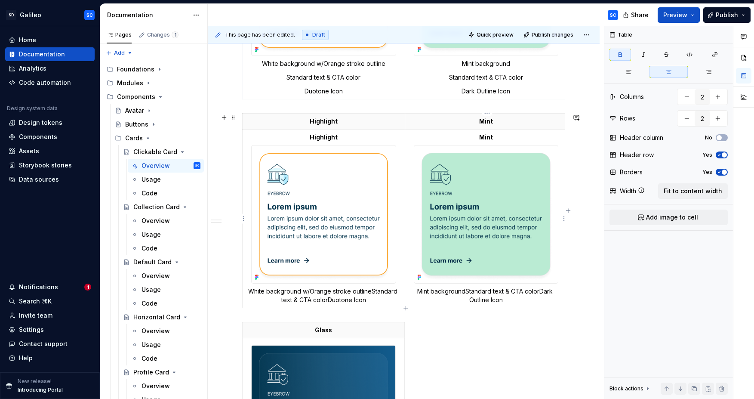
click at [482, 134] on strong "Mint" at bounding box center [486, 136] width 14 height 7
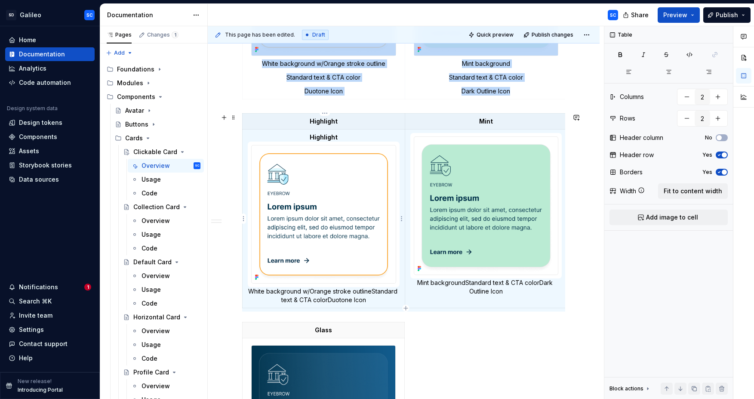
click at [330, 134] on strong "Highlight" at bounding box center [324, 136] width 28 height 7
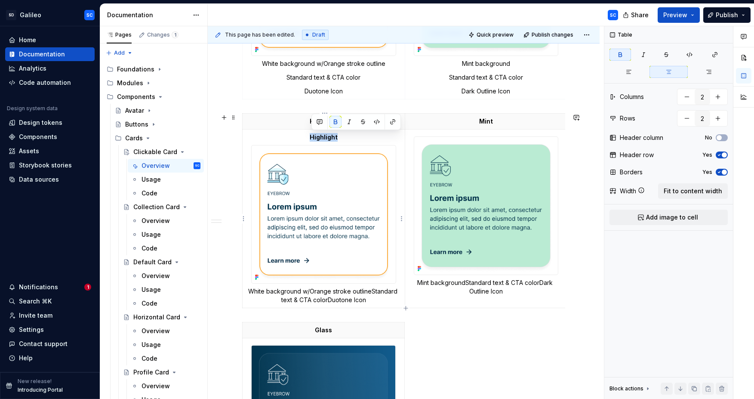
click at [330, 134] on strong "Highlight" at bounding box center [324, 136] width 28 height 7
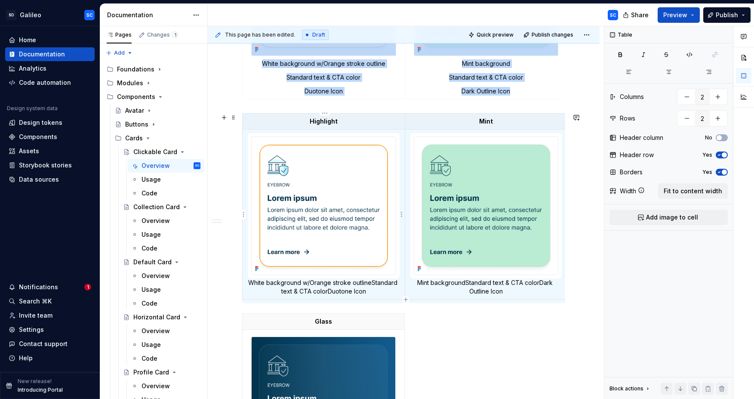
click at [353, 285] on p "White background w/Orange stroke outlineStandard text & CTA colorDuotone Icon" at bounding box center [324, 286] width 152 height 17
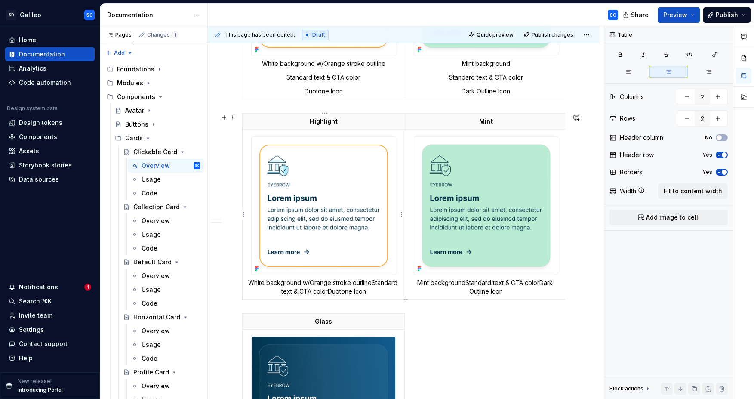
click at [372, 283] on p "White background w/Orange stroke outlineStandard text & CTA colorDuotone Icon" at bounding box center [324, 286] width 152 height 17
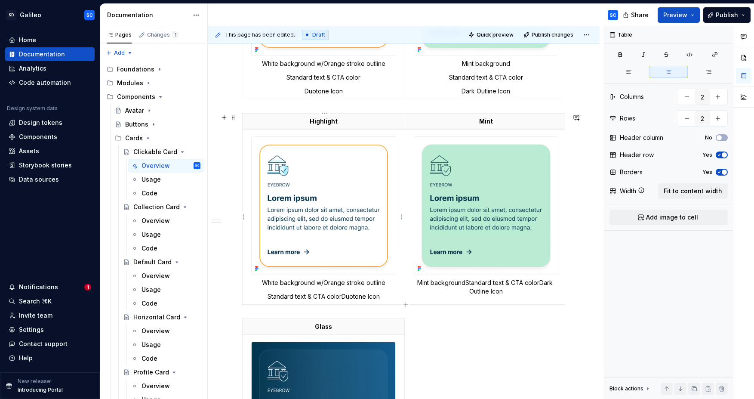
click at [343, 296] on p "Standard text & CTA colorDuotone Icon" at bounding box center [324, 296] width 152 height 9
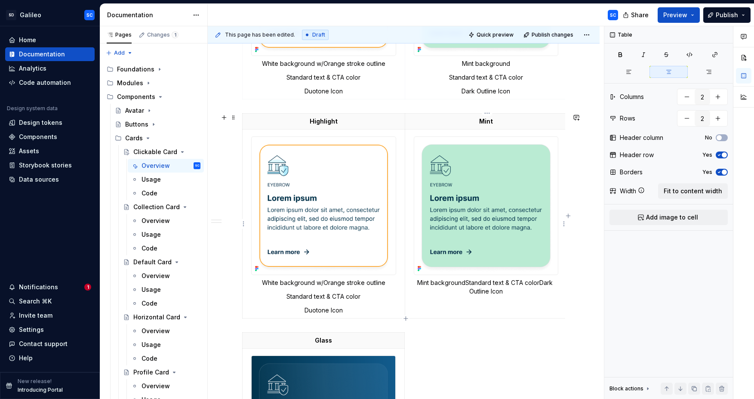
click at [468, 283] on p "Mint backgroundStandard text & CTA colorDark Outline Icon" at bounding box center [486, 286] width 152 height 17
click at [499, 297] on p "Standard text & CTA colorDark Outline Icon" at bounding box center [486, 296] width 152 height 9
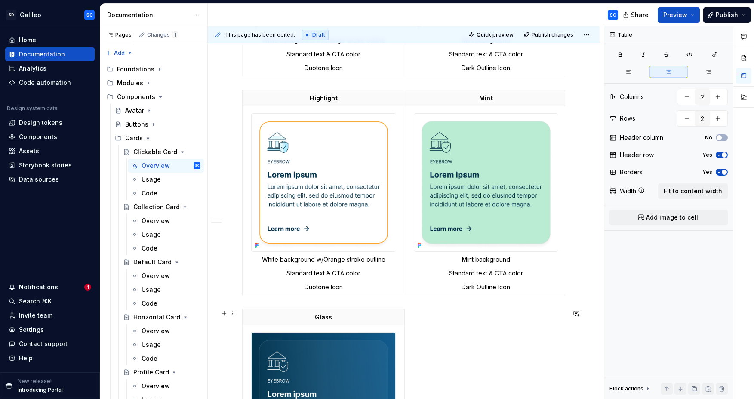
scroll to position [802, 0]
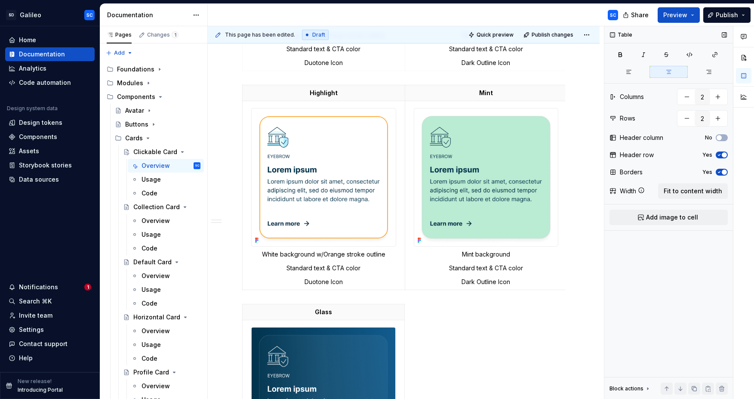
click at [719, 172] on icon "button" at bounding box center [719, 172] width 2 height 1
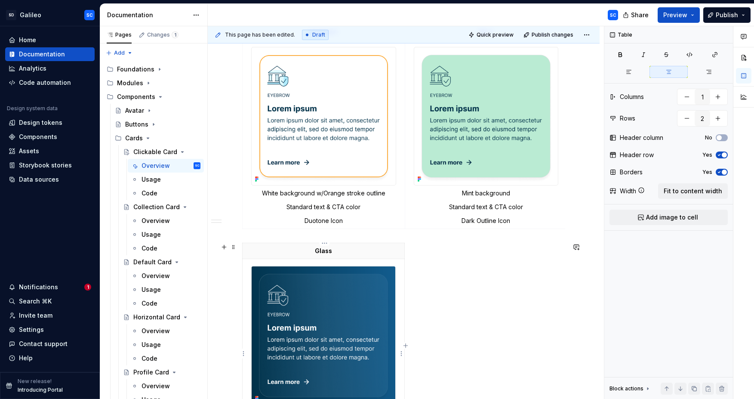
click at [401, 273] on td "Semi-Transparent background w/Glossy effect Inverse text & CTA color Light Outl…" at bounding box center [323, 353] width 162 height 189
click at [719, 172] on icon "button" at bounding box center [719, 172] width 2 height 1
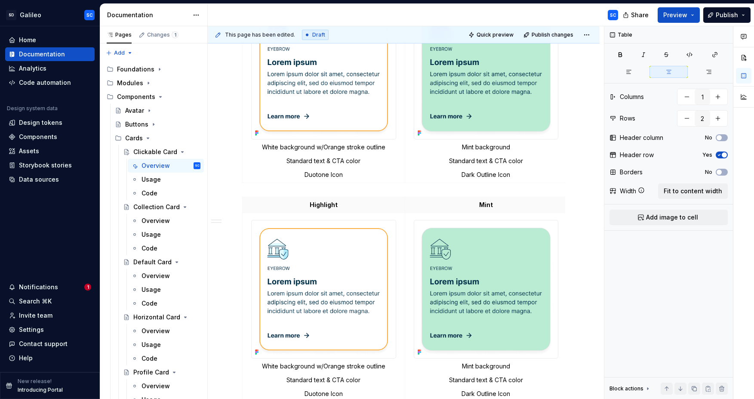
scroll to position [537, 0]
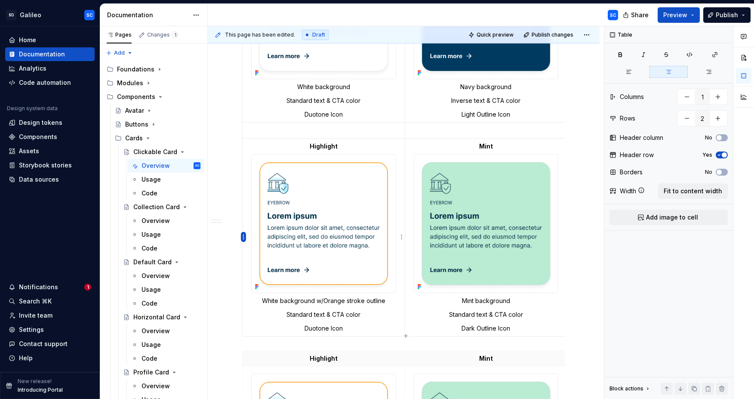
click at [244, 237] on html "SD Galileo SC Home Documentation Analytics Code automation Design system data D…" at bounding box center [377, 199] width 754 height 399
type input "2"
type input "3"
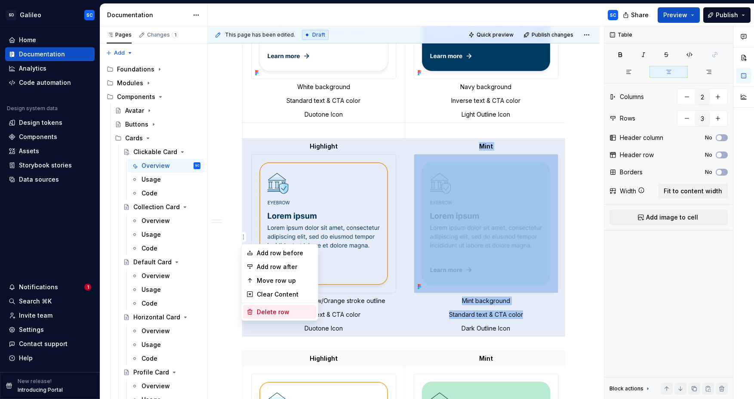
click at [279, 312] on div "Delete row" at bounding box center [285, 311] width 56 height 9
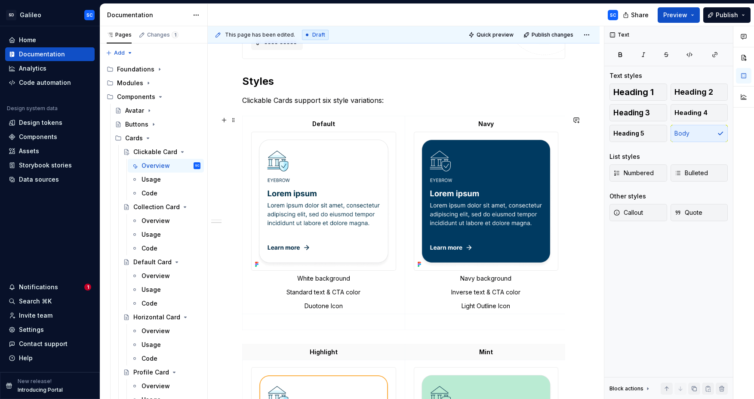
scroll to position [345, 0]
click at [244, 213] on html "SD Galileo SC Home Documentation Analytics Code automation Design system data D…" at bounding box center [377, 199] width 754 height 399
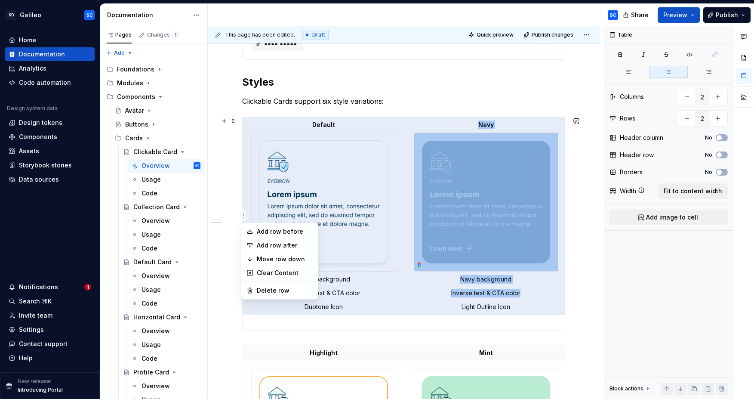
click at [386, 322] on html "SD Galileo SC Home Documentation Analytics Code automation Design system data D…" at bounding box center [377, 199] width 754 height 399
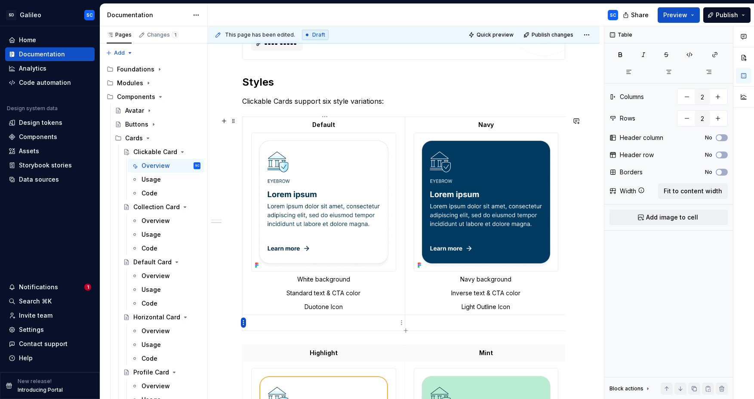
click at [244, 323] on html "SD Galileo SC Home Documentation Analytics Code automation Design system data D…" at bounding box center [377, 199] width 754 height 399
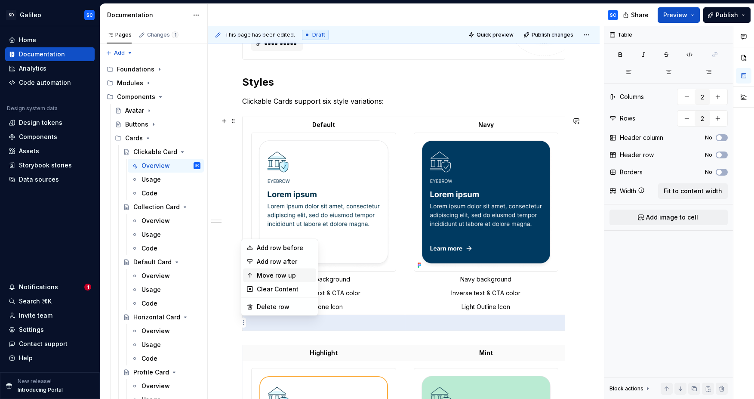
click at [270, 273] on div "Move row up" at bounding box center [285, 275] width 56 height 9
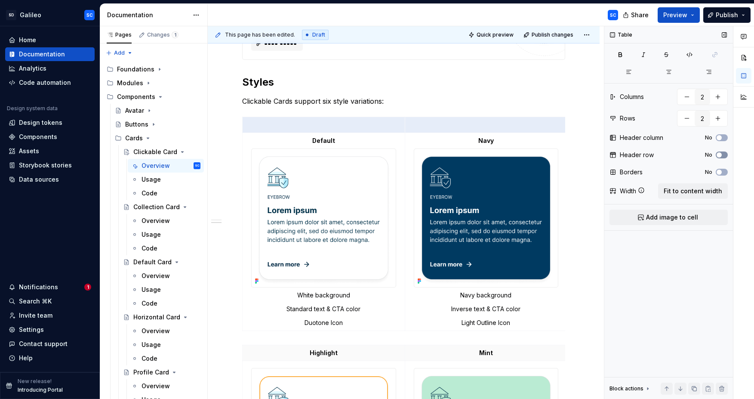
click at [723, 153] on button "No" at bounding box center [721, 154] width 12 height 7
click at [343, 126] on p at bounding box center [324, 124] width 152 height 9
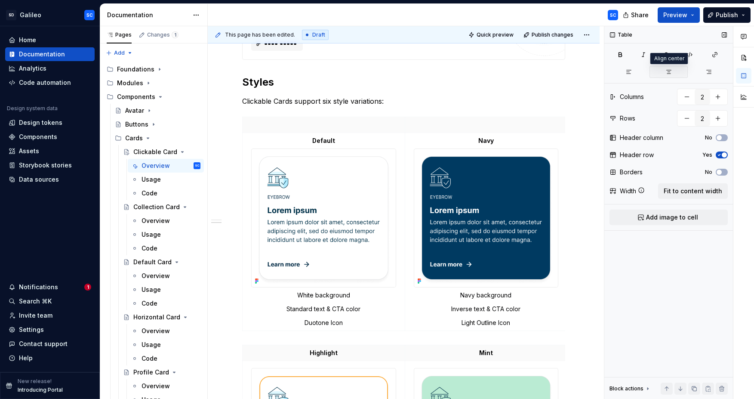
click at [668, 72] on icon "button" at bounding box center [668, 71] width 7 height 7
click at [672, 72] on button "button" at bounding box center [668, 72] width 38 height 12
click at [490, 142] on strong "Navy" at bounding box center [485, 140] width 15 height 7
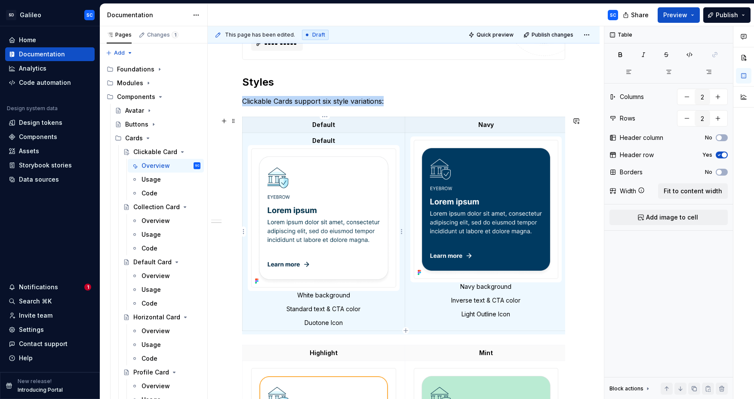
click at [329, 137] on strong "Default" at bounding box center [323, 140] width 23 height 7
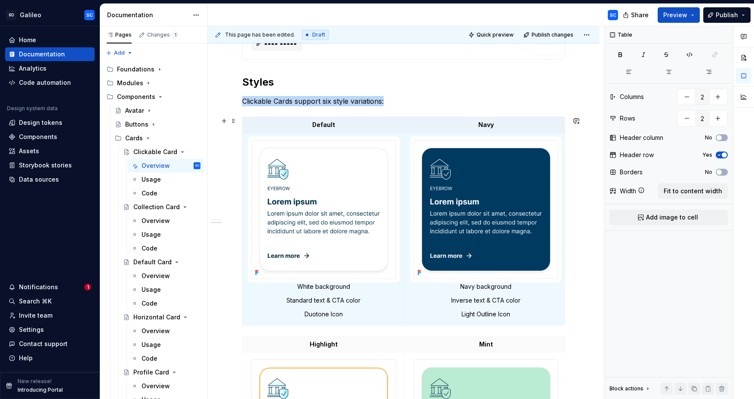
click at [589, 142] on div "**********" at bounding box center [404, 374] width 392 height 1079
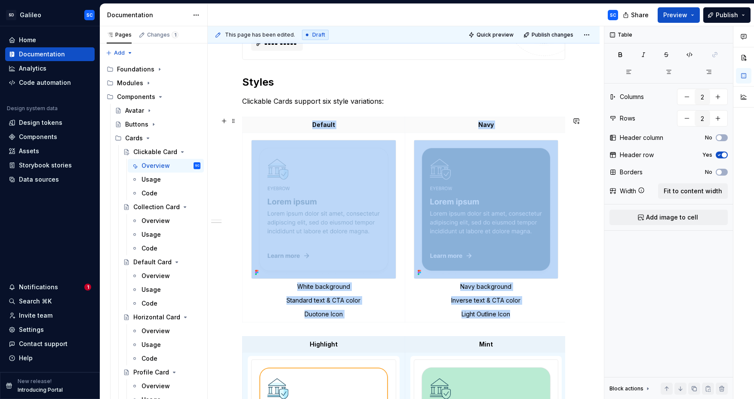
scroll to position [490, 0]
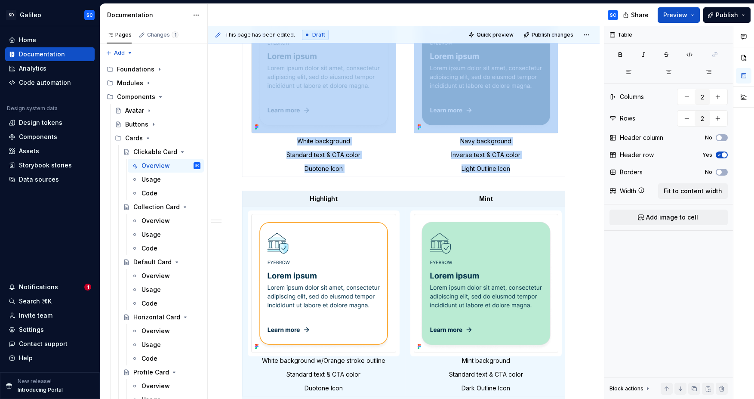
click at [589, 178] on div "**********" at bounding box center [404, 229] width 392 height 1079
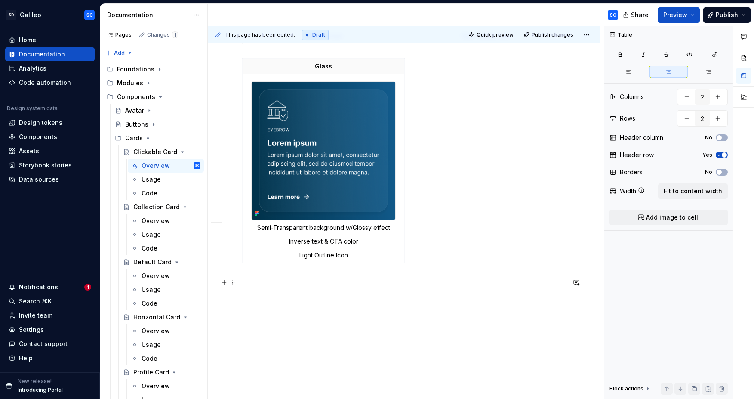
scroll to position [860, 0]
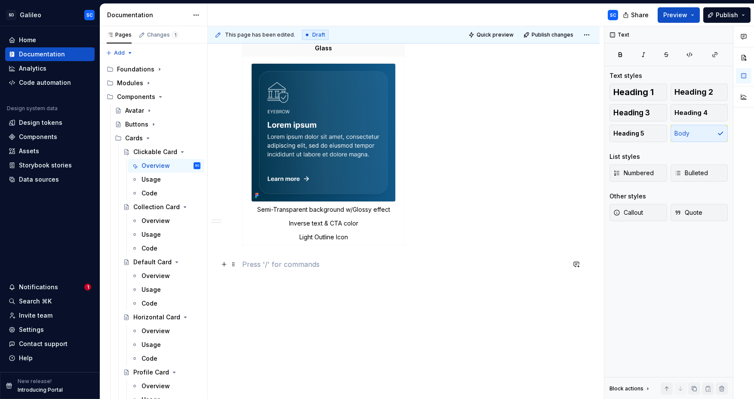
click at [334, 261] on p at bounding box center [403, 264] width 323 height 10
click at [224, 265] on button "button" at bounding box center [224, 264] width 12 height 12
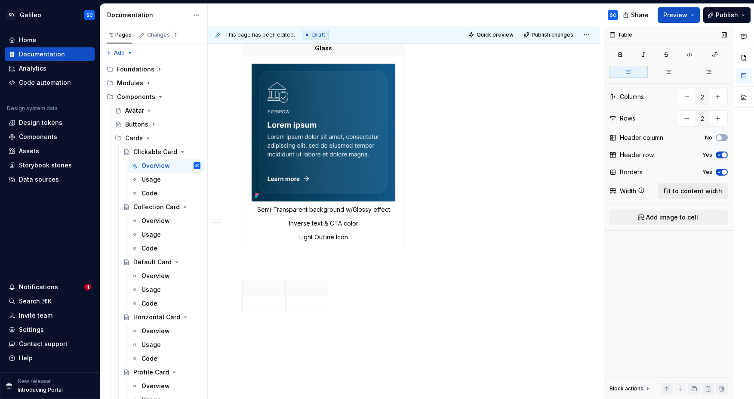
click at [707, 190] on span "Fit to content width" at bounding box center [692, 191] width 58 height 9
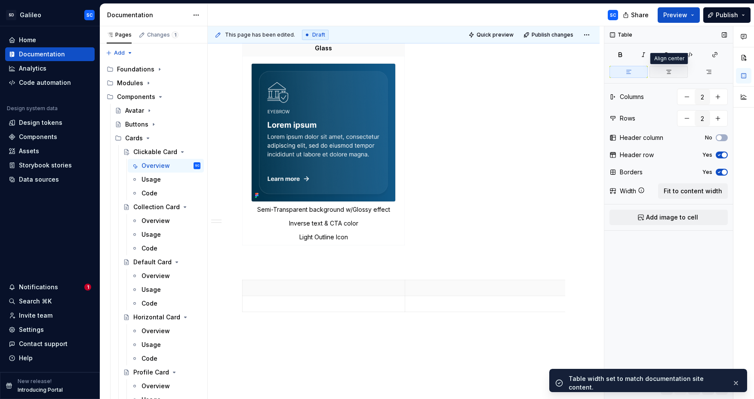
click at [672, 73] on button "button" at bounding box center [668, 72] width 38 height 12
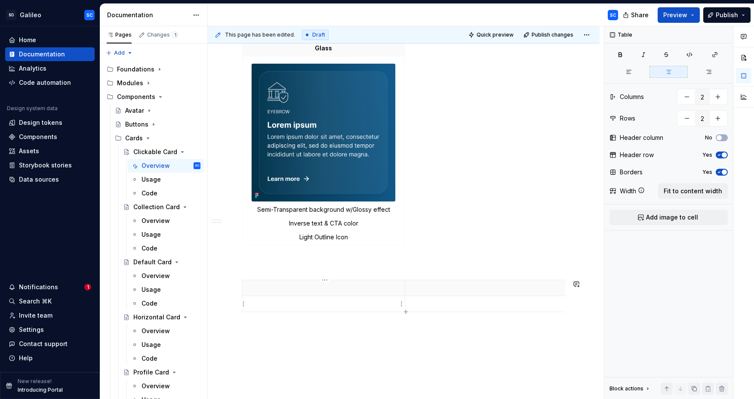
type textarea "*"
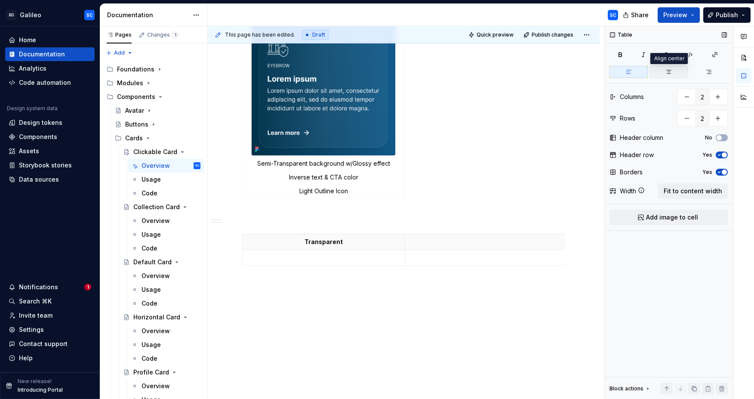
click at [671, 70] on icon "button" at bounding box center [668, 71] width 7 height 7
click at [365, 245] on p "Transparent" at bounding box center [324, 241] width 152 height 9
click at [331, 258] on p at bounding box center [324, 257] width 152 height 9
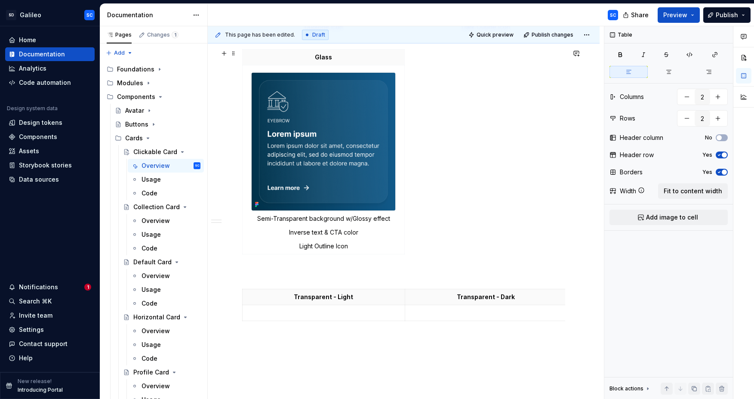
scroll to position [836, 0]
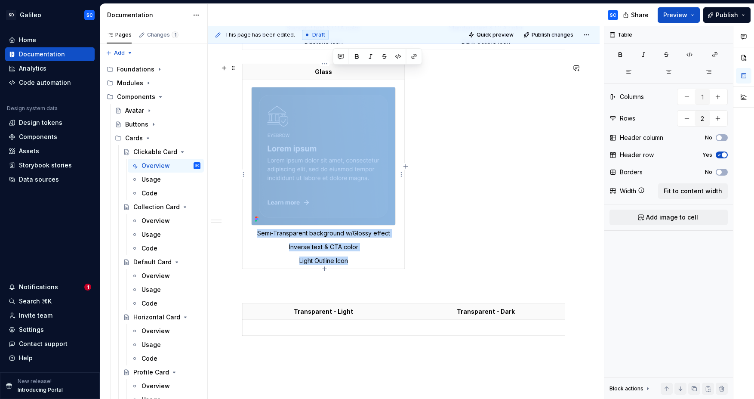
drag, startPoint x: 357, startPoint y: 261, endPoint x: 249, endPoint y: 83, distance: 207.8
click at [249, 83] on td "Semi-Transparent background w/Glossy effect Inverse text & CTA color Light Outl…" at bounding box center [323, 174] width 162 height 189
copy tbody "Semi-Transparent background w/Glossy effect Inverse text & CTA color Light Outl…"
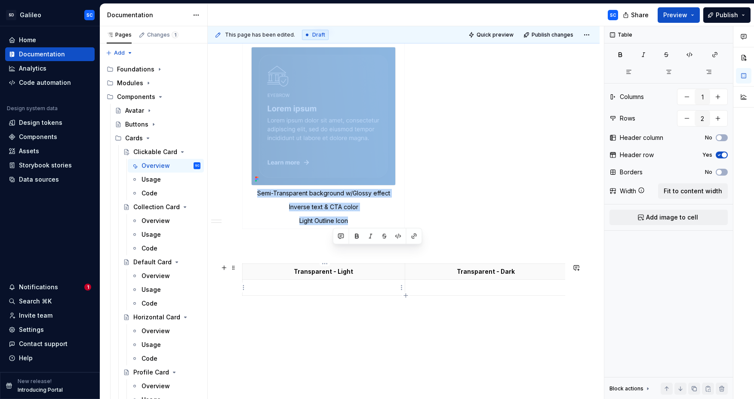
click at [332, 288] on p at bounding box center [324, 287] width 152 height 9
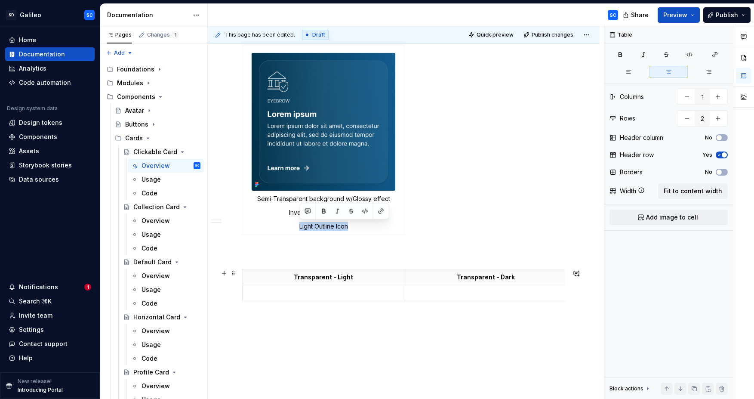
type input "2"
click at [334, 291] on p at bounding box center [324, 292] width 152 height 9
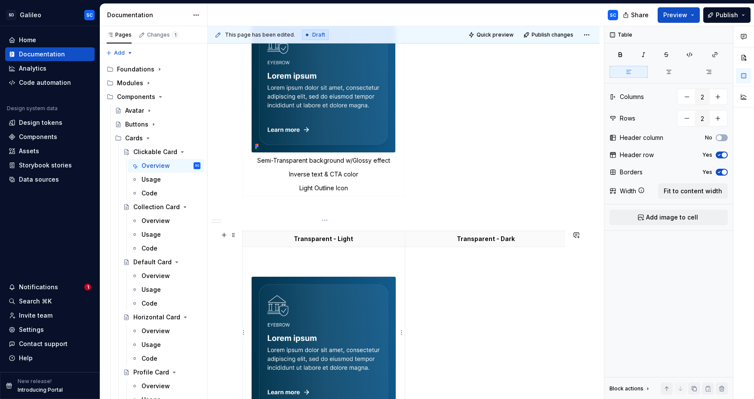
scroll to position [920, 0]
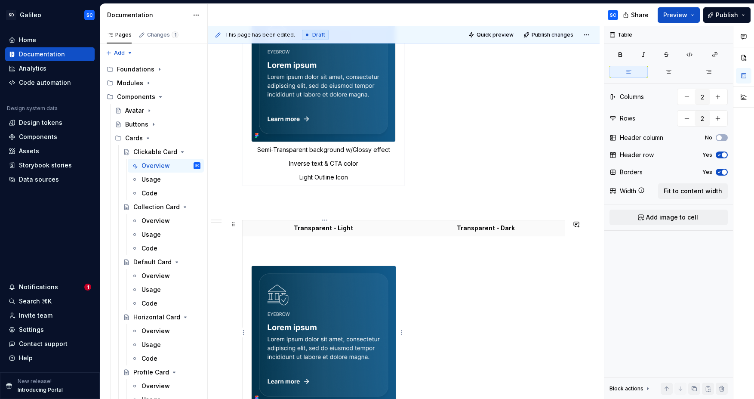
click at [345, 249] on td "Semi-Transparent background w/Glossy effectInverse text & CTA colorLight Outlin…" at bounding box center [323, 332] width 162 height 193
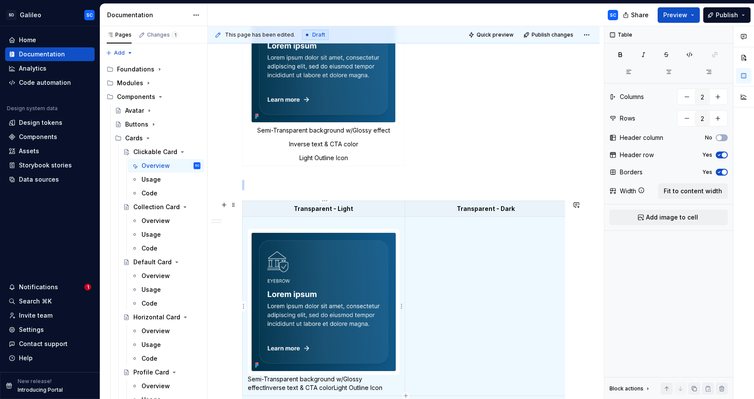
click at [337, 224] on p at bounding box center [324, 224] width 152 height 9
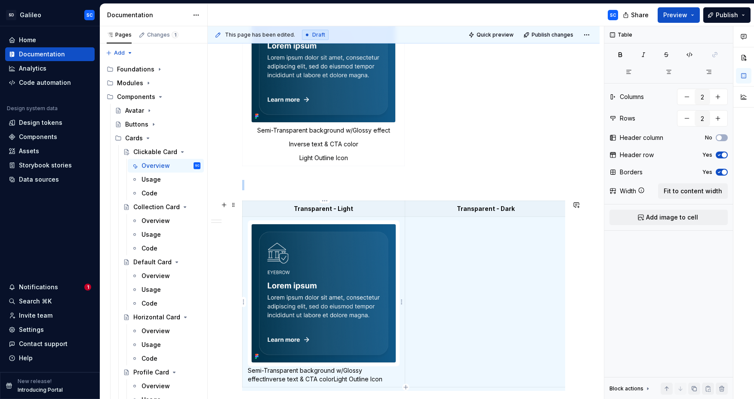
scroll to position [3, 0]
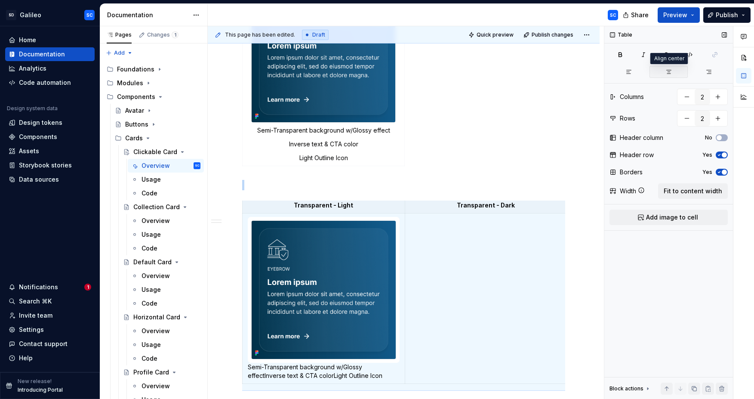
click at [666, 74] on icon "button" at bounding box center [668, 71] width 7 height 7
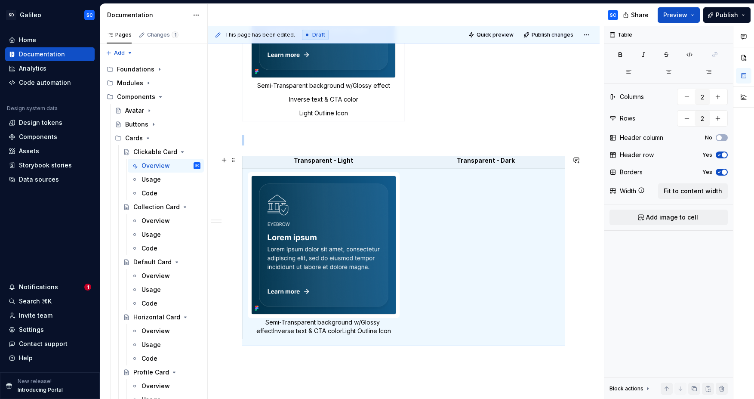
scroll to position [984, 0]
drag, startPoint x: 273, startPoint y: 330, endPoint x: 306, endPoint y: 341, distance: 34.5
click at [274, 330] on p "Semi-Transparent background w/Glossy effectInverse text & CTA colorLight Outlin…" at bounding box center [324, 325] width 152 height 17
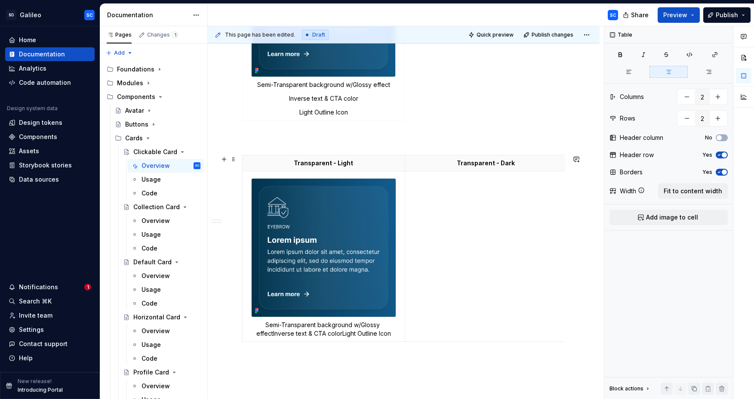
scroll to position [0, 0]
click at [334, 339] on p "Inverse text & CTA colorLight Outline Icon" at bounding box center [324, 338] width 152 height 9
click at [310, 351] on p "Light Outline Icon" at bounding box center [324, 352] width 152 height 9
click at [310, 352] on p "Light Outline Icon" at bounding box center [324, 352] width 152 height 9
click at [269, 325] on p "Semi-Transparent background w/Glossy effect" at bounding box center [324, 324] width 152 height 9
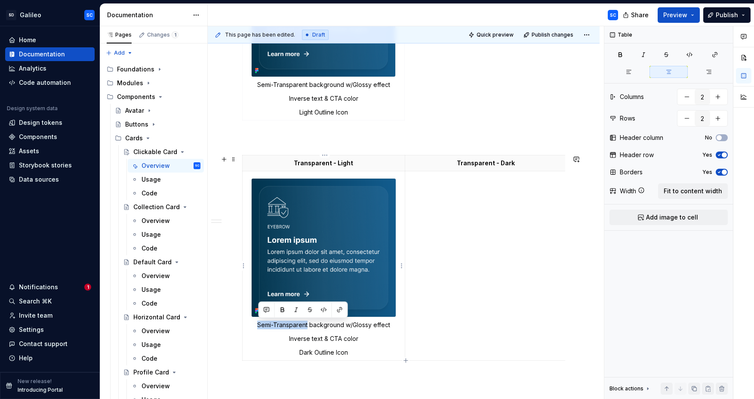
drag, startPoint x: 269, startPoint y: 325, endPoint x: 303, endPoint y: 326, distance: 34.4
click at [303, 326] on p "Semi-Transparent background w/Glossy effect" at bounding box center [324, 324] width 152 height 9
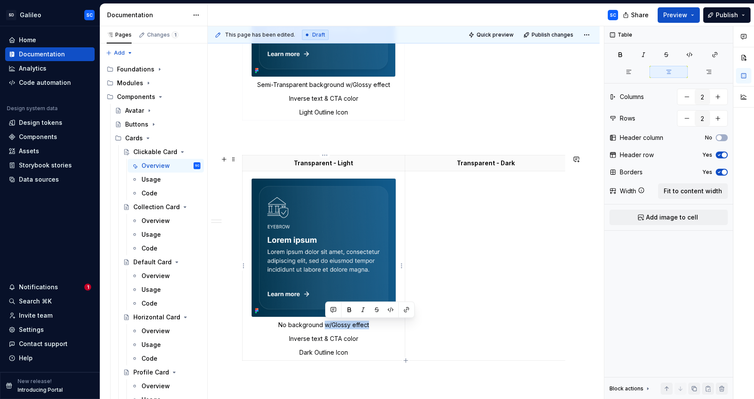
drag, startPoint x: 326, startPoint y: 325, endPoint x: 370, endPoint y: 325, distance: 43.4
click at [370, 325] on p "No background w/Glossy effect" at bounding box center [324, 324] width 152 height 9
click at [356, 163] on p "Transparent - Light" at bounding box center [324, 163] width 152 height 9
click at [521, 163] on p "Transparent - Dark" at bounding box center [485, 163] width 151 height 9
click at [302, 338] on p "Inverse text & CTA color" at bounding box center [324, 338] width 152 height 9
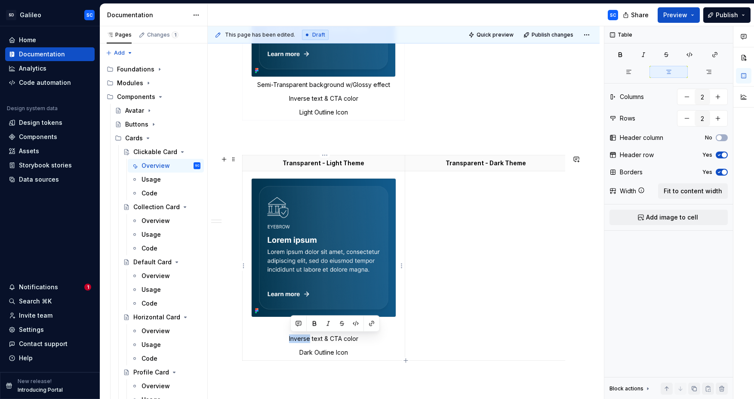
click at [302, 338] on p "Inverse text & CTA color" at bounding box center [324, 338] width 152 height 9
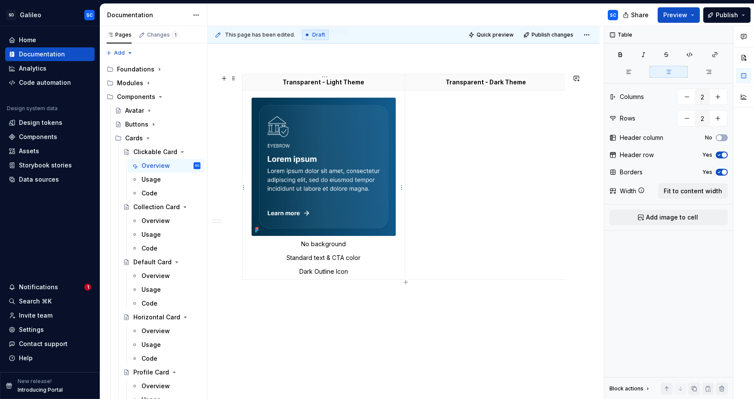
scroll to position [1063, 0]
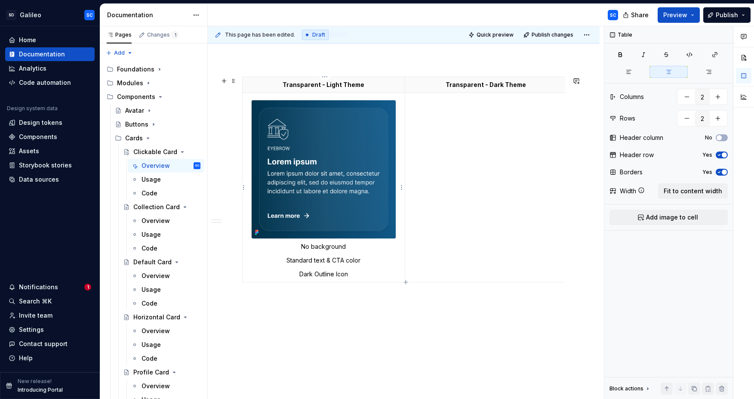
click at [309, 274] on p "Dark Outline Icon" at bounding box center [324, 274] width 152 height 9
click at [328, 157] on img at bounding box center [323, 169] width 144 height 138
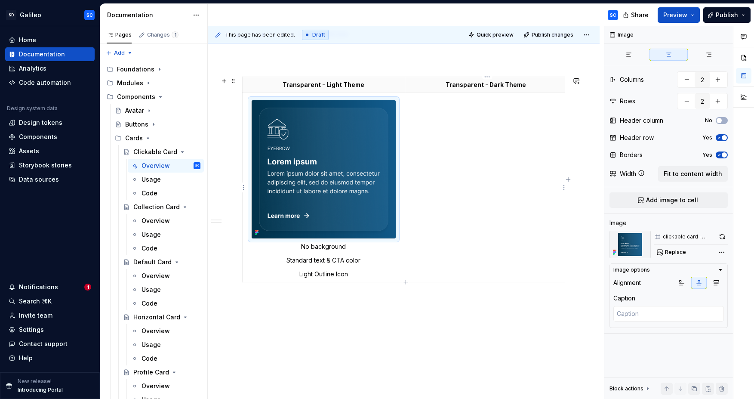
click at [460, 139] on td at bounding box center [486, 186] width 162 height 189
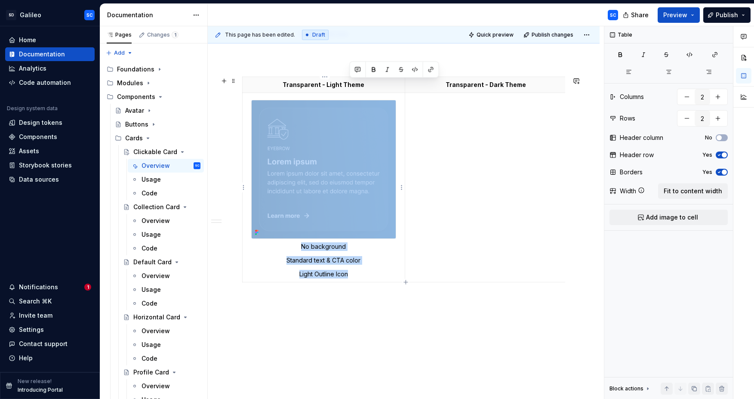
drag, startPoint x: 354, startPoint y: 275, endPoint x: 246, endPoint y: 98, distance: 206.4
click at [246, 98] on td "No background Standard text & CTA color Light Outline Icon" at bounding box center [323, 186] width 162 height 189
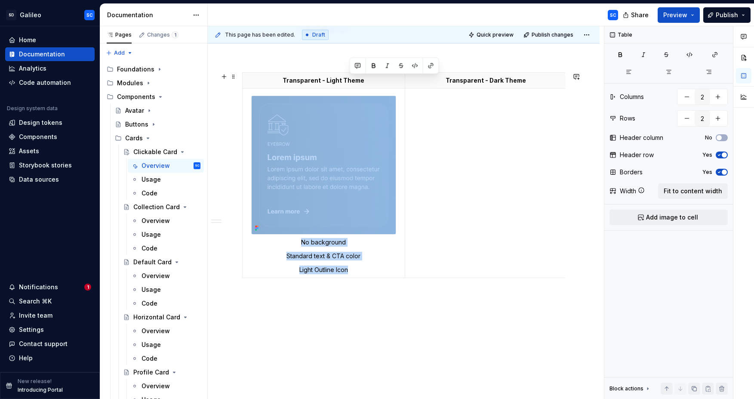
scroll to position [1067, 0]
copy tbody "No background Standard text & CTA color Light Outline Icon"
click at [471, 122] on td at bounding box center [486, 183] width 162 height 189
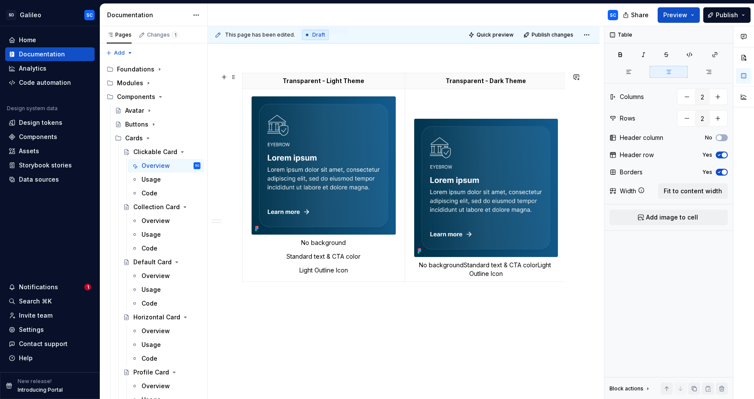
scroll to position [1067, 0]
click at [465, 265] on p "No backgroundStandard text & CTA colorLight Outline Icon" at bounding box center [486, 268] width 152 height 17
click at [499, 279] on p "Standard text & CTA colorLight Outline Icon" at bounding box center [486, 278] width 152 height 9
click at [497, 104] on td "No background Standard text & CTA color Light Outline Icon" at bounding box center [486, 194] width 162 height 212
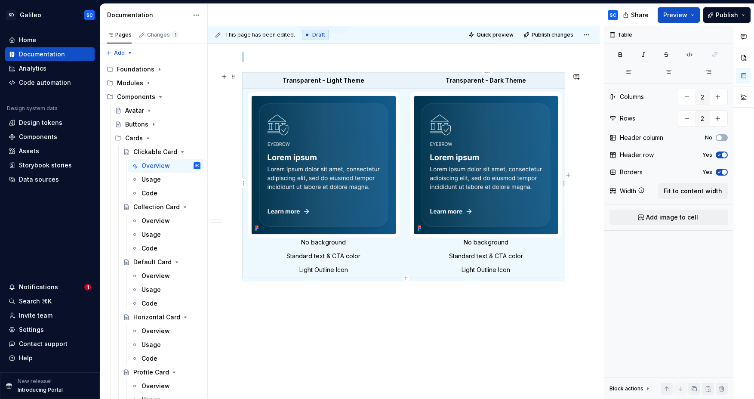
click at [467, 256] on p "Standard text & CTA color" at bounding box center [486, 255] width 152 height 9
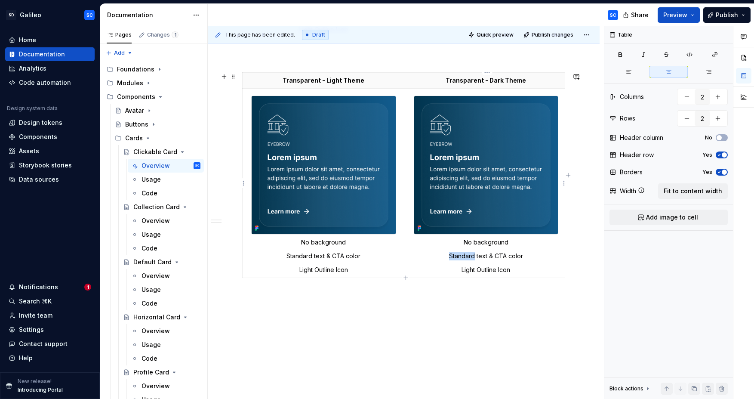
click at [467, 256] on p "Standard text & CTA color" at bounding box center [486, 255] width 152 height 9
click at [470, 270] on p "Light Outline Icon" at bounding box center [486, 269] width 152 height 9
click at [310, 268] on p "Light Outline Icon" at bounding box center [324, 269] width 152 height 9
click at [309, 268] on p "Light Outline Icon" at bounding box center [324, 269] width 152 height 9
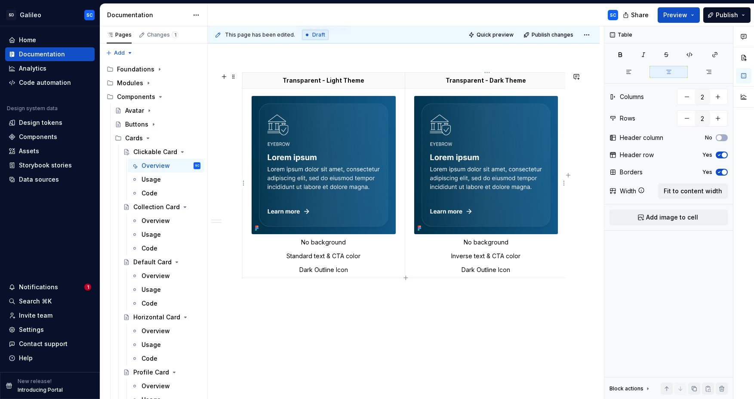
click at [468, 270] on p "Dark Outline Icon" at bounding box center [486, 269] width 152 height 9
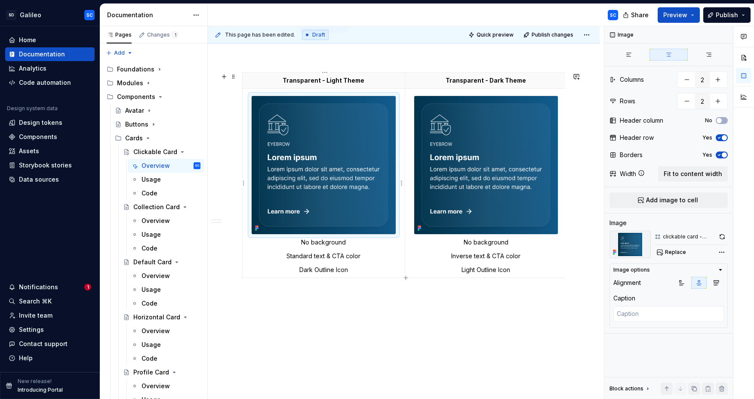
click at [328, 160] on img at bounding box center [323, 165] width 144 height 138
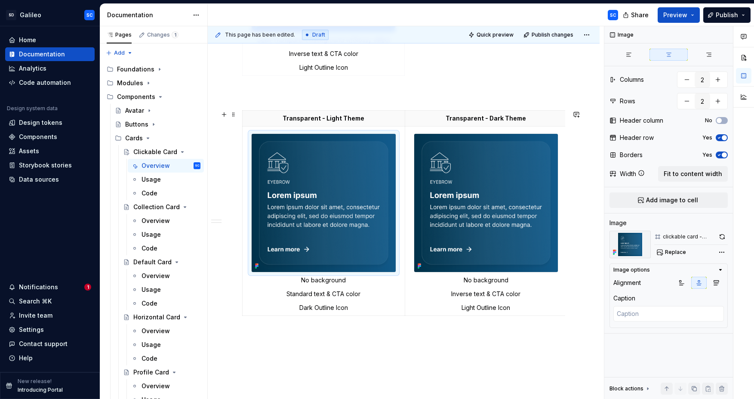
scroll to position [1017, 0]
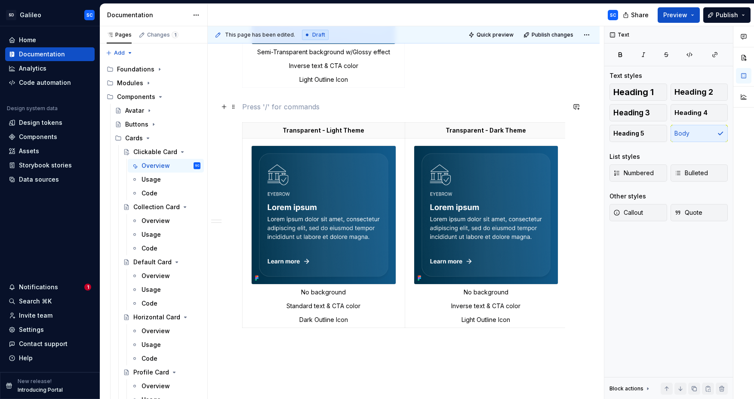
click at [334, 108] on p at bounding box center [403, 106] width 323 height 10
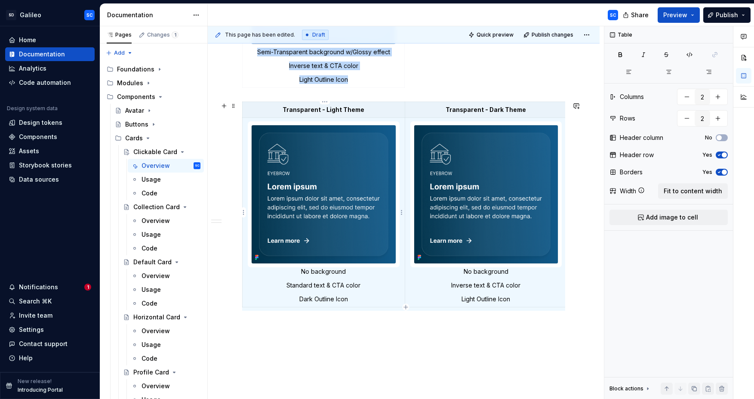
click at [328, 193] on img at bounding box center [323, 194] width 144 height 138
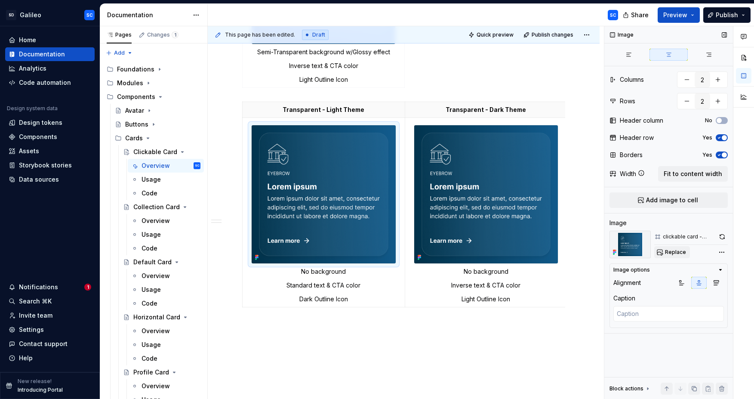
click at [669, 251] on span "Replace" at bounding box center [675, 251] width 21 height 7
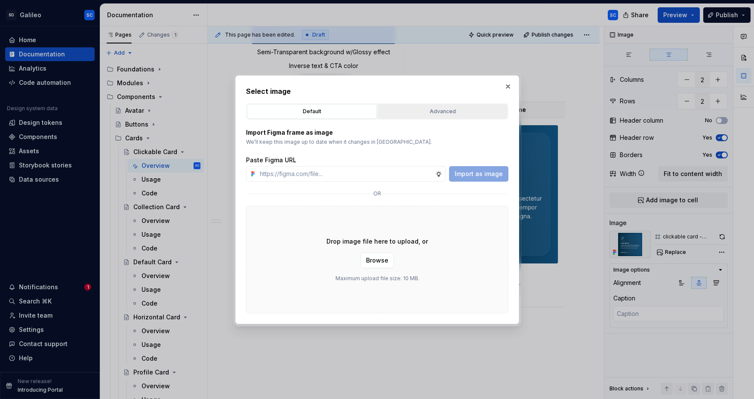
click at [438, 112] on div "Advanced" at bounding box center [442, 111] width 124 height 9
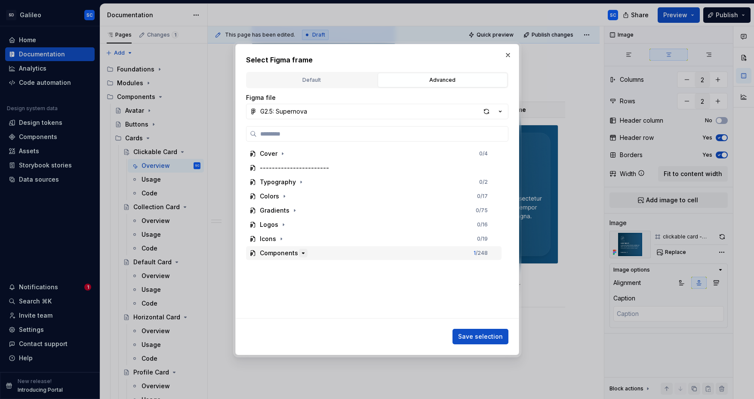
click at [302, 253] on icon "button" at bounding box center [303, 252] width 7 height 7
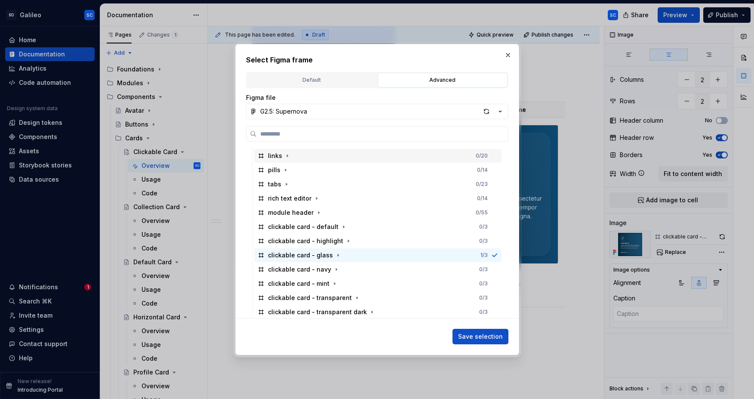
scroll to position [155, 0]
click at [390, 297] on div "clickable card - transparent 0 / 3" at bounding box center [377, 297] width 247 height 14
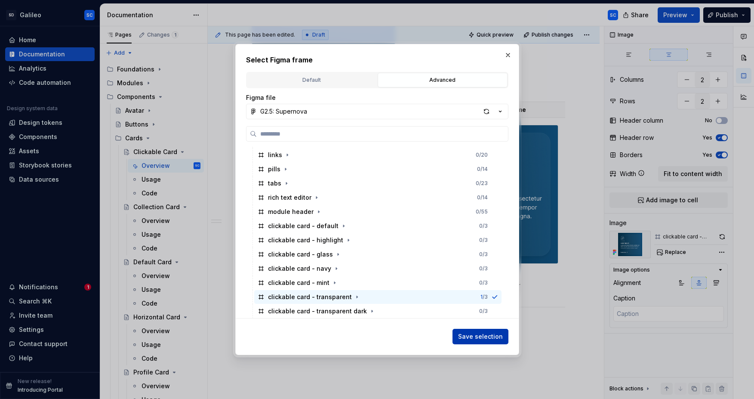
click at [488, 339] on span "Save selection" at bounding box center [480, 336] width 45 height 9
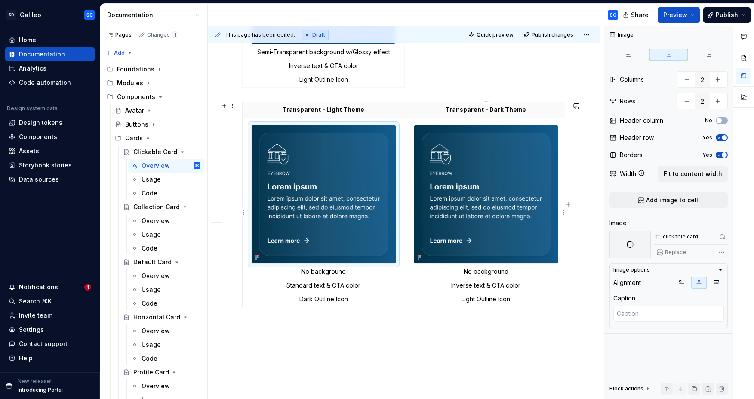
click at [495, 169] on img at bounding box center [486, 194] width 144 height 138
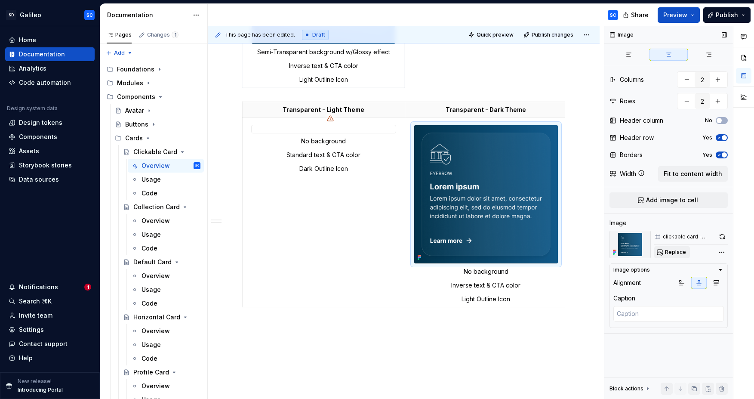
click at [673, 251] on span "Replace" at bounding box center [675, 251] width 21 height 7
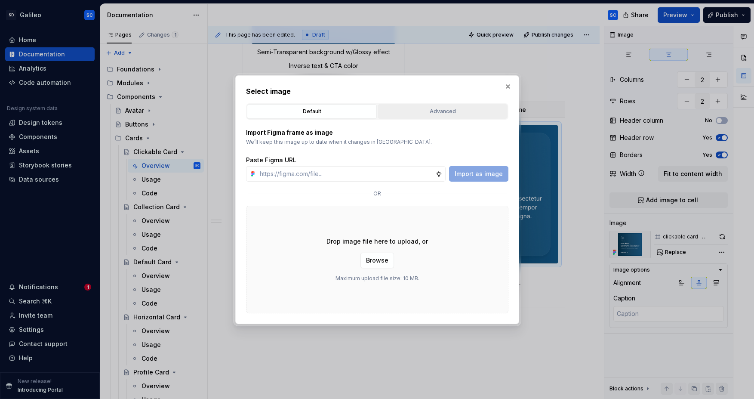
click at [437, 110] on div "Advanced" at bounding box center [442, 111] width 124 height 9
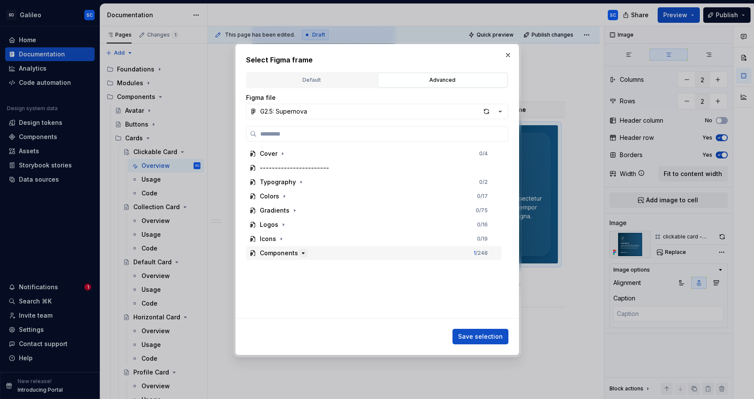
click at [302, 252] on icon "button" at bounding box center [303, 252] width 7 height 7
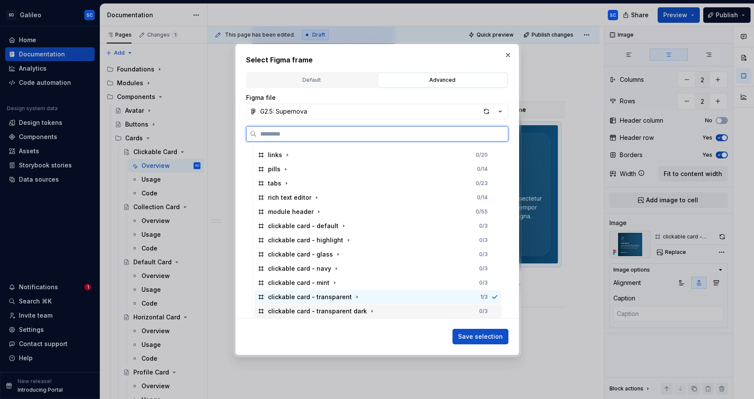
click at [377, 308] on div "clickable card - transparent dark 0 / 3" at bounding box center [377, 311] width 247 height 14
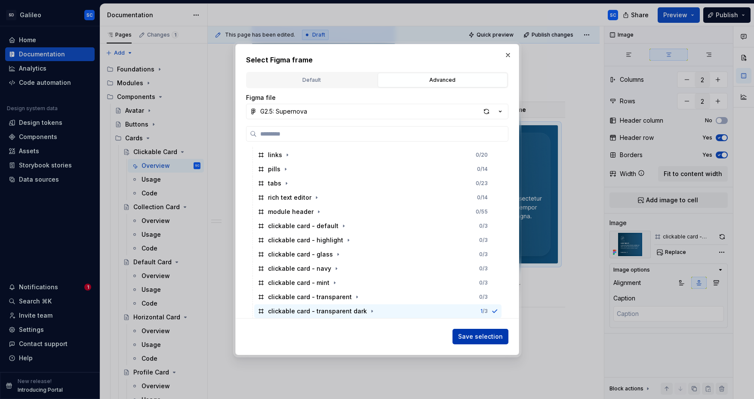
click at [484, 338] on span "Save selection" at bounding box center [480, 336] width 45 height 9
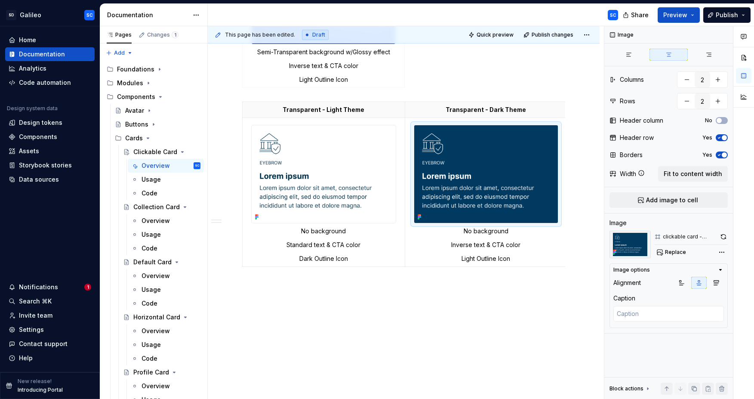
click at [681, 16] on span "Preview" at bounding box center [675, 15] width 24 height 9
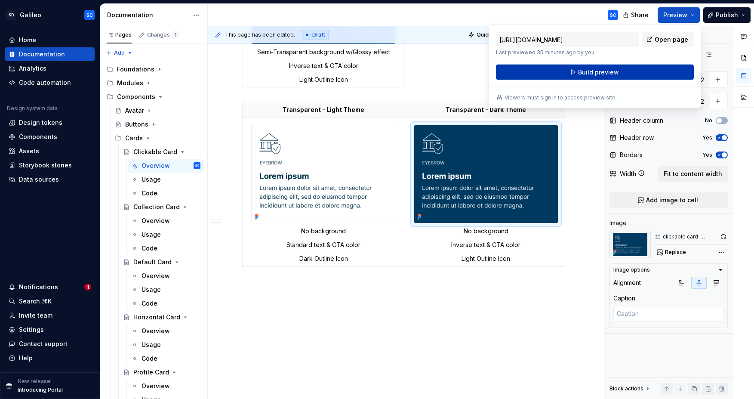
click at [607, 73] on span "Build preview" at bounding box center [598, 72] width 41 height 9
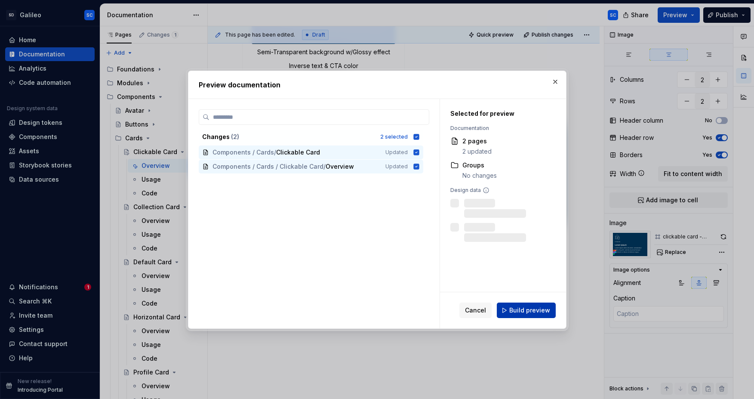
click at [529, 307] on span "Build preview" at bounding box center [529, 310] width 41 height 9
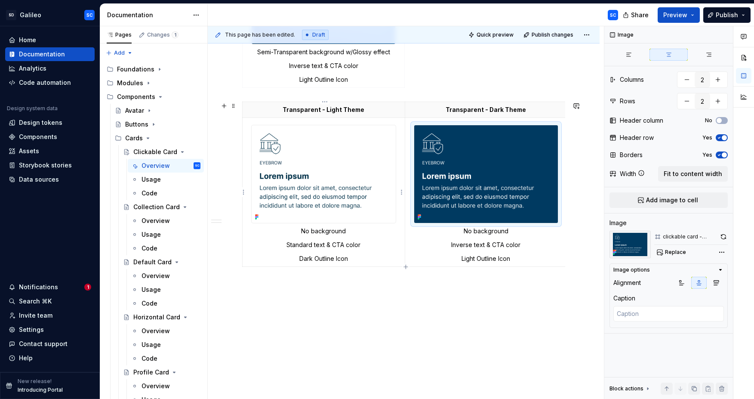
drag, startPoint x: 334, startPoint y: 258, endPoint x: 340, endPoint y: 261, distance: 6.3
click at [334, 258] on p "Dark Outline Icon" at bounding box center [324, 258] width 152 height 9
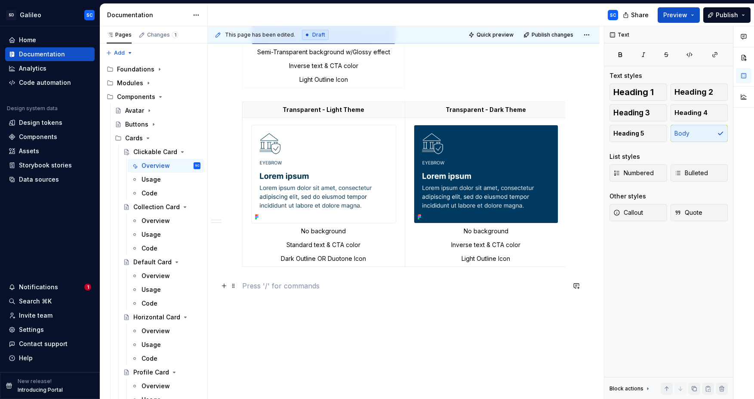
click at [374, 284] on p at bounding box center [403, 285] width 323 height 10
click at [677, 15] on span "Preview" at bounding box center [675, 15] width 24 height 9
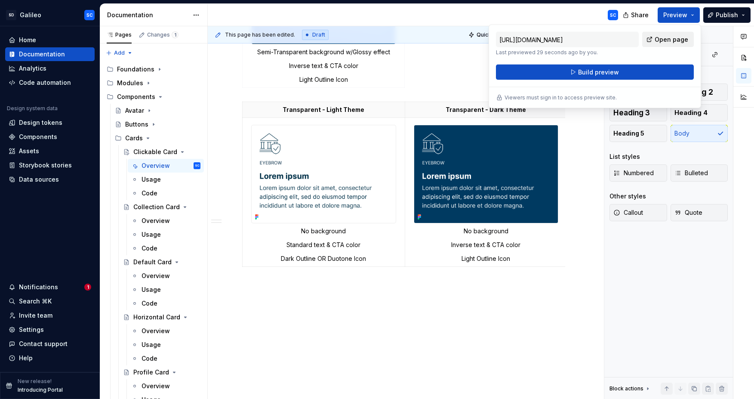
click at [669, 42] on span "Open page" at bounding box center [671, 39] width 34 height 9
type textarea "*"
